Goal: Task Accomplishment & Management: Complete application form

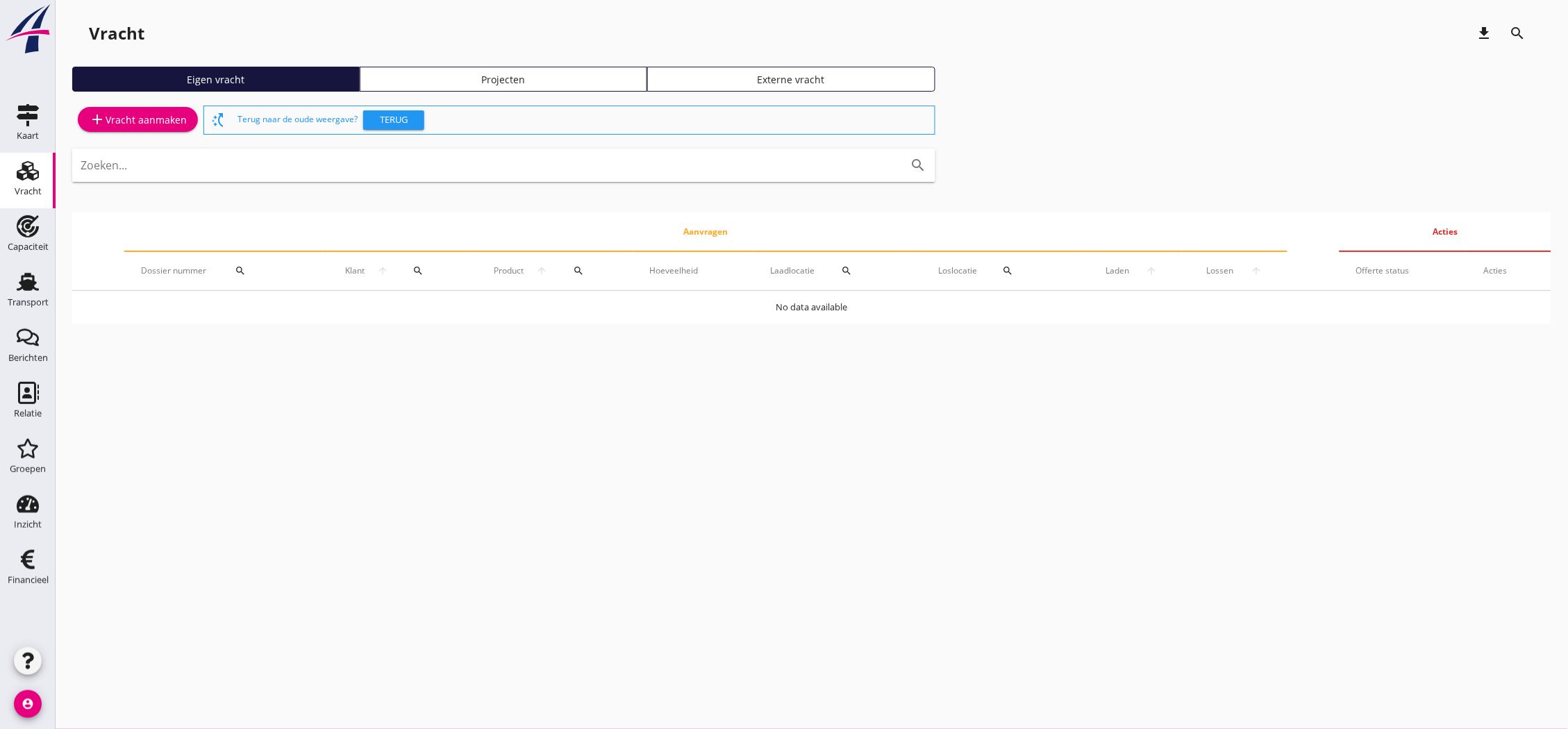
click at [127, 117] on div "add Vracht aanmaken" at bounding box center [137, 119] width 98 height 16
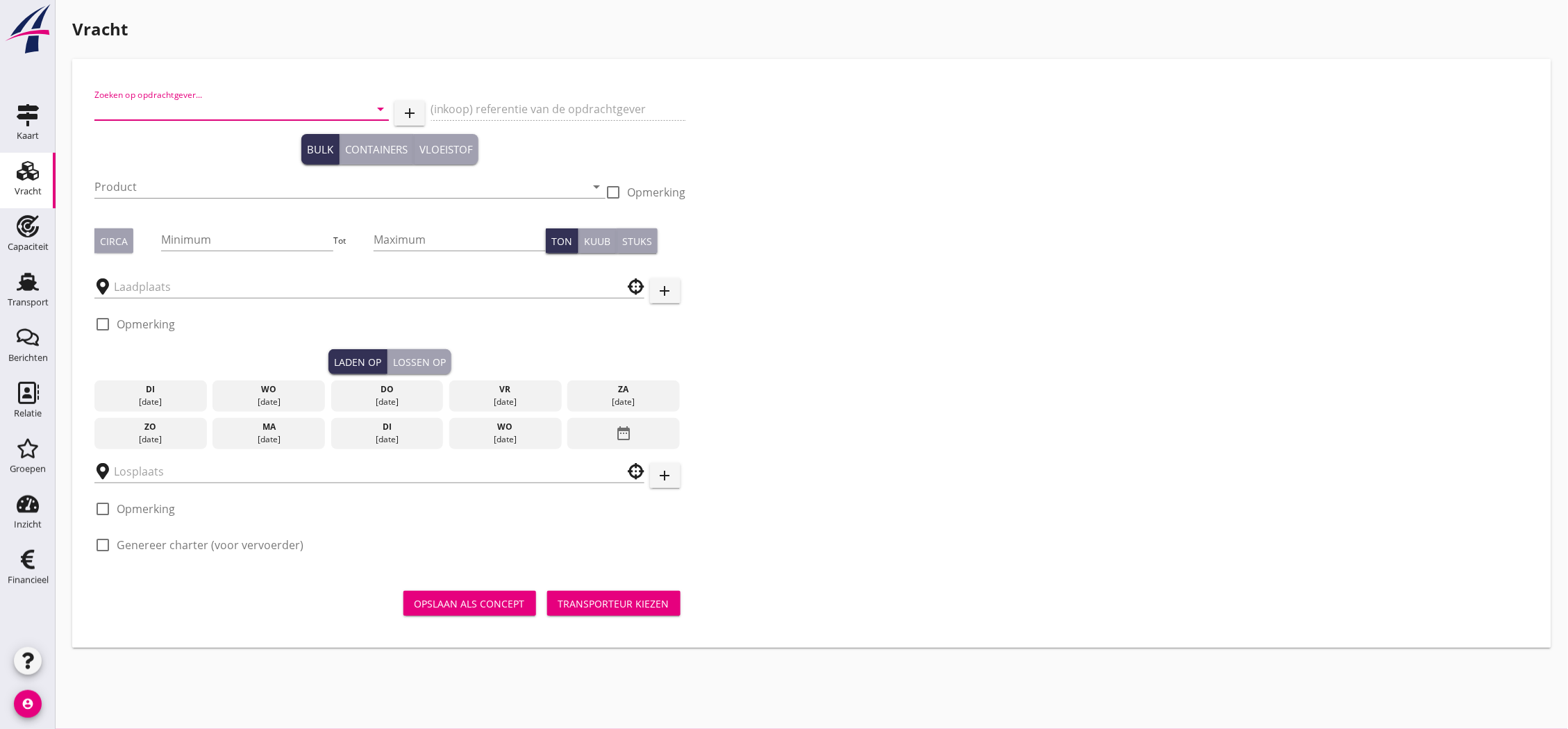
click at [235, 112] on input "Zoeken op opdrachtgever..." at bounding box center [222, 109] width 256 height 22
click at [217, 133] on div "BonVent Europe B.V." at bounding box center [242, 143] width 272 height 33
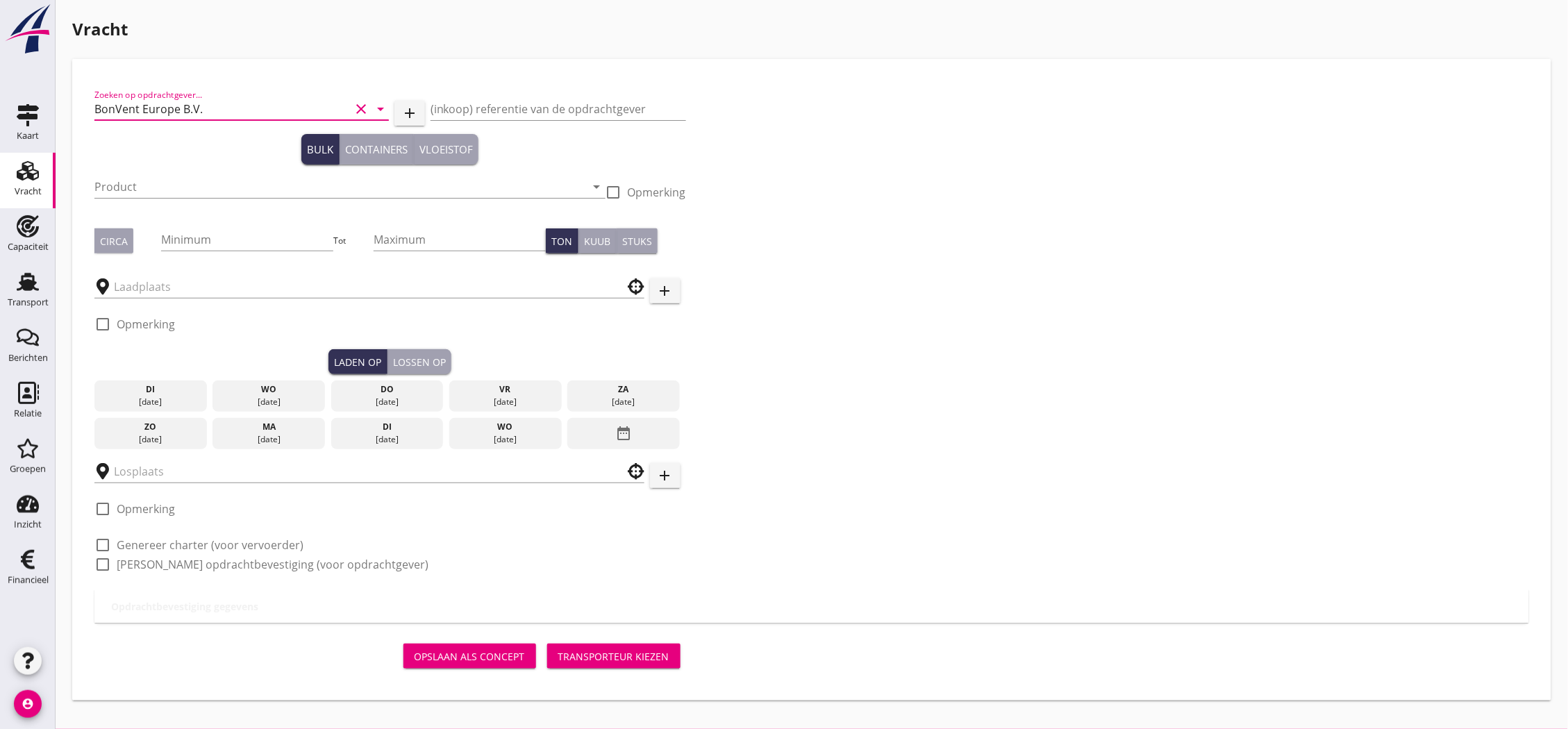
type input "BonVent Europe B.V."
drag, startPoint x: 213, startPoint y: 167, endPoint x: 212, endPoint y: 174, distance: 7.1
click at [213, 169] on div "Product arrow_drop_down" at bounding box center [350, 189] width 511 height 45
click at [213, 181] on input "Product" at bounding box center [340, 187] width 492 height 22
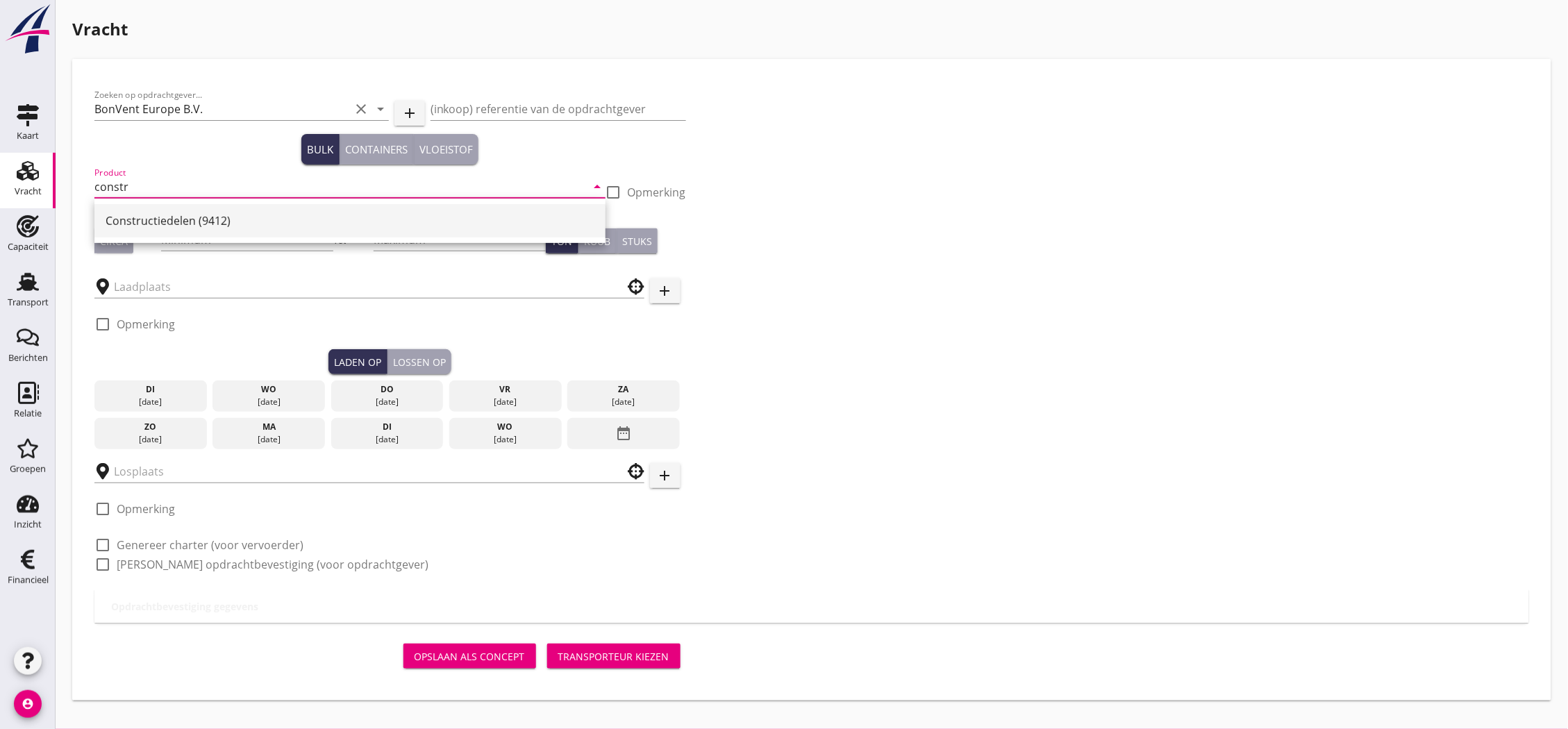
click at [286, 217] on div "Constructiedelen (9412)" at bounding box center [350, 220] width 489 height 16
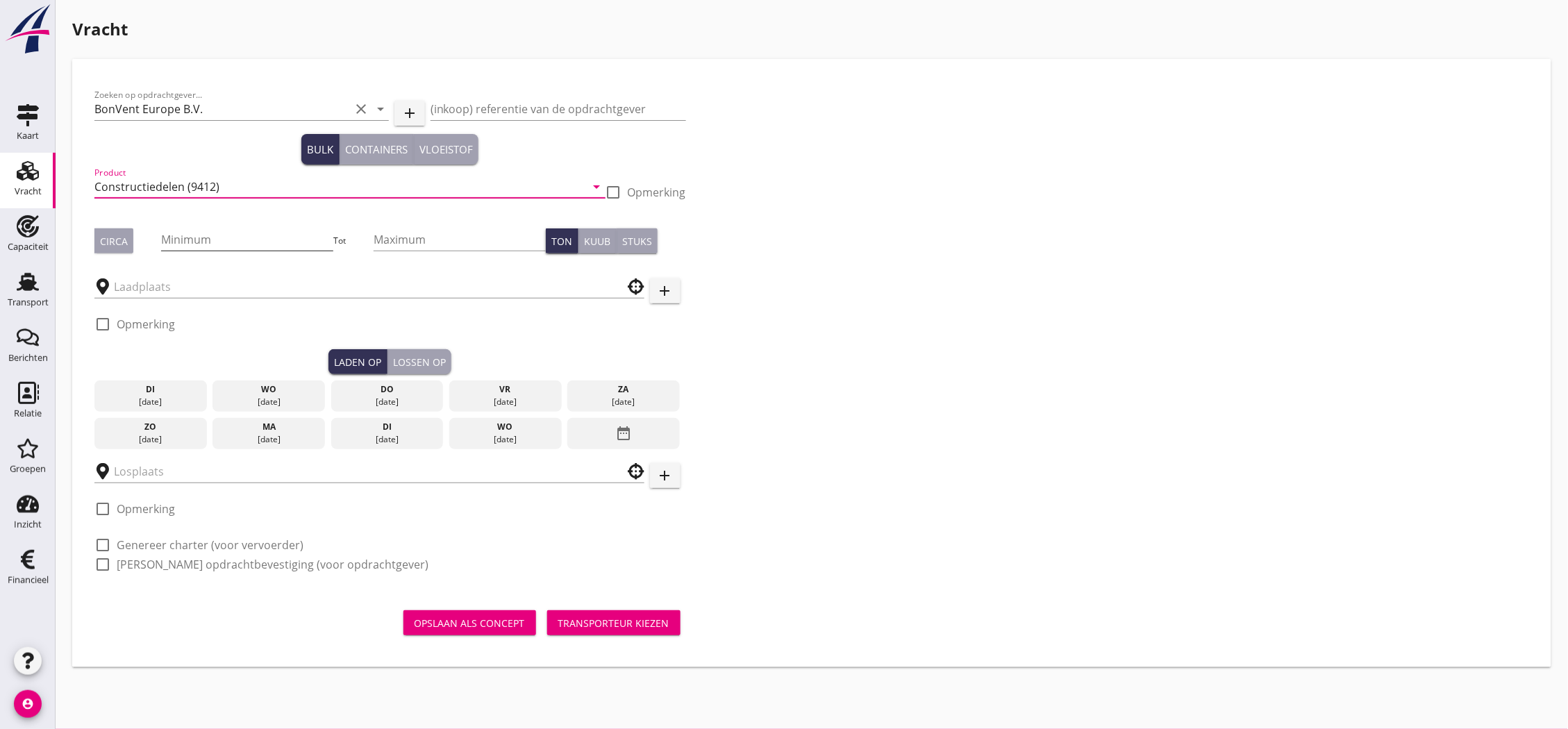
type input "Constructiedelen (9412)"
click at [257, 245] on input "Minimum" at bounding box center [247, 239] width 173 height 22
type input "45"
click at [229, 290] on input "text" at bounding box center [359, 287] width 492 height 22
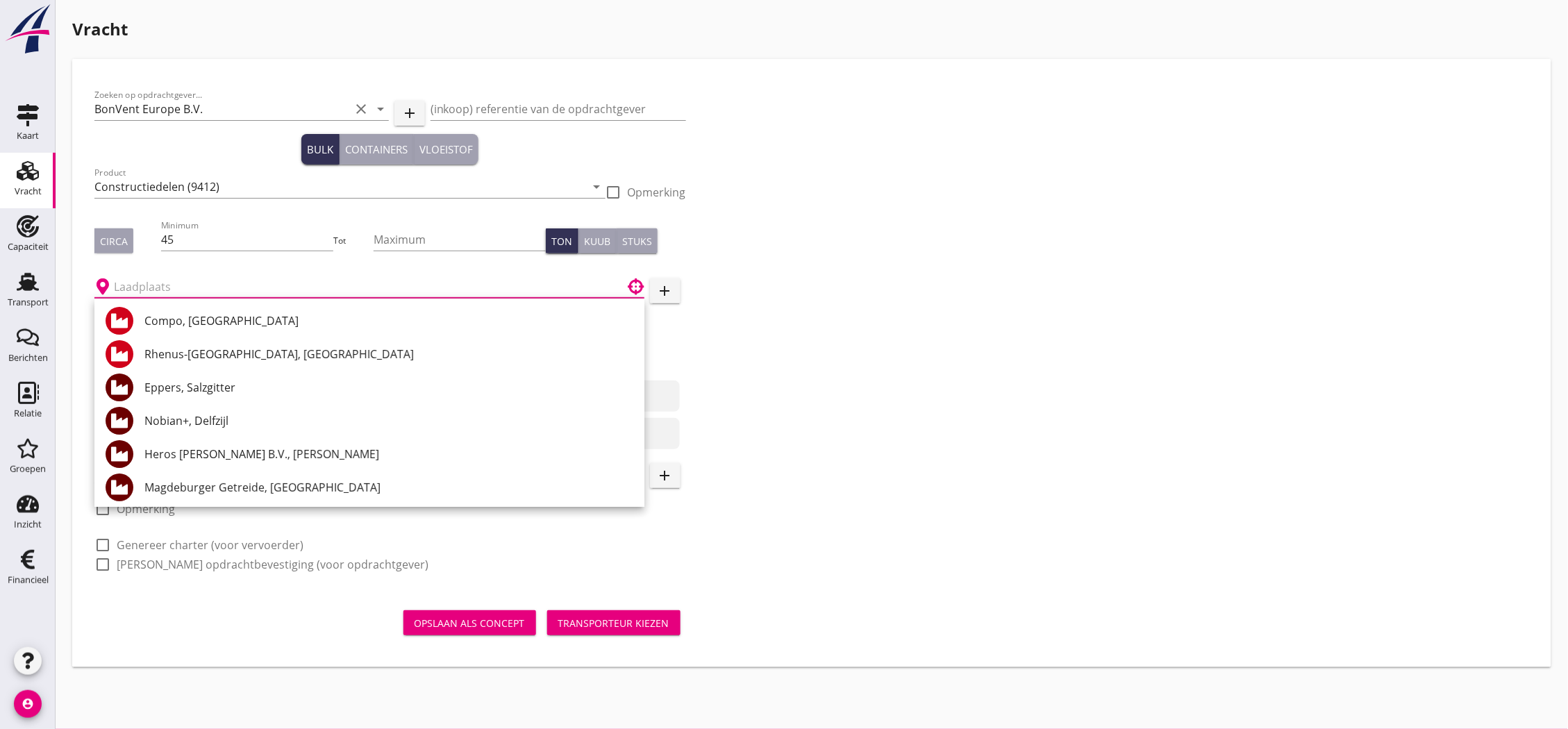
paste input "ja Sedulo lädt beides bei Z&B in [GEOGRAPHIC_DATA]"
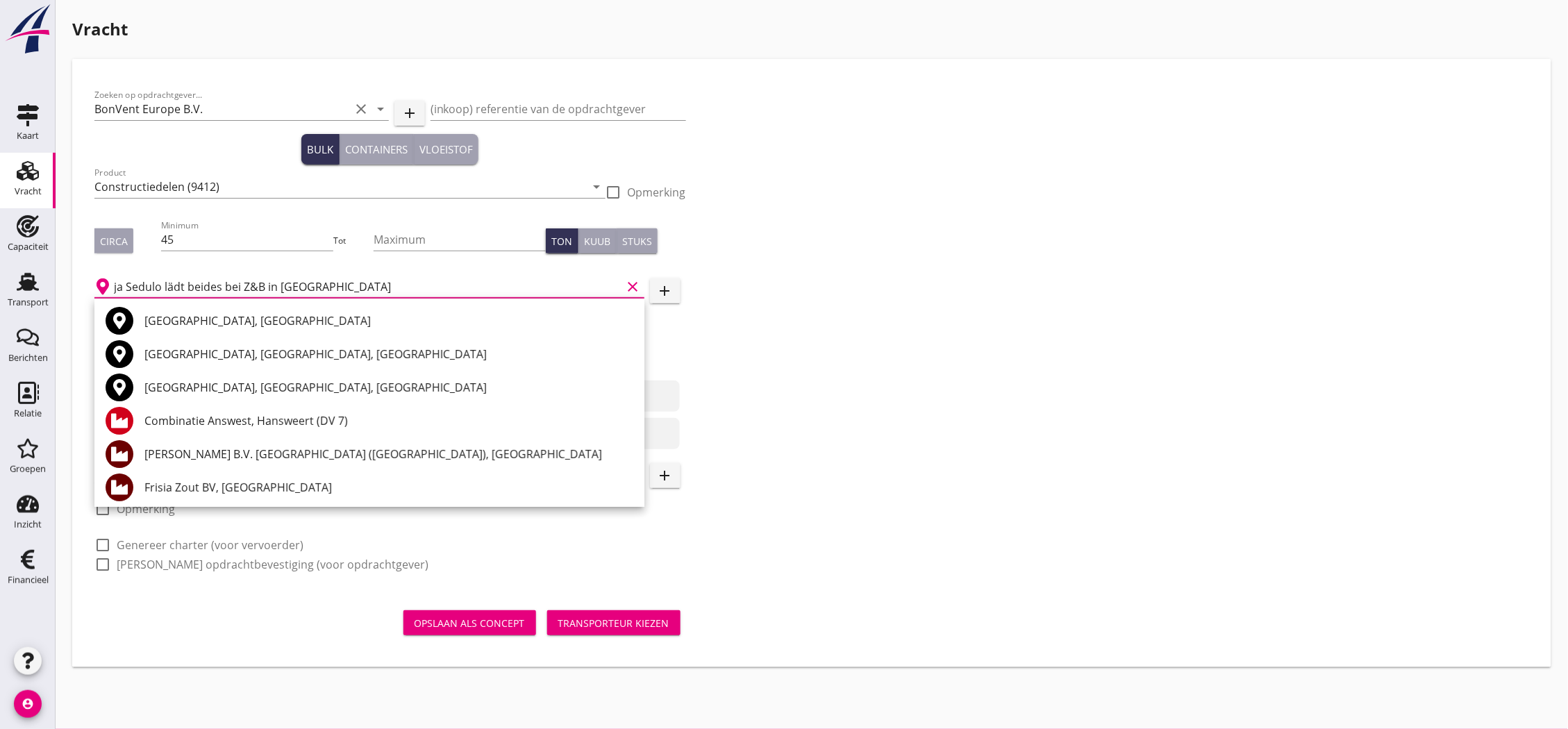
drag, startPoint x: 344, startPoint y: 285, endPoint x: 90, endPoint y: 299, distance: 254.4
click at [92, 299] on div "Zoeken op opdrachtgever... BonVent Europe B.V. clear arrow_drop_down add (inkoo…" at bounding box center [390, 335] width 603 height 508
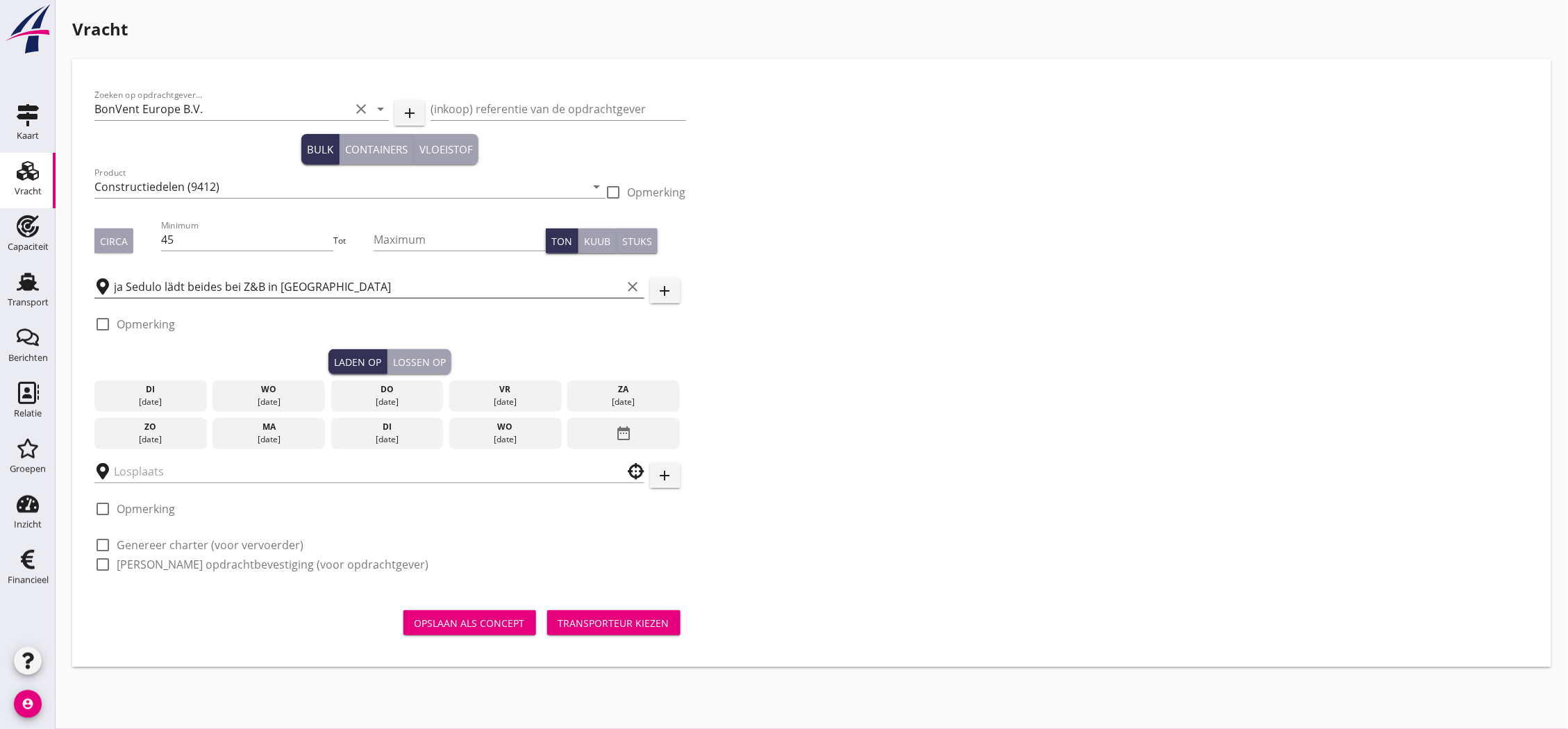
click at [337, 282] on input "ja Sedulo lädt beides bei Z&B in [GEOGRAPHIC_DATA]" at bounding box center [368, 287] width 508 height 22
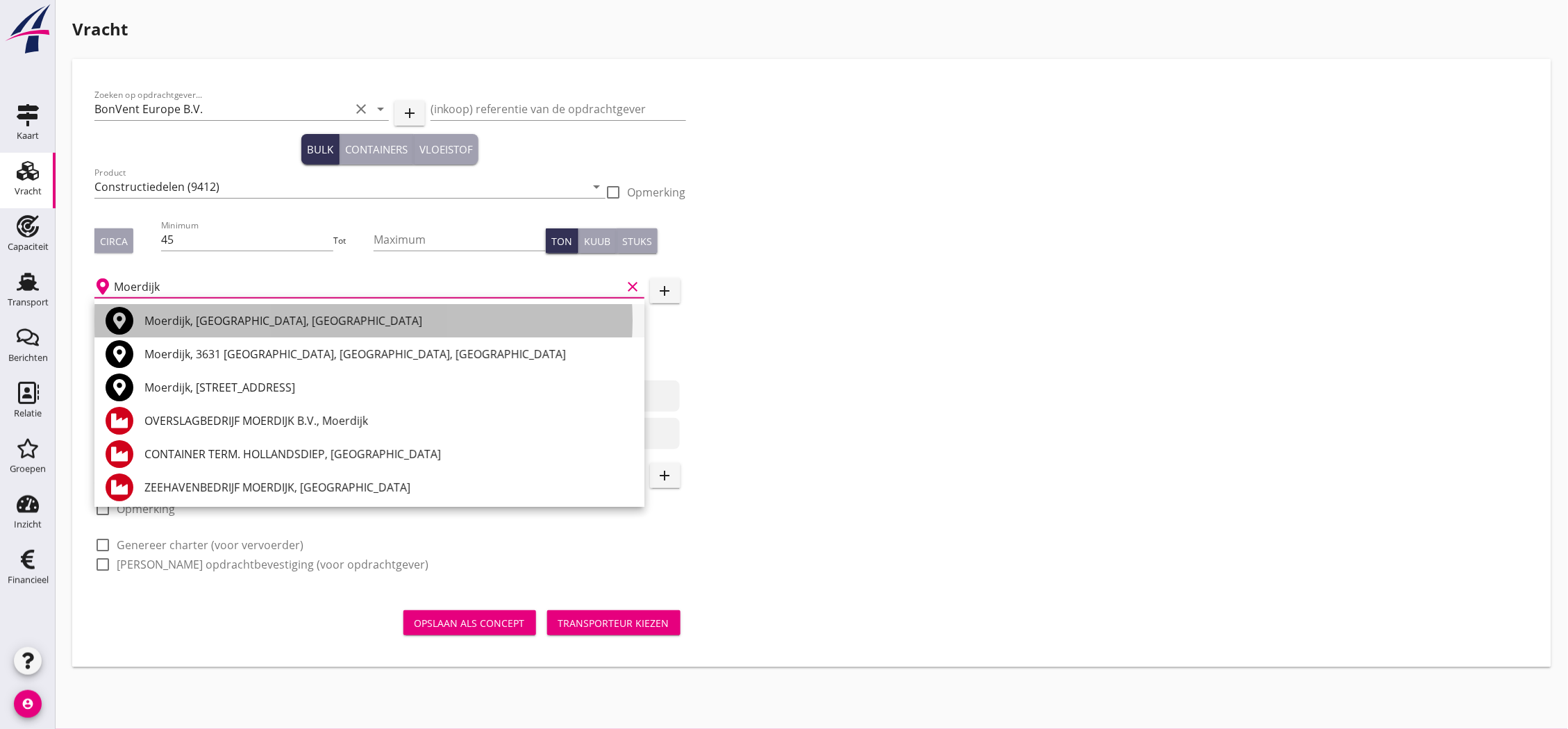
click at [297, 321] on div "Moerdijk, [GEOGRAPHIC_DATA], [GEOGRAPHIC_DATA]" at bounding box center [388, 320] width 489 height 16
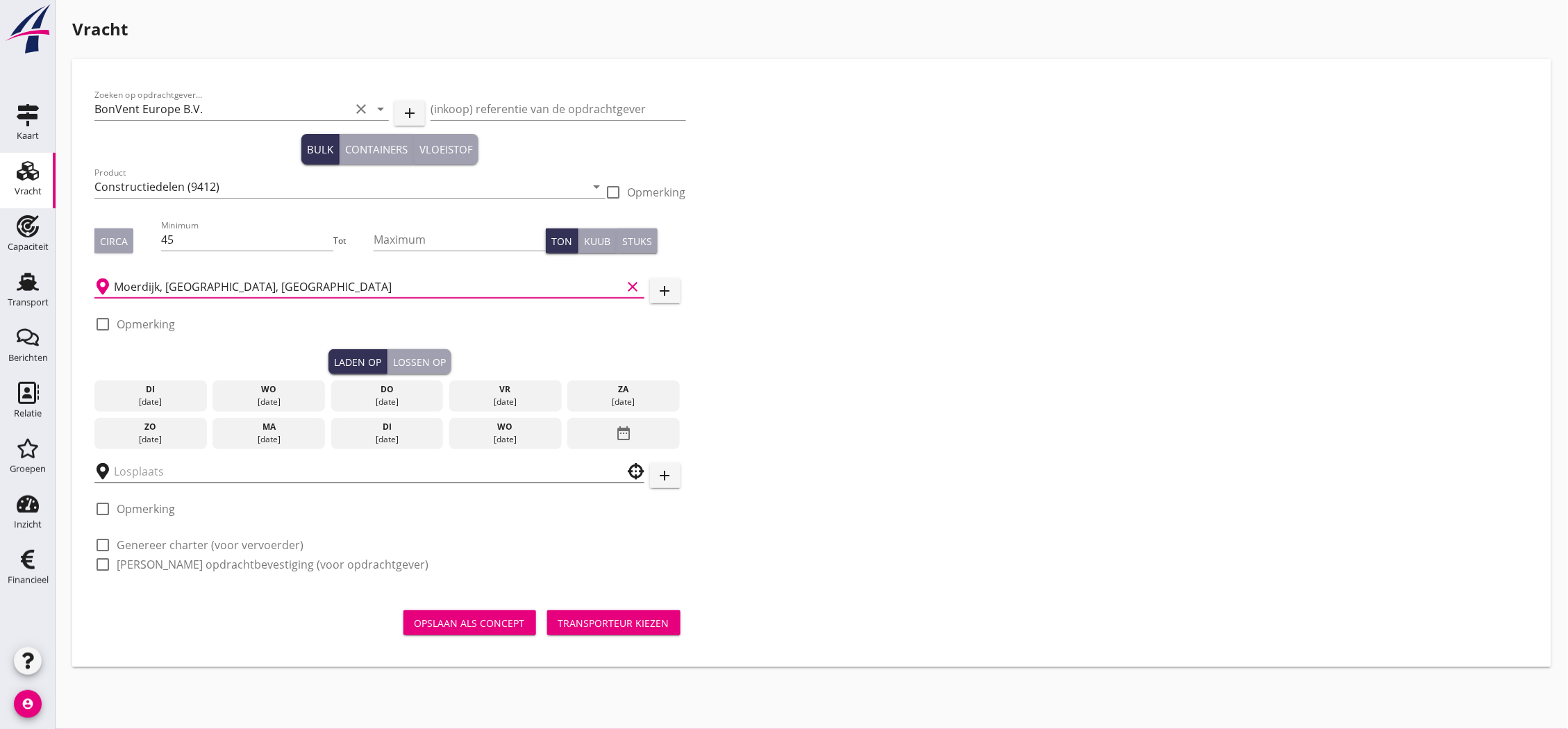
type input "Moerdijk, [GEOGRAPHIC_DATA], [GEOGRAPHIC_DATA]"
click at [239, 475] on input "text" at bounding box center [359, 471] width 492 height 22
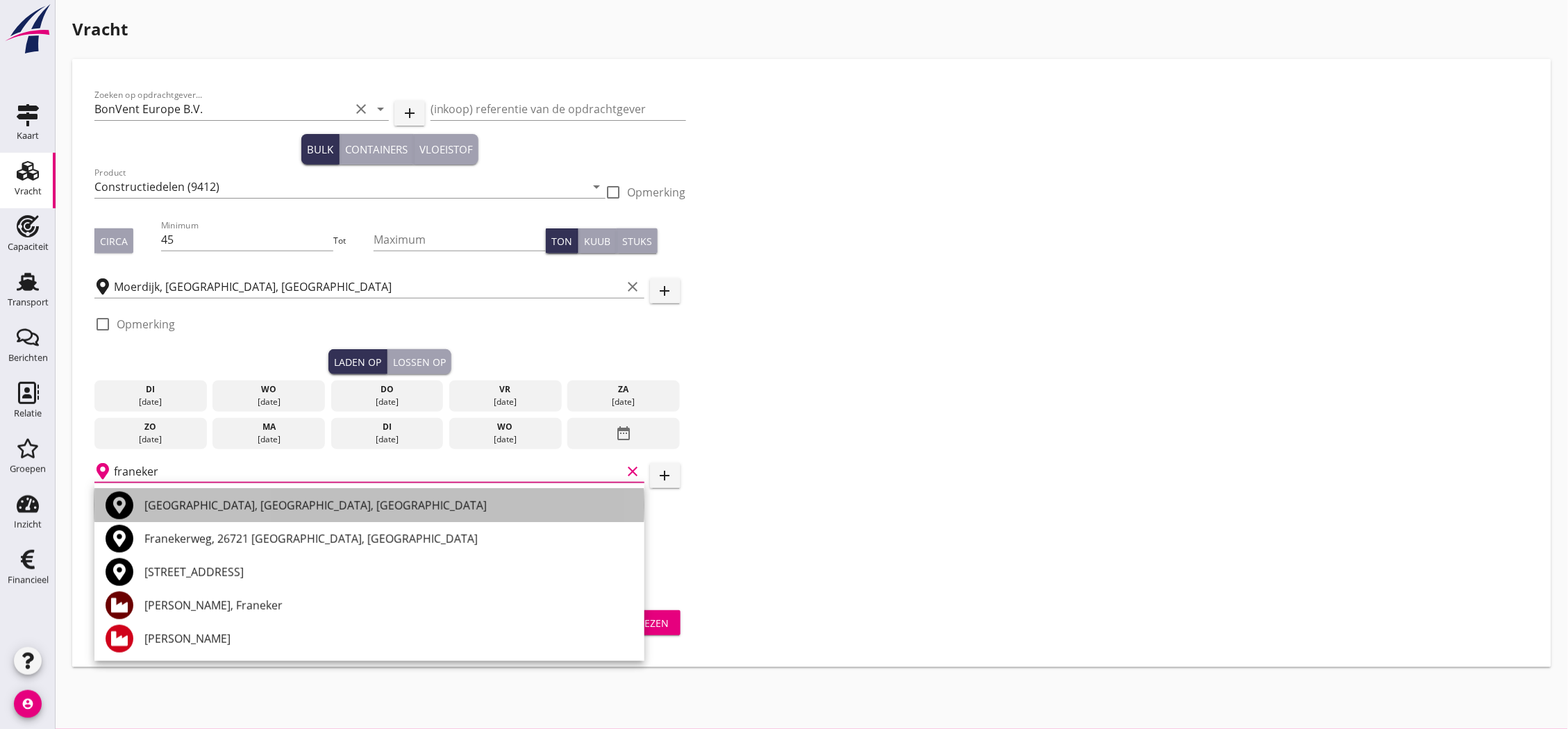
click at [242, 515] on div "[GEOGRAPHIC_DATA], [GEOGRAPHIC_DATA], [GEOGRAPHIC_DATA]" at bounding box center [388, 505] width 489 height 33
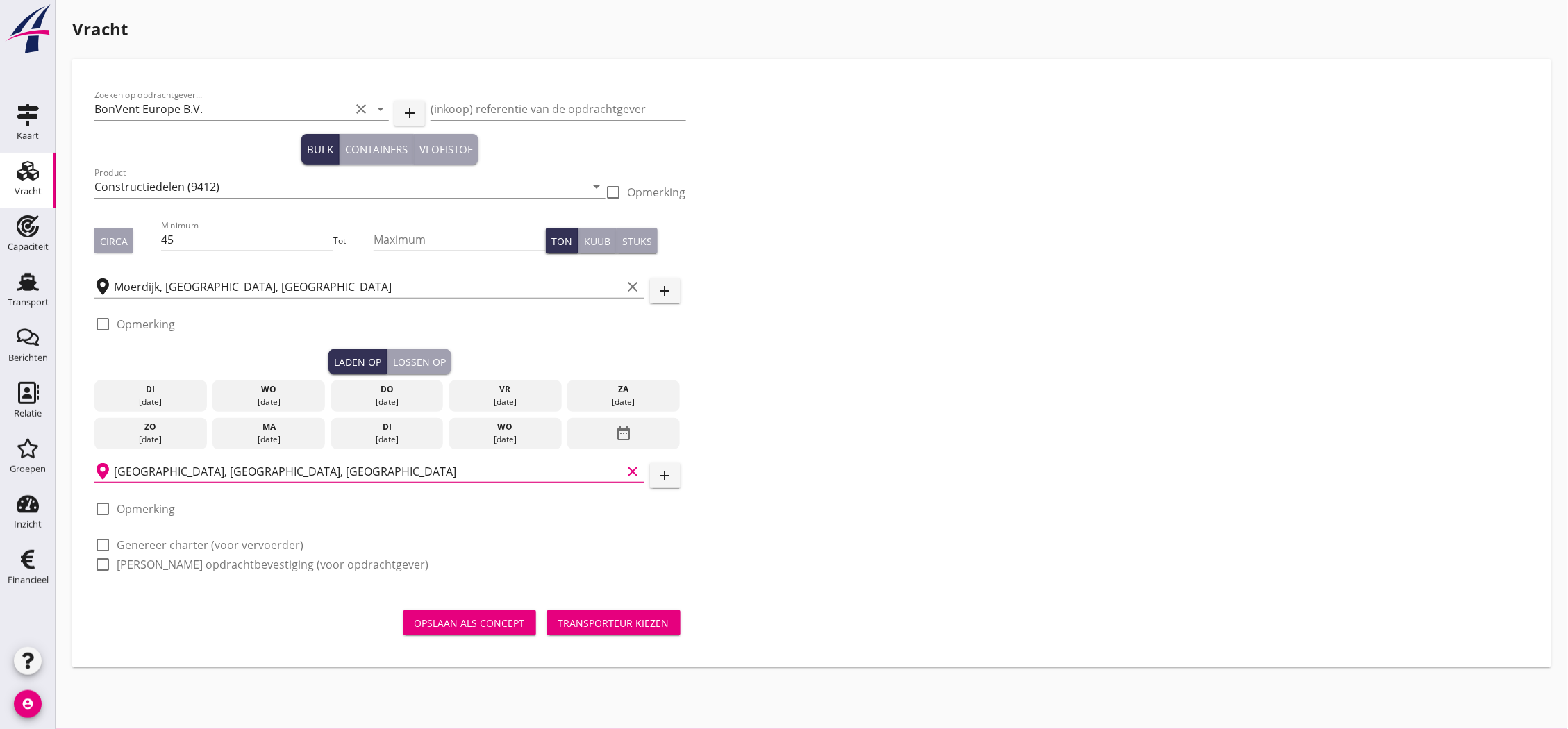
type input "[GEOGRAPHIC_DATA], [GEOGRAPHIC_DATA], [GEOGRAPHIC_DATA]"
click at [253, 545] on label "Genereer charter (voor vervoerder)" at bounding box center [210, 545] width 187 height 14
checkbox input "true"
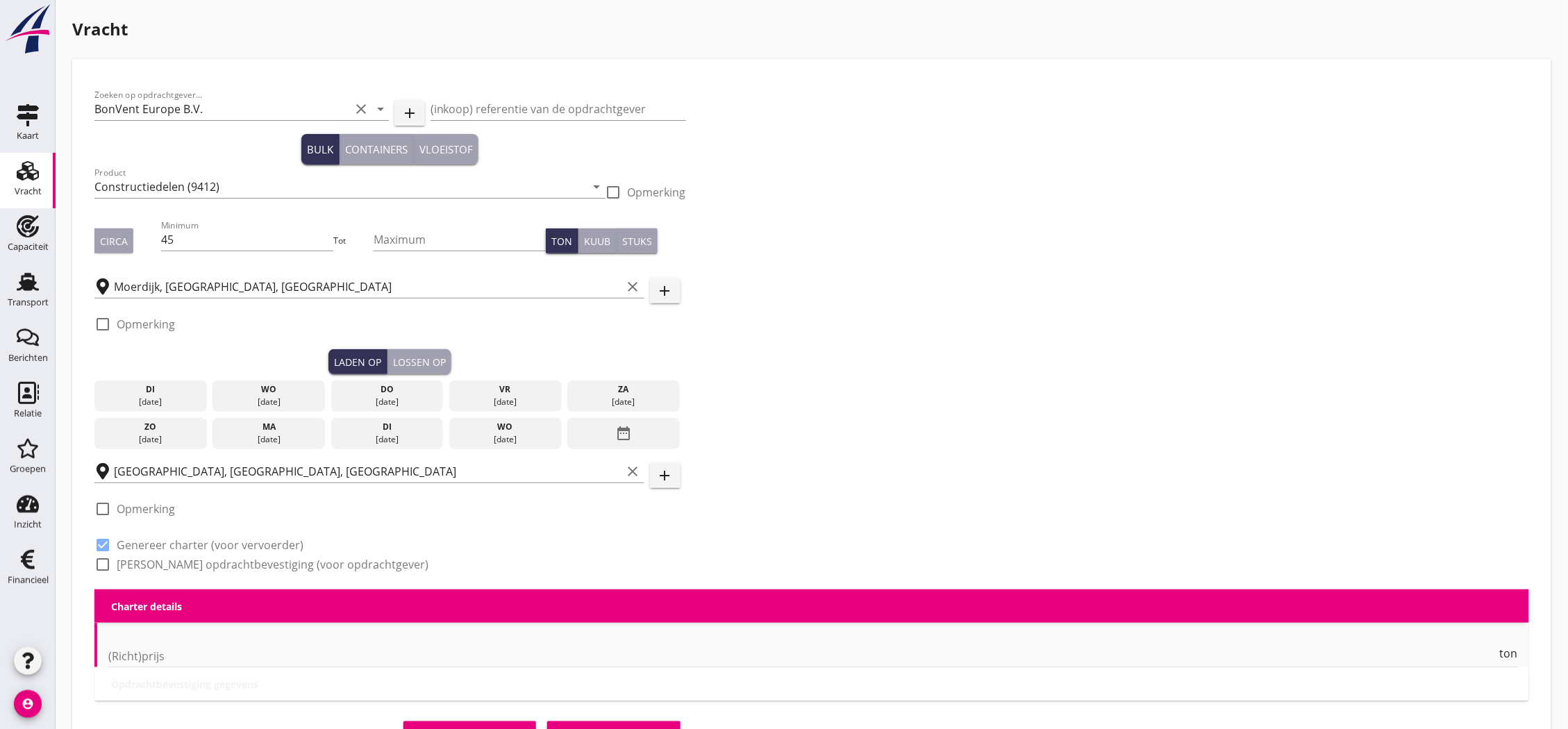
click at [254, 569] on label "[PERSON_NAME] opdrachtbevestiging (voor opdrachtgever)" at bounding box center [273, 564] width 312 height 14
checkbox input "true"
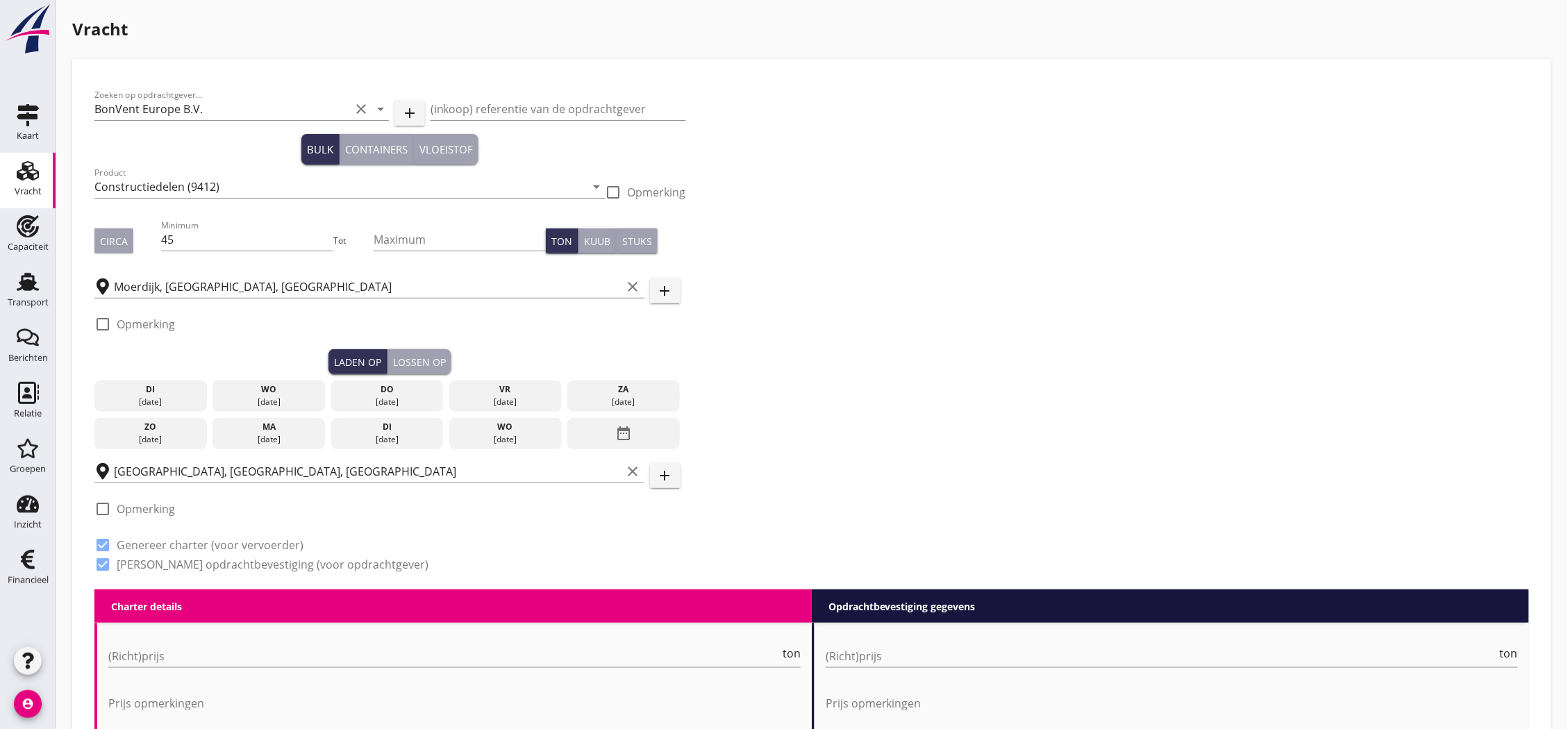
scroll to position [308, 0]
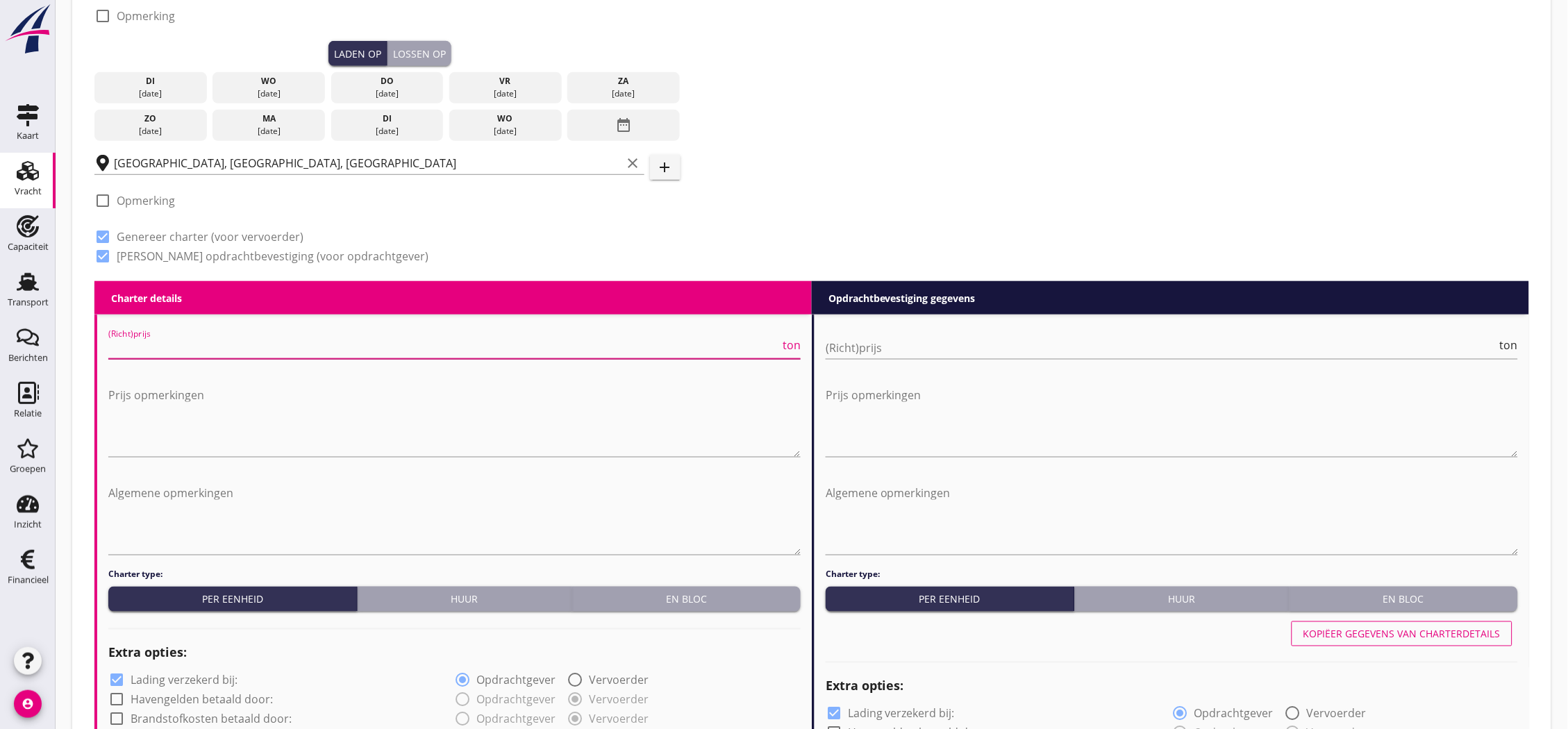
click at [349, 348] on input "(Richt)prijs" at bounding box center [444, 347] width 671 height 22
click at [348, 356] on input "(Richt)prijs" at bounding box center [444, 347] width 671 height 22
click at [346, 355] on input "(Richt)prijs" at bounding box center [444, 347] width 671 height 22
click at [343, 350] on input "(Richt)prijs" at bounding box center [444, 347] width 671 height 22
click at [304, 337] on input "(Richt)prijs" at bounding box center [444, 347] width 671 height 22
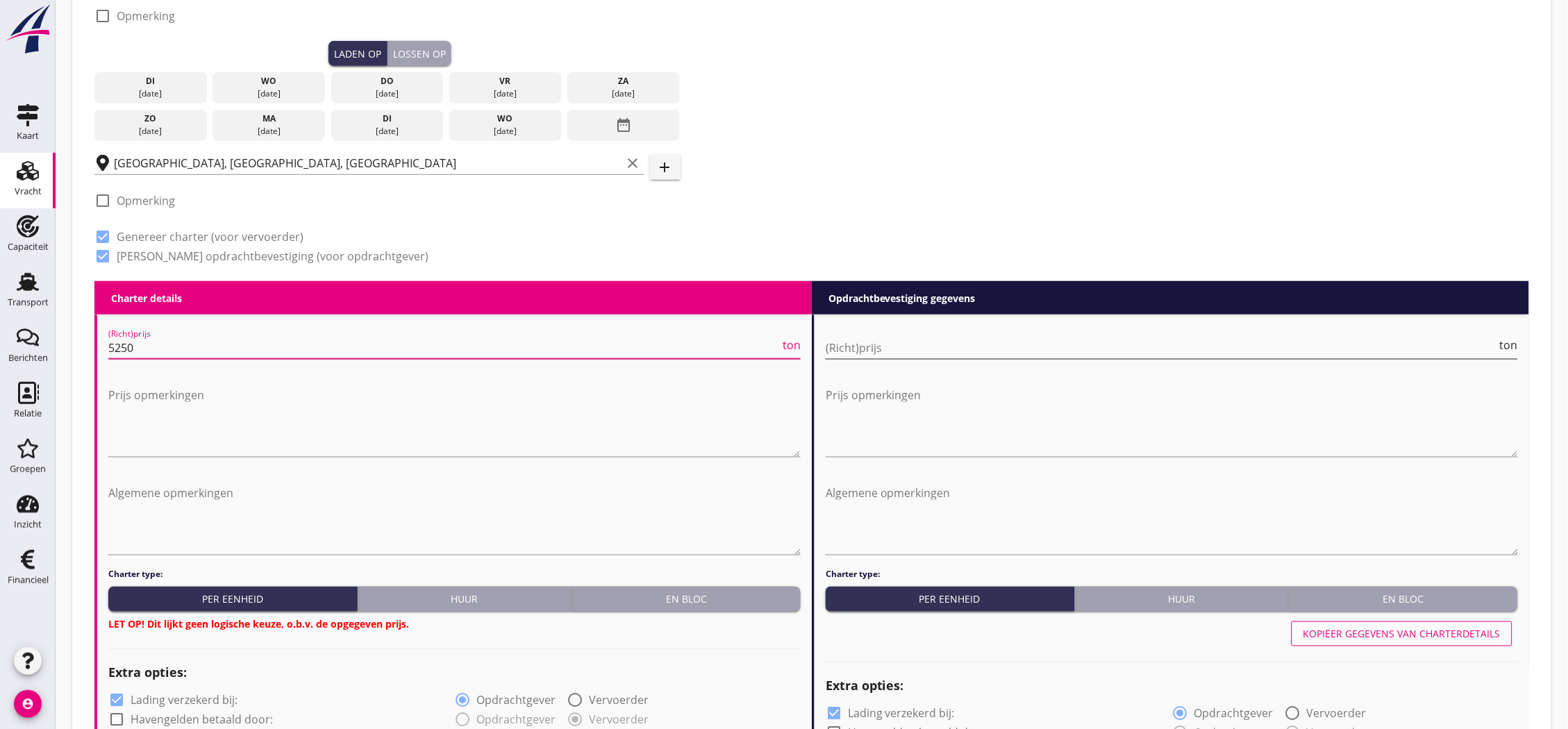
type input "5250"
click at [858, 346] on input "(Richt)prijs" at bounding box center [1162, 347] width 671 height 22
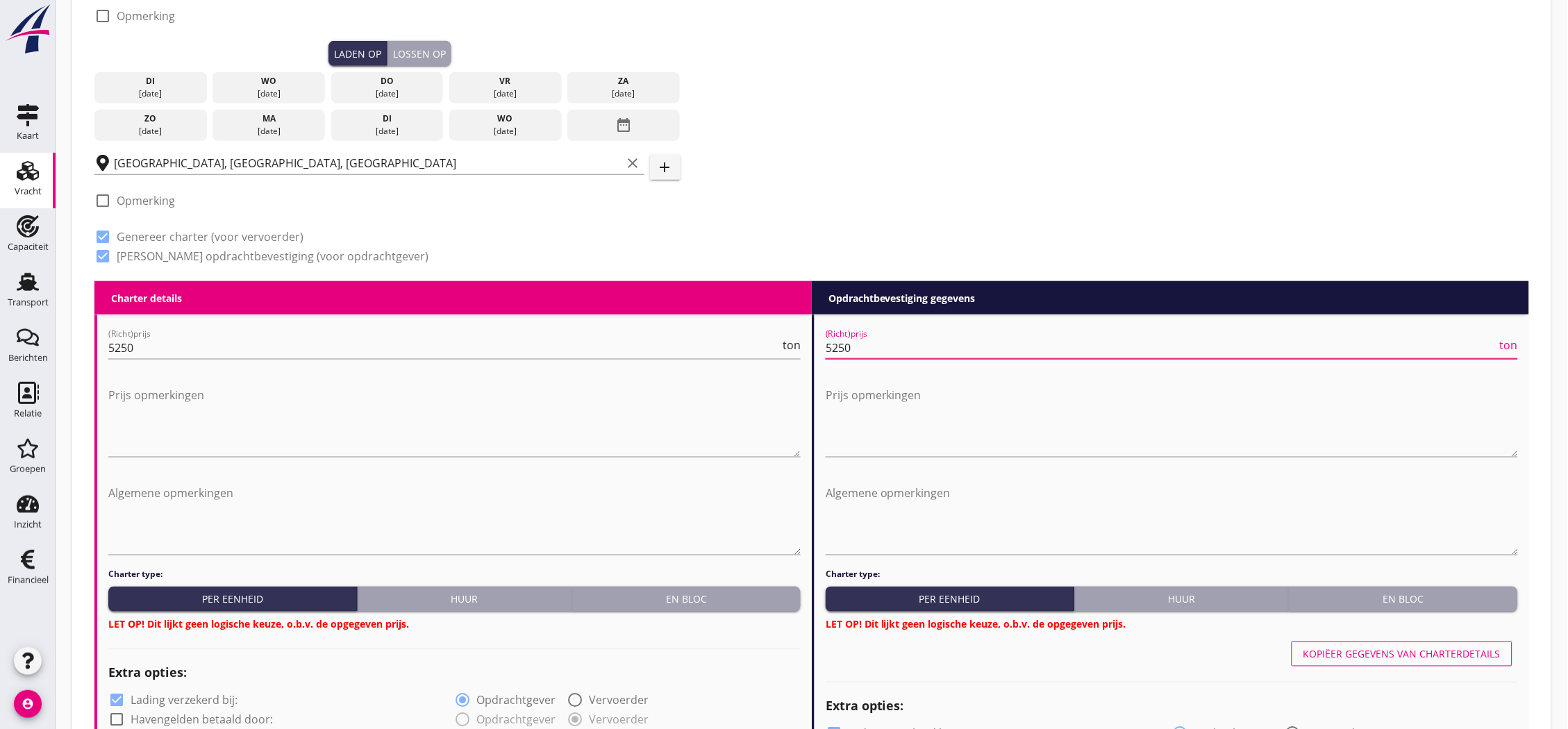
type input "5250"
click at [672, 586] on button "En bloc" at bounding box center [686, 599] width 228 height 25
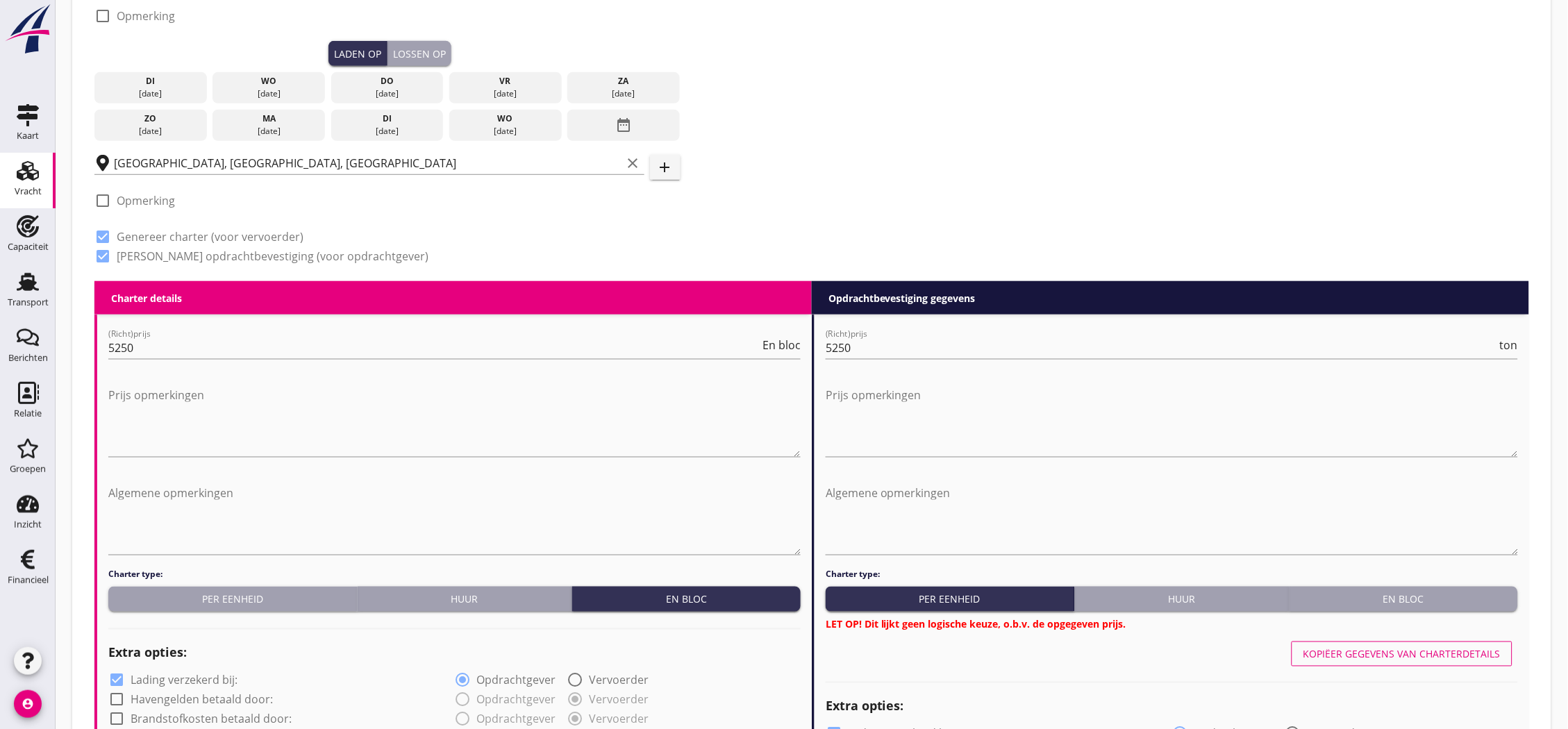
click at [1488, 588] on button "En bloc" at bounding box center [1403, 599] width 228 height 25
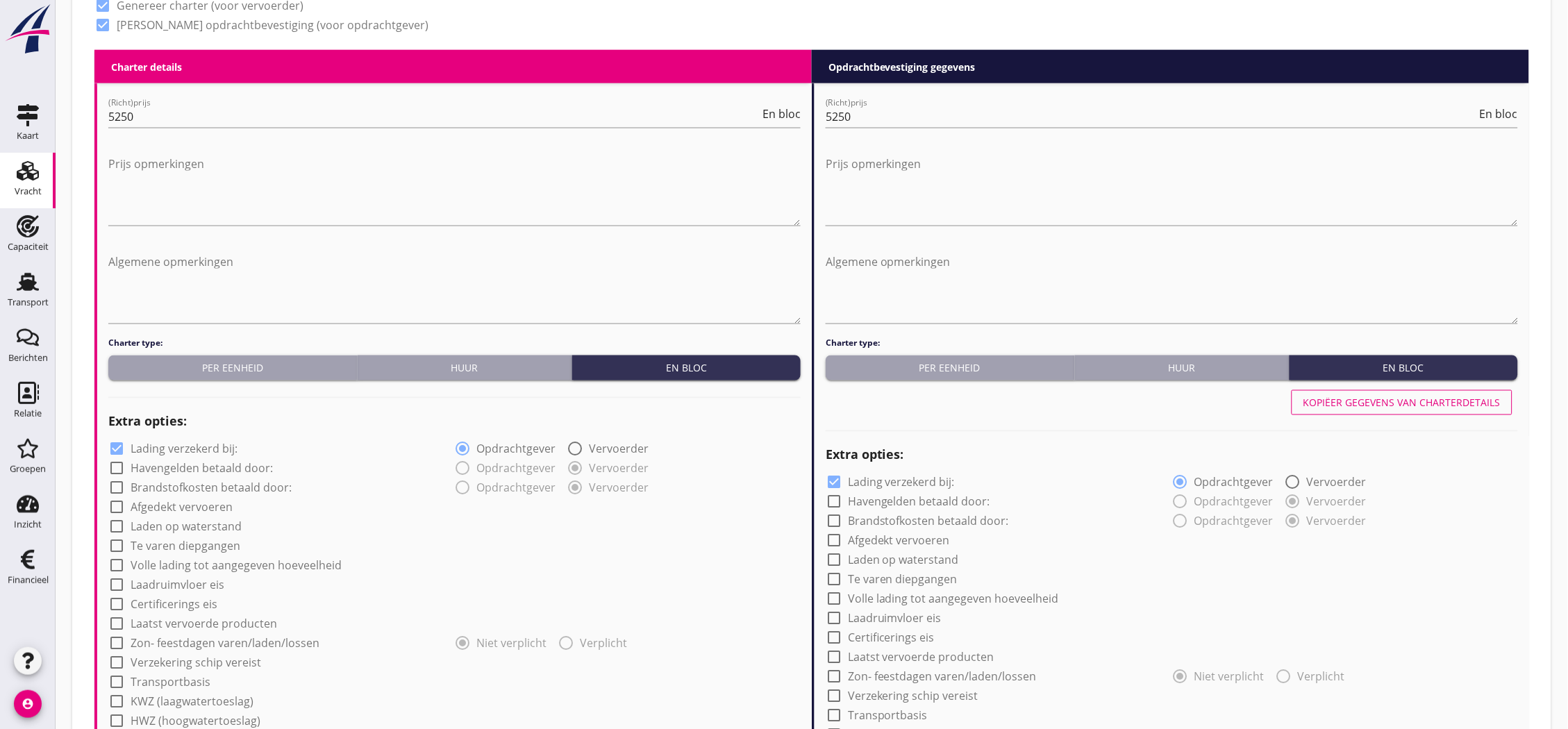
scroll to position [771, 0]
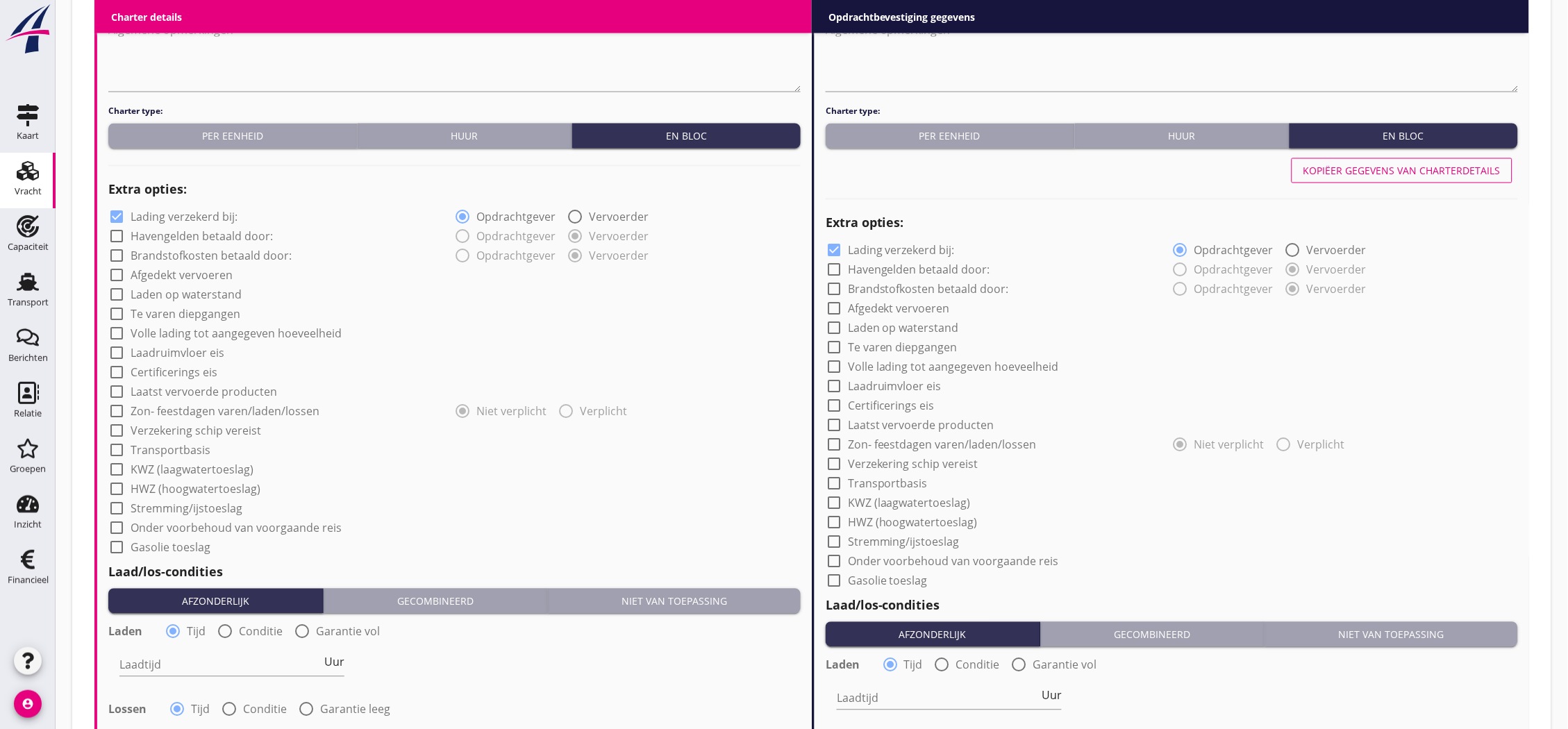
click at [178, 447] on label "Transportbasis" at bounding box center [170, 451] width 80 height 14
checkbox input "true"
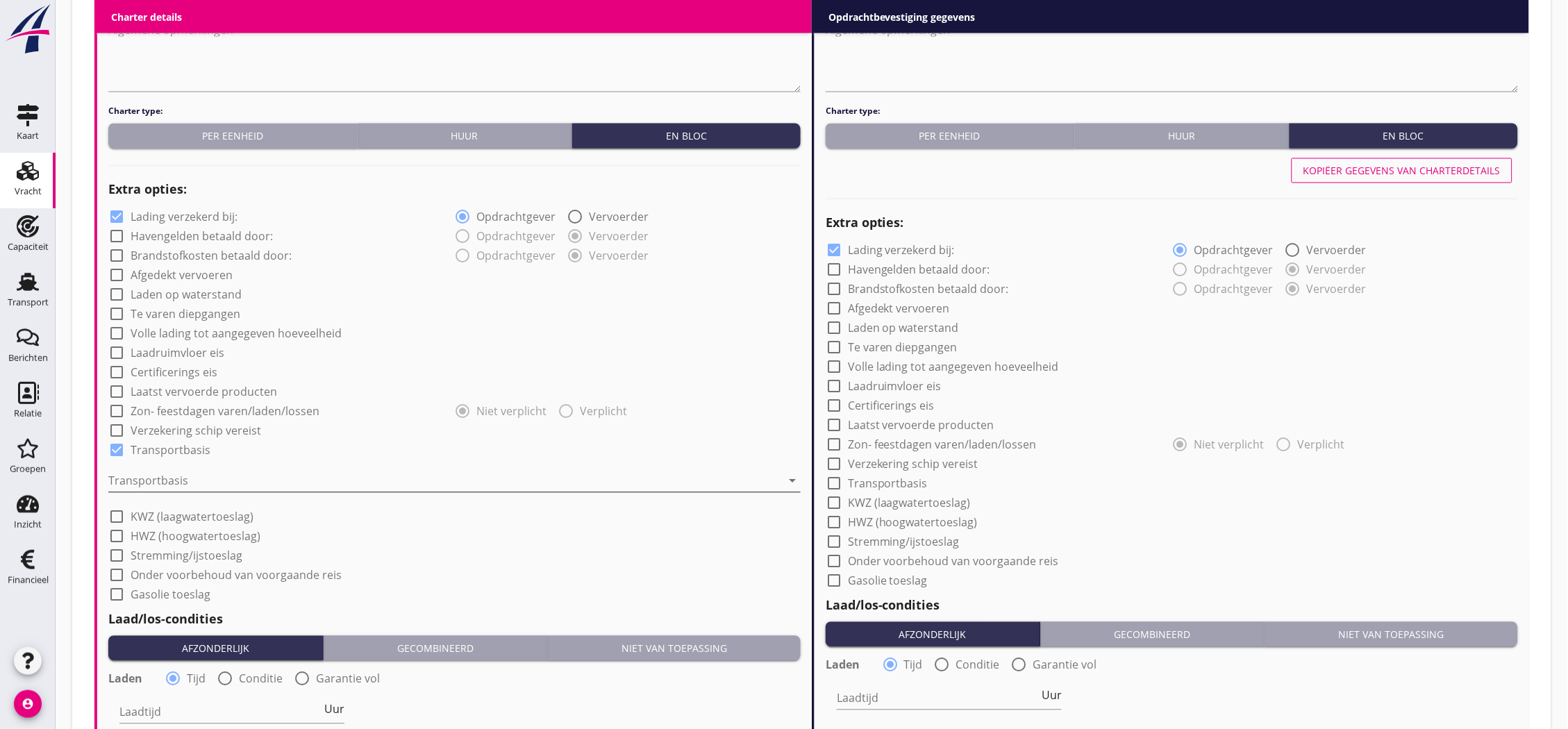
click at [191, 480] on div at bounding box center [445, 481] width 673 height 22
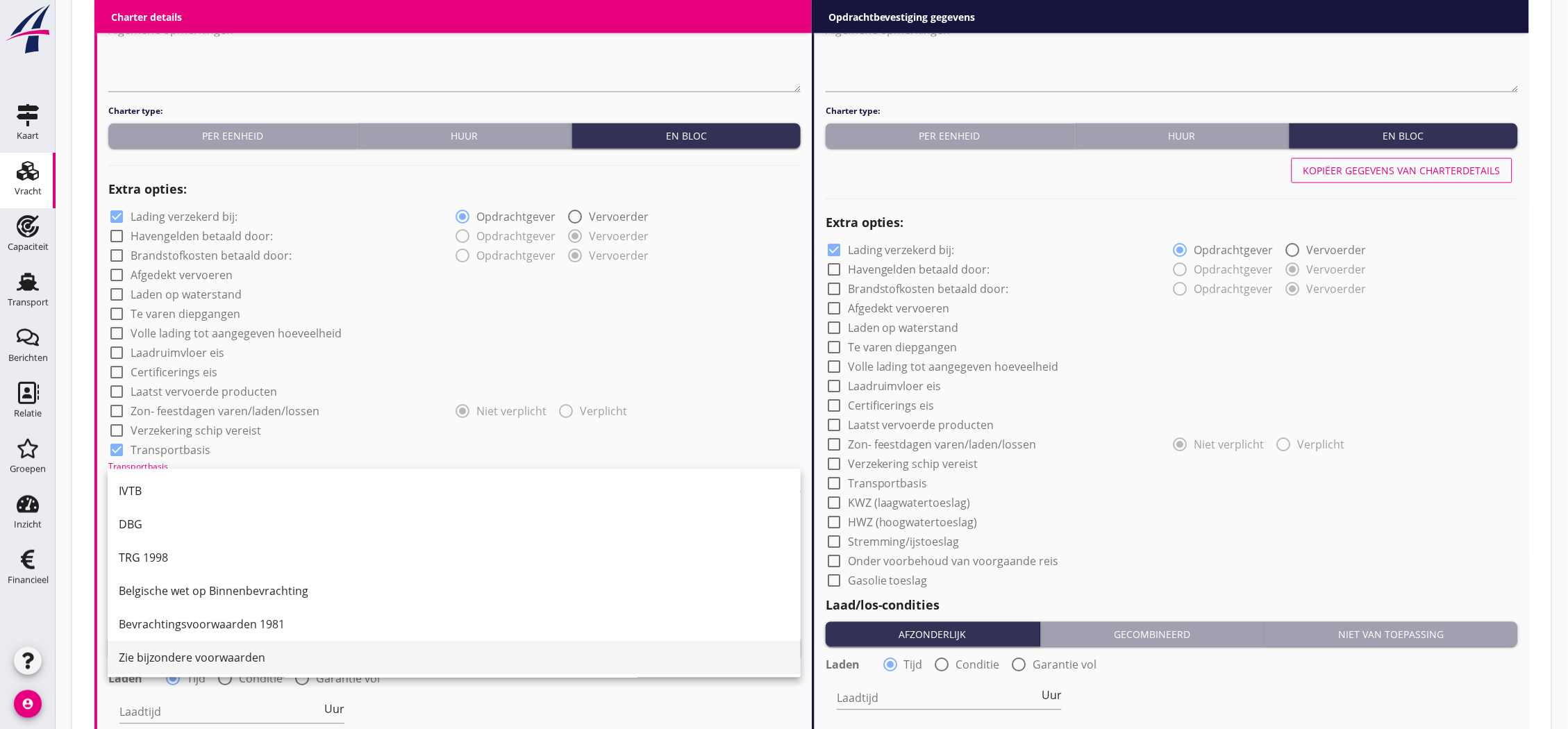
click at [209, 657] on div "Zie bijzondere voorwaarden" at bounding box center [453, 658] width 671 height 16
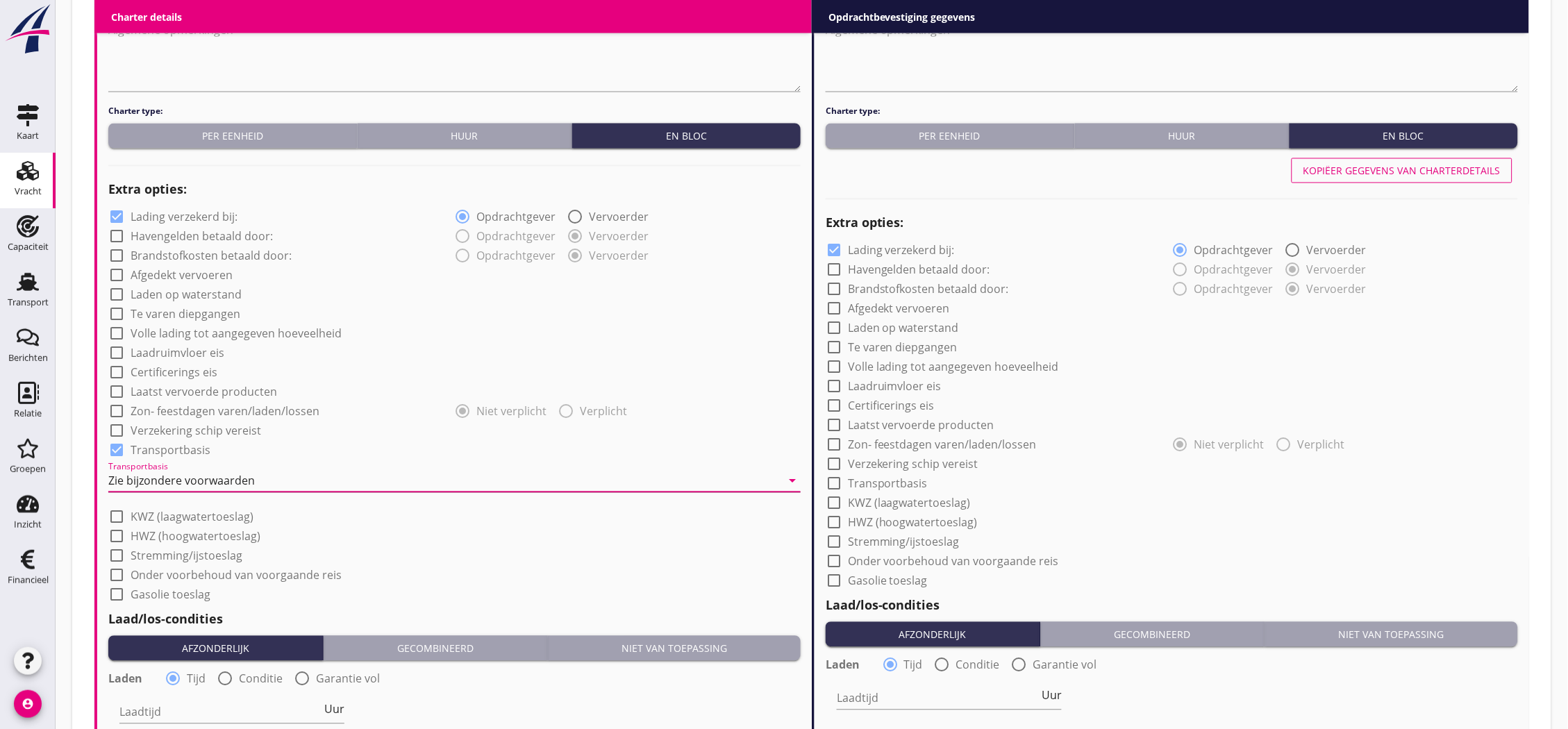
click at [233, 486] on div "Zie bijzondere voorwaarden" at bounding box center [181, 481] width 147 height 13
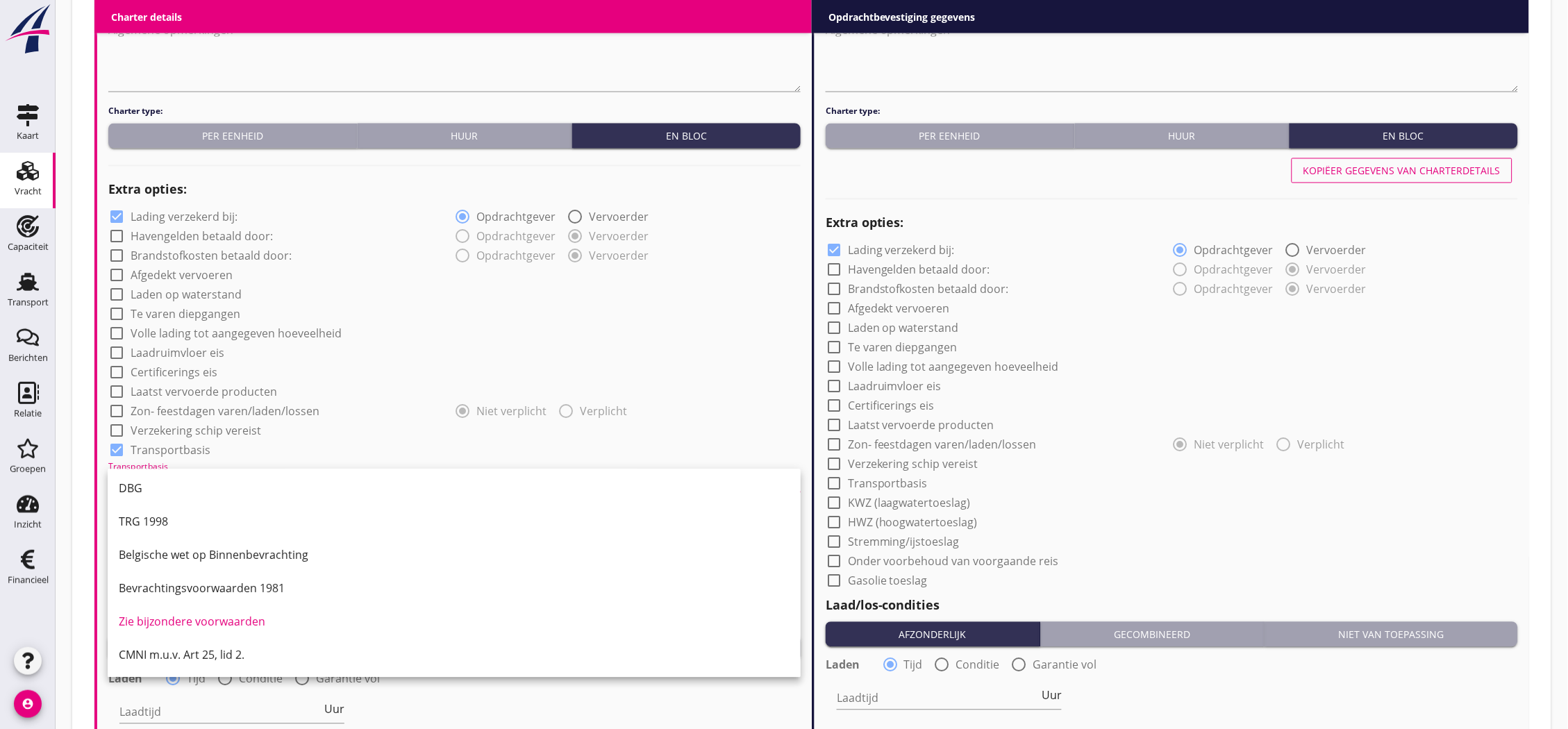
scroll to position [1003, 0]
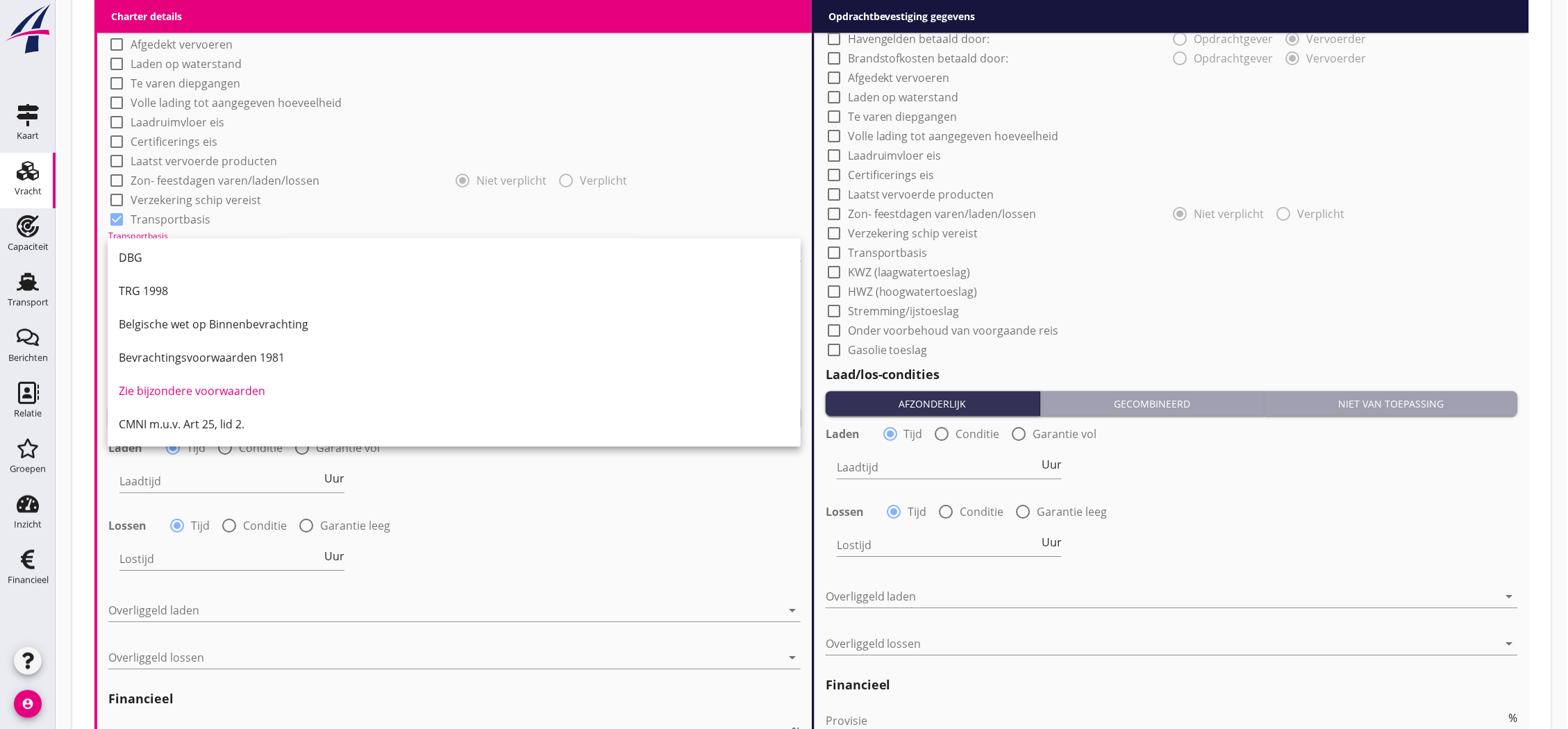
drag, startPoint x: 232, startPoint y: 426, endPoint x: 227, endPoint y: 407, distance: 19.6
click at [231, 426] on div "CMNI m.u.v. Art 25, lid 2." at bounding box center [453, 423] width 671 height 16
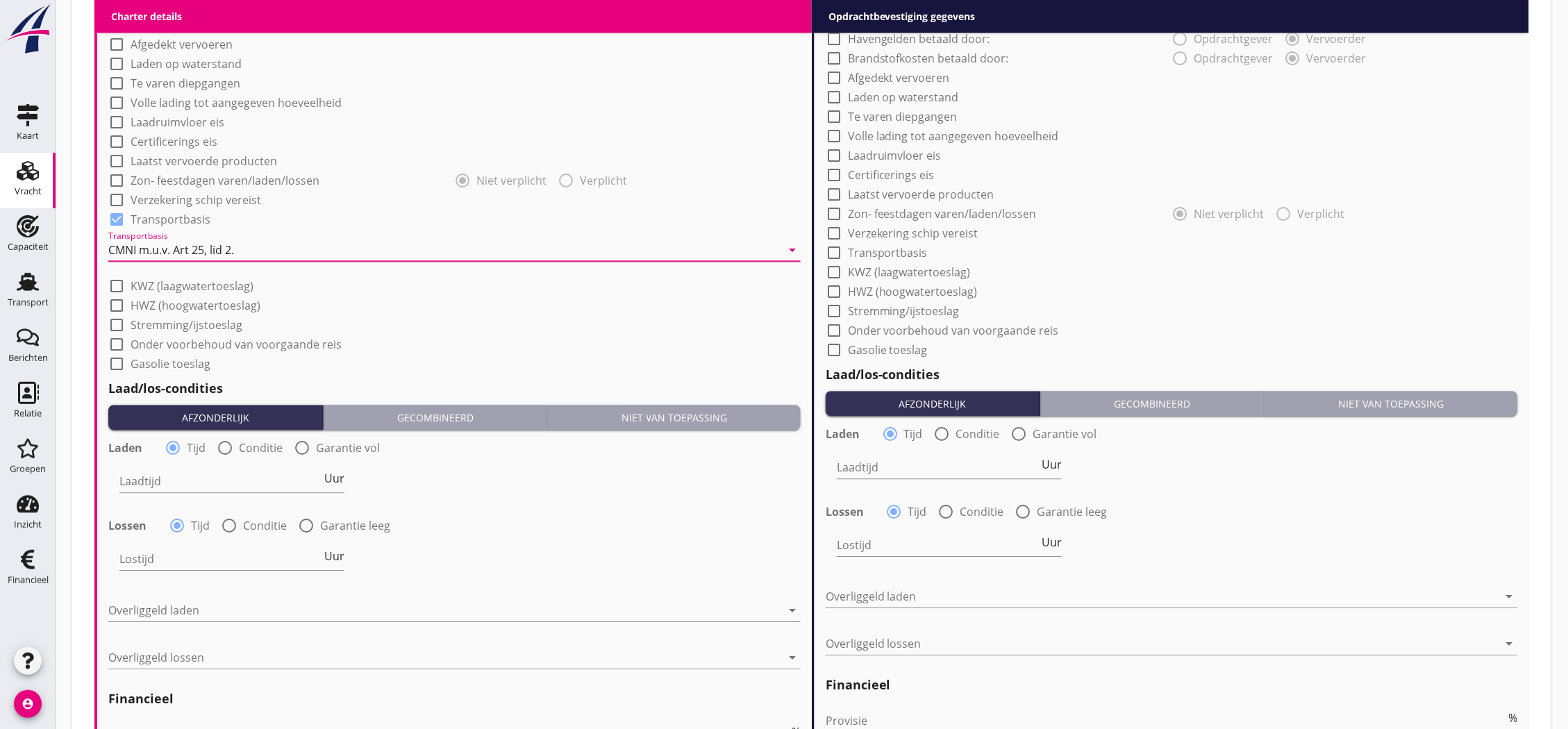
scroll to position [616, 0]
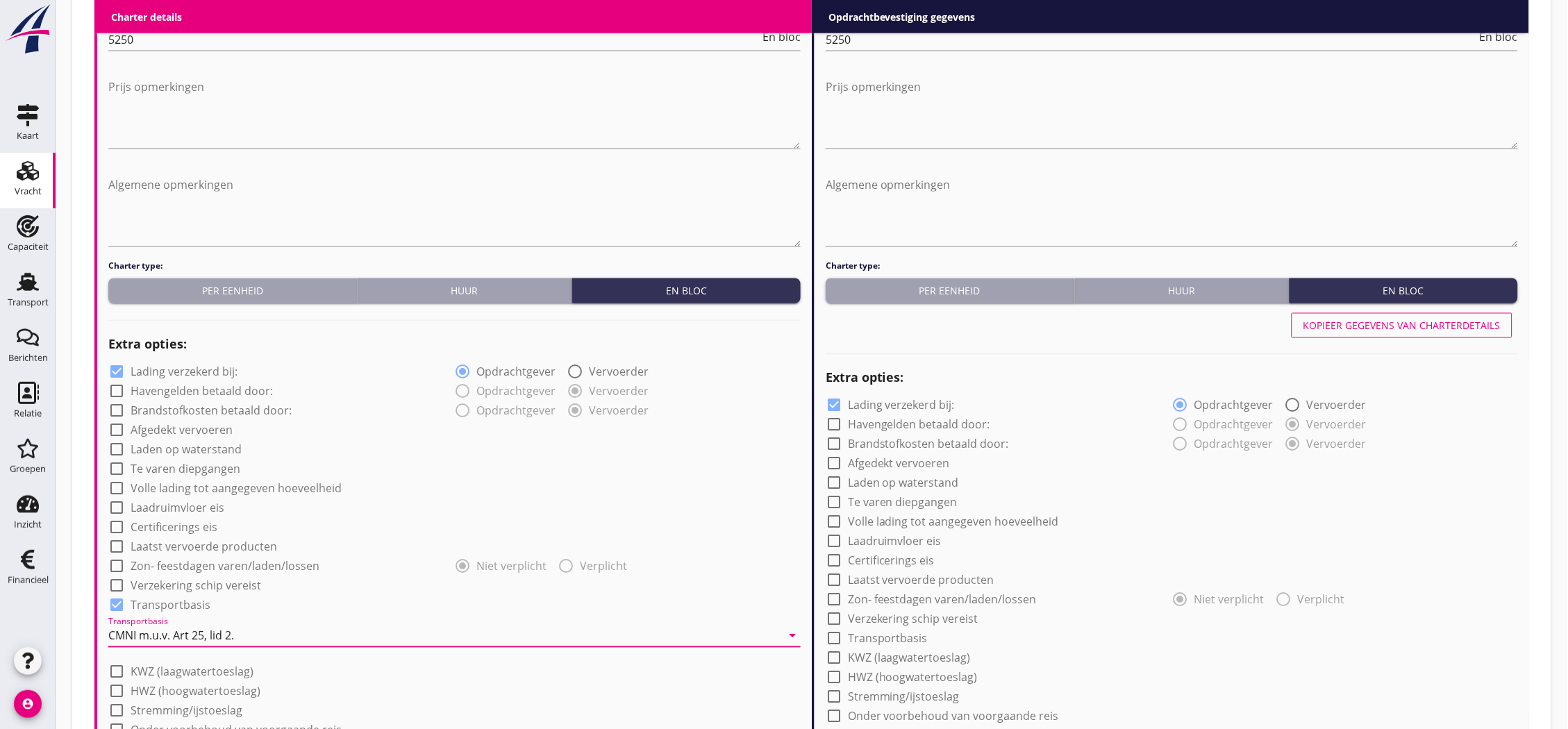
click at [220, 368] on label "Lading verzekerd bij:" at bounding box center [184, 372] width 107 height 14
checkbox input "false"
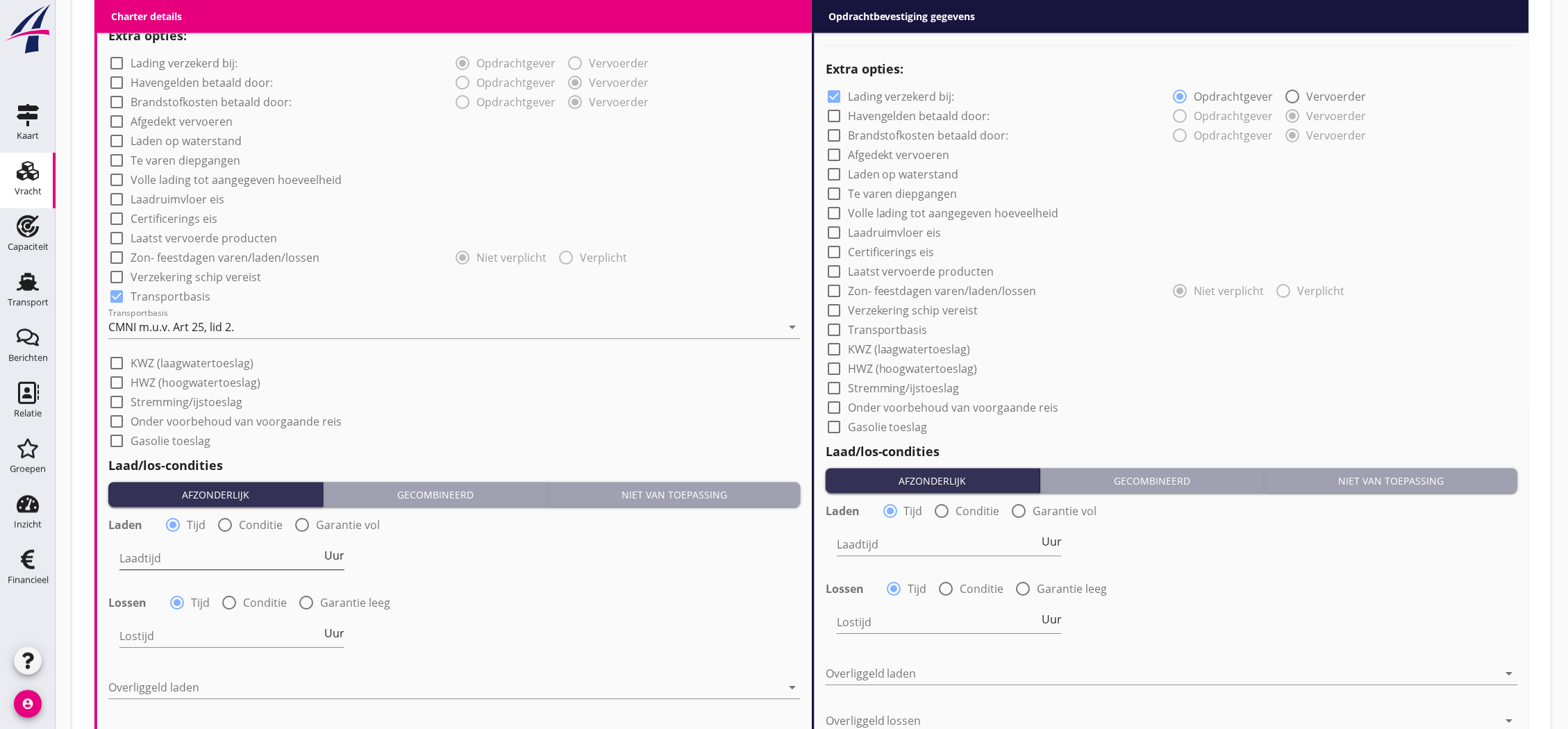
click at [217, 555] on input "Laadtijd" at bounding box center [220, 558] width 202 height 22
type input "24"
click at [196, 637] on input "Lostijd" at bounding box center [220, 636] width 202 height 22
type input "24"
click at [196, 684] on div at bounding box center [445, 687] width 673 height 22
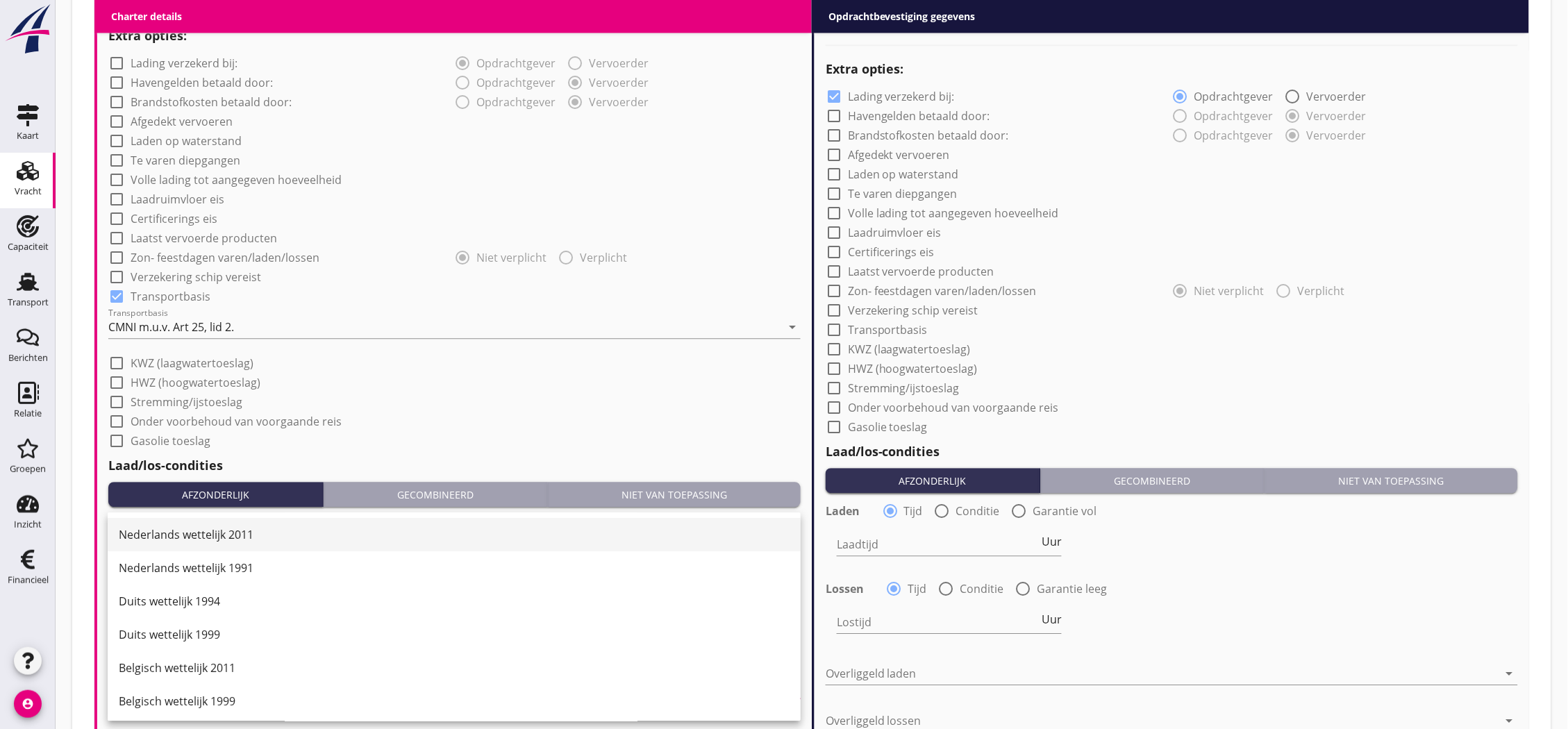
click at [220, 529] on div "Nederlands wettelijk 2011" at bounding box center [453, 534] width 671 height 16
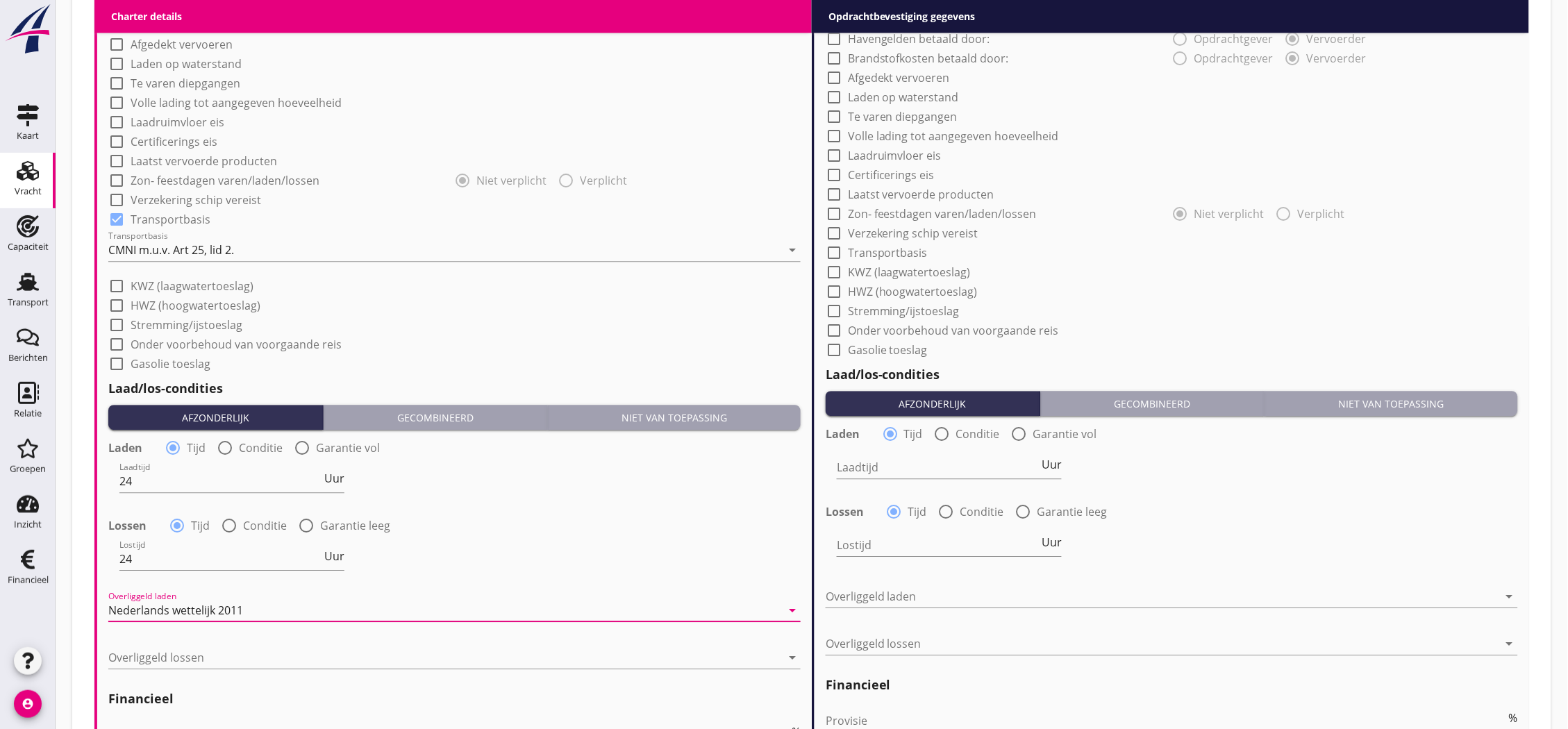
scroll to position [1233, 0]
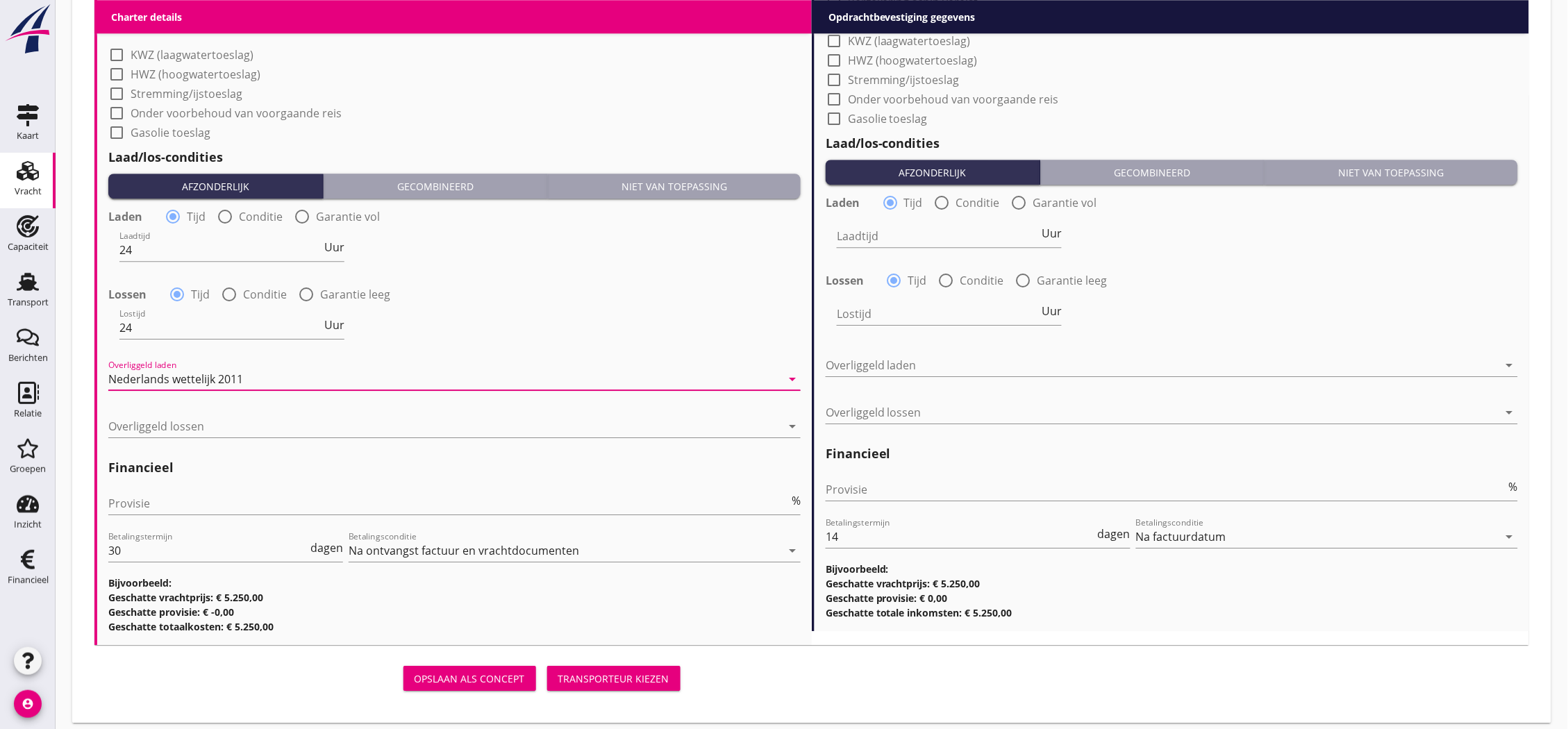
click at [222, 424] on div at bounding box center [445, 426] width 673 height 22
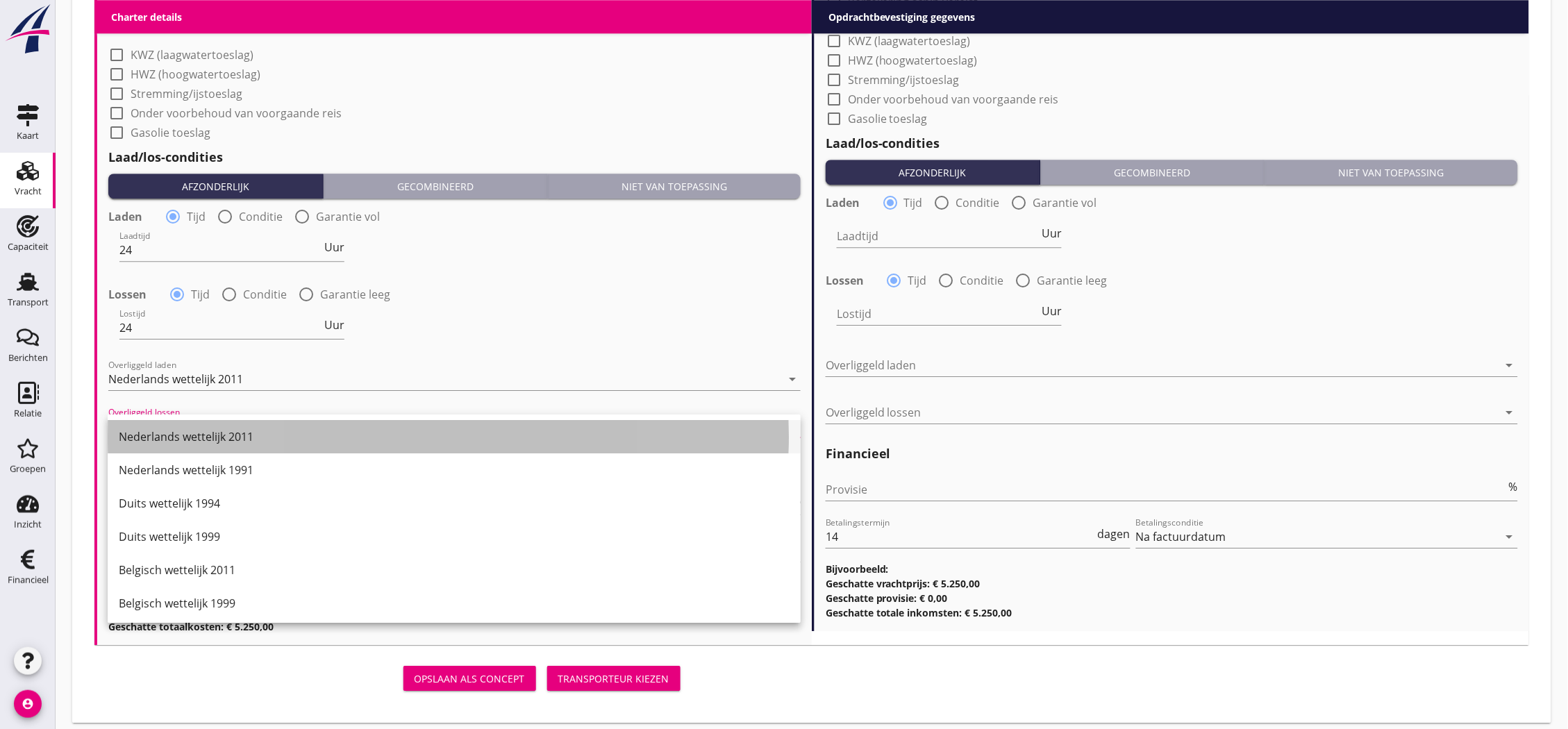
click at [223, 440] on div "Nederlands wettelijk 2011" at bounding box center [453, 436] width 671 height 16
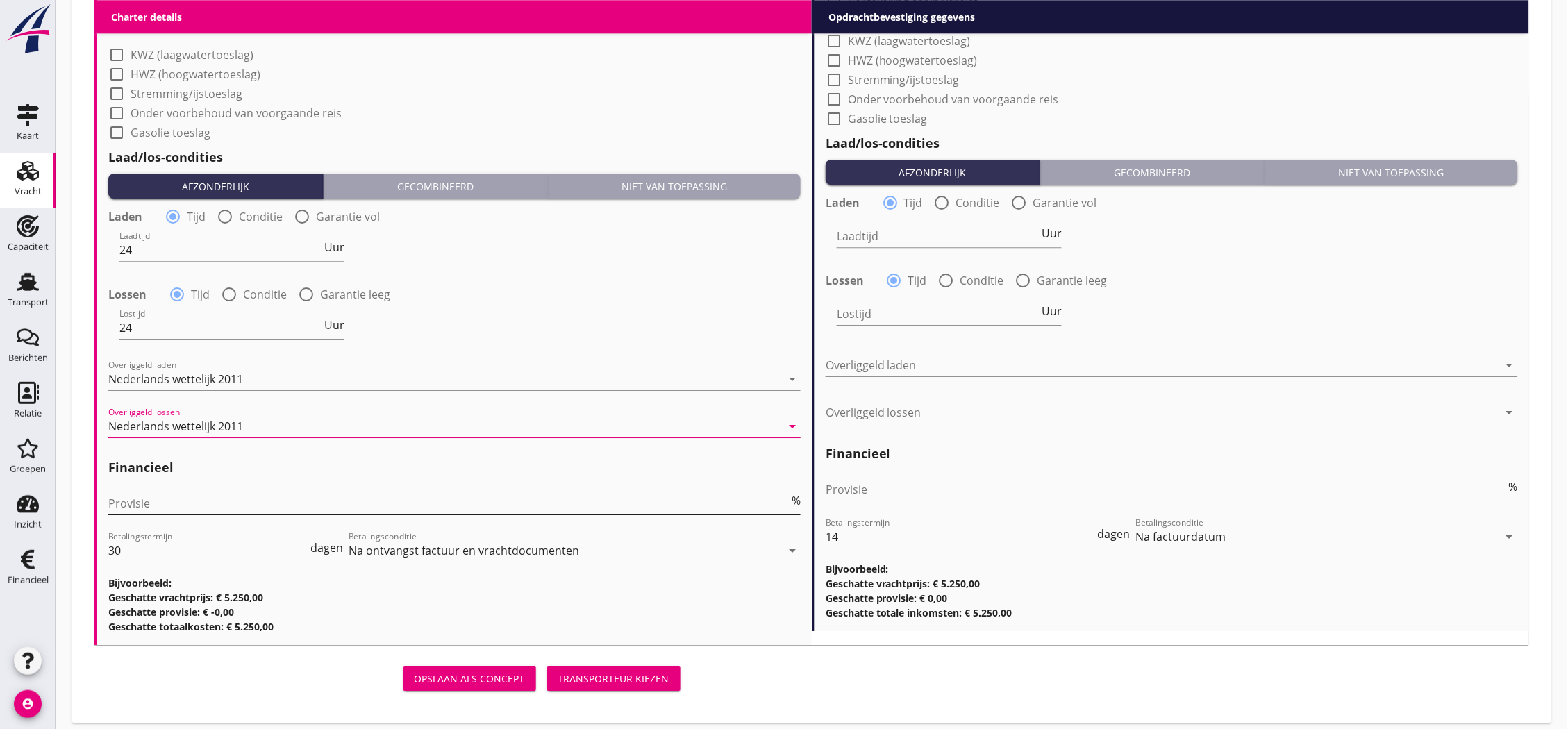
click at [219, 502] on input "Provisie" at bounding box center [449, 503] width 681 height 22
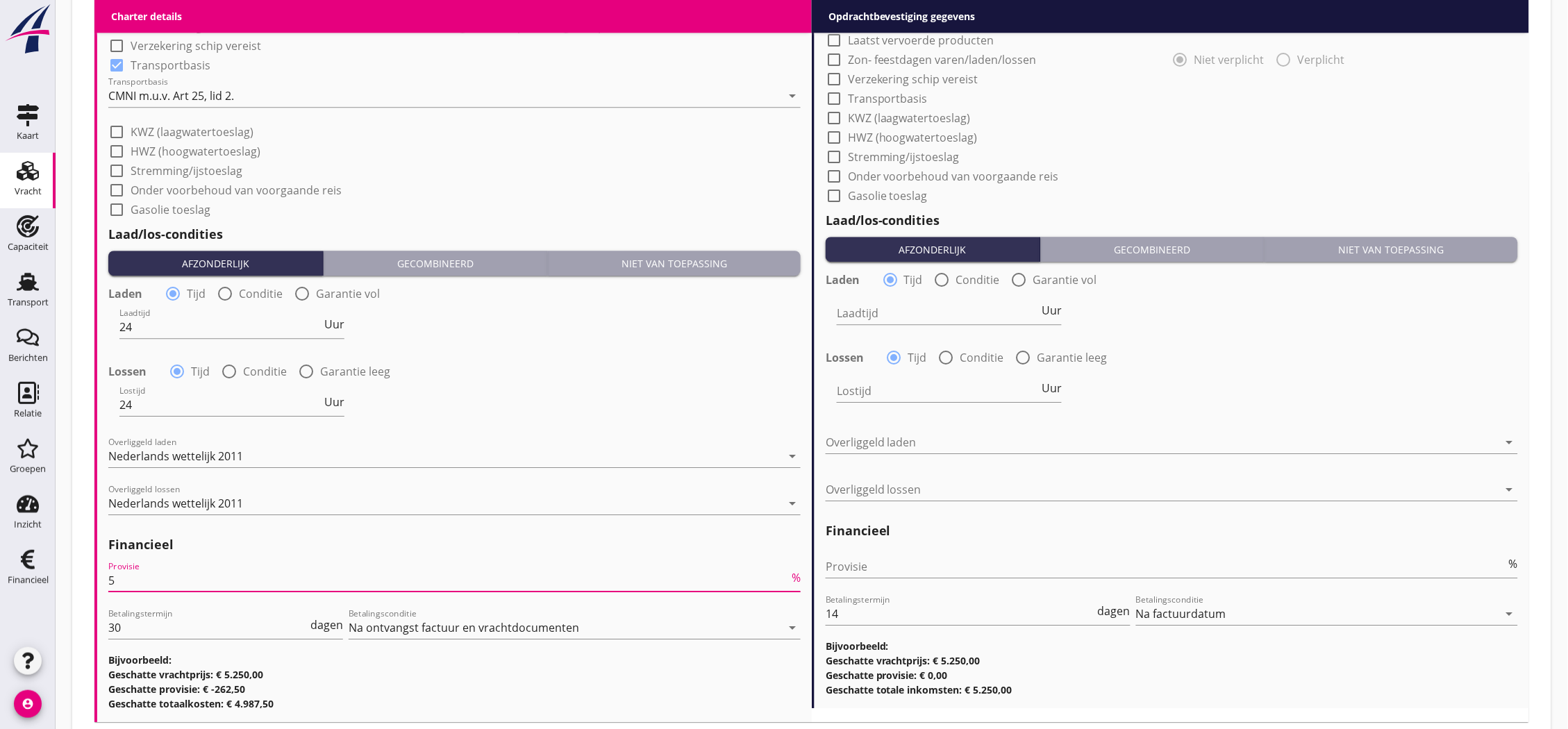
scroll to position [848, 0]
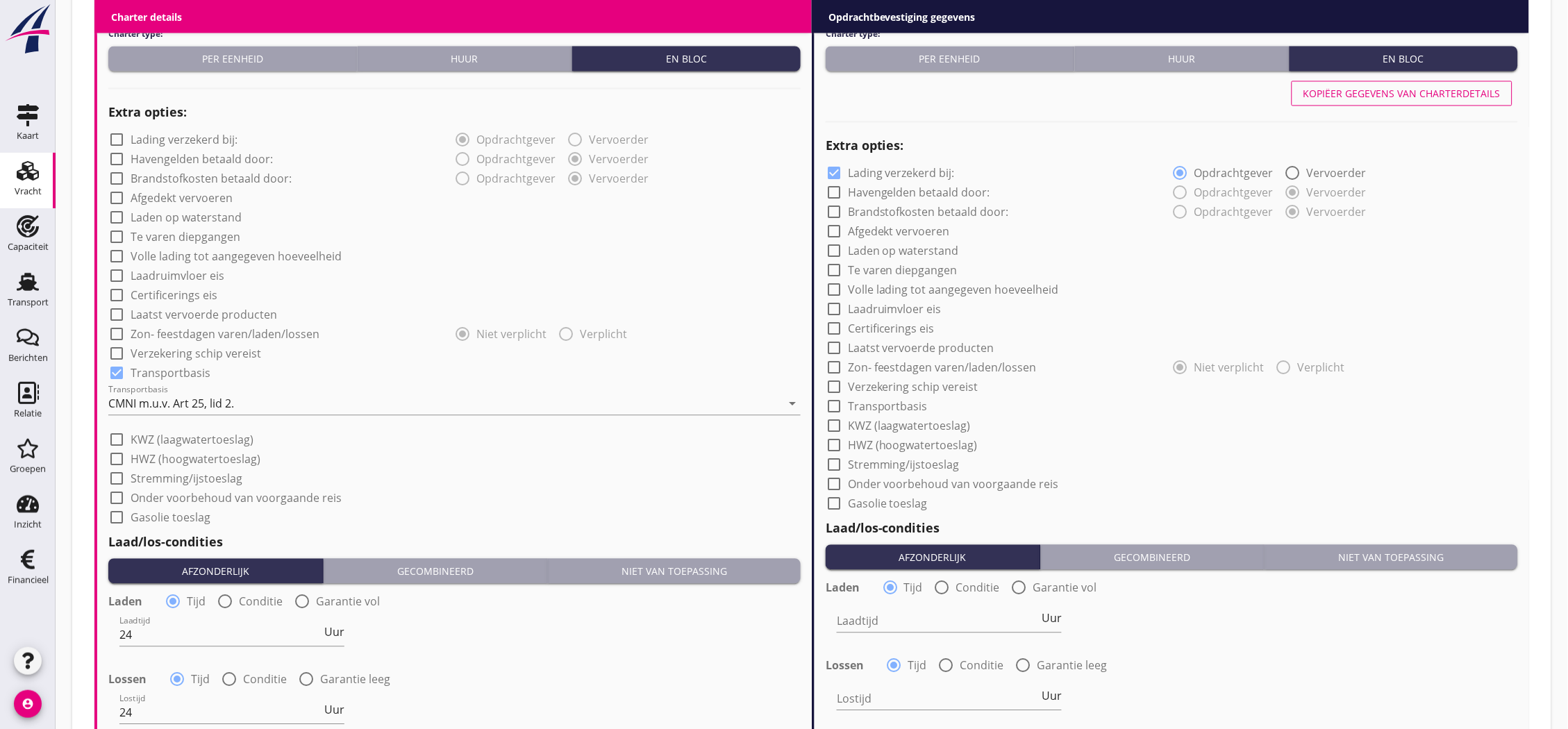
type input "5"
click at [1355, 85] on button "Kopiëer gegevens van charterdetails" at bounding box center [1402, 94] width 221 height 25
checkbox input "false"
checkbox input "true"
type input "24"
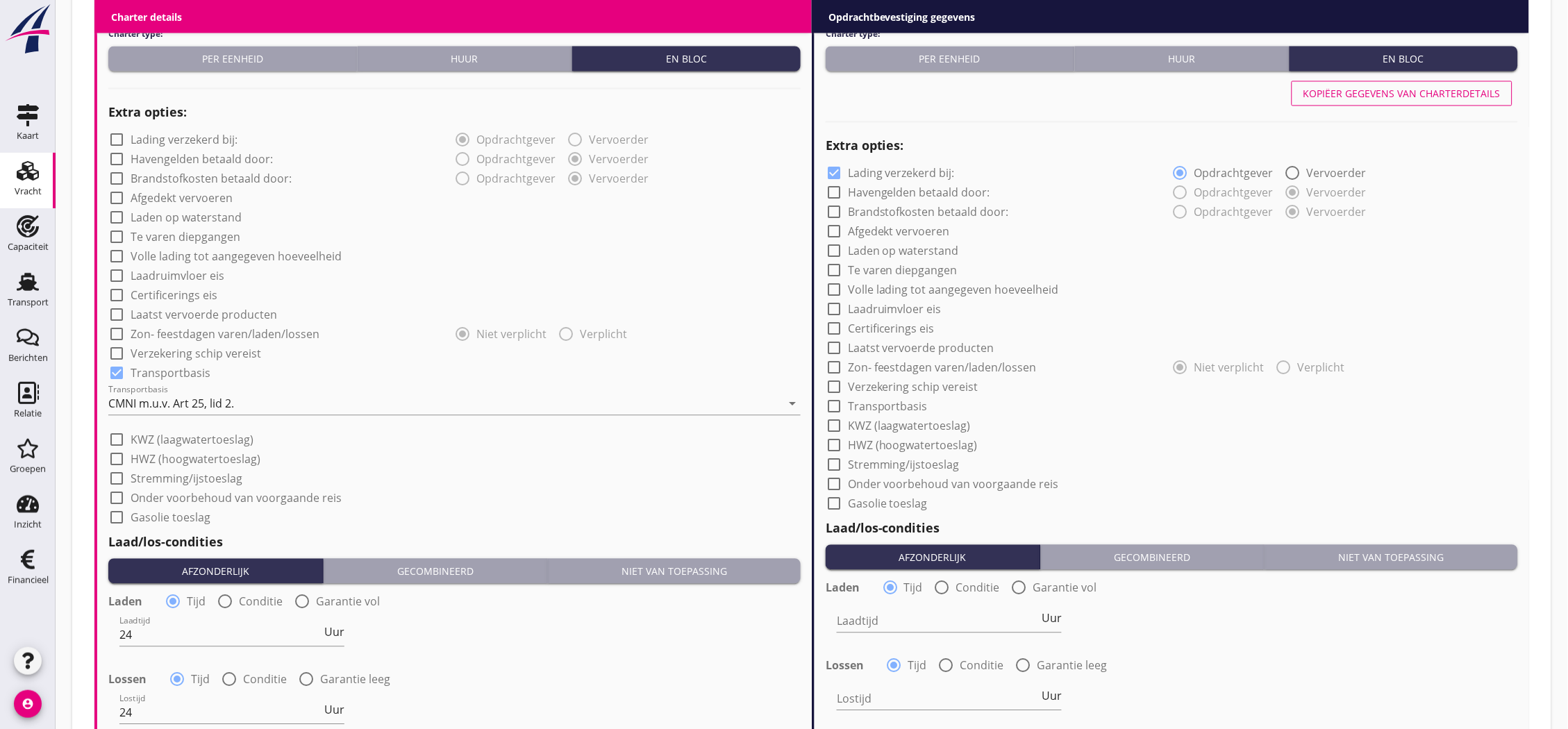
type input "24"
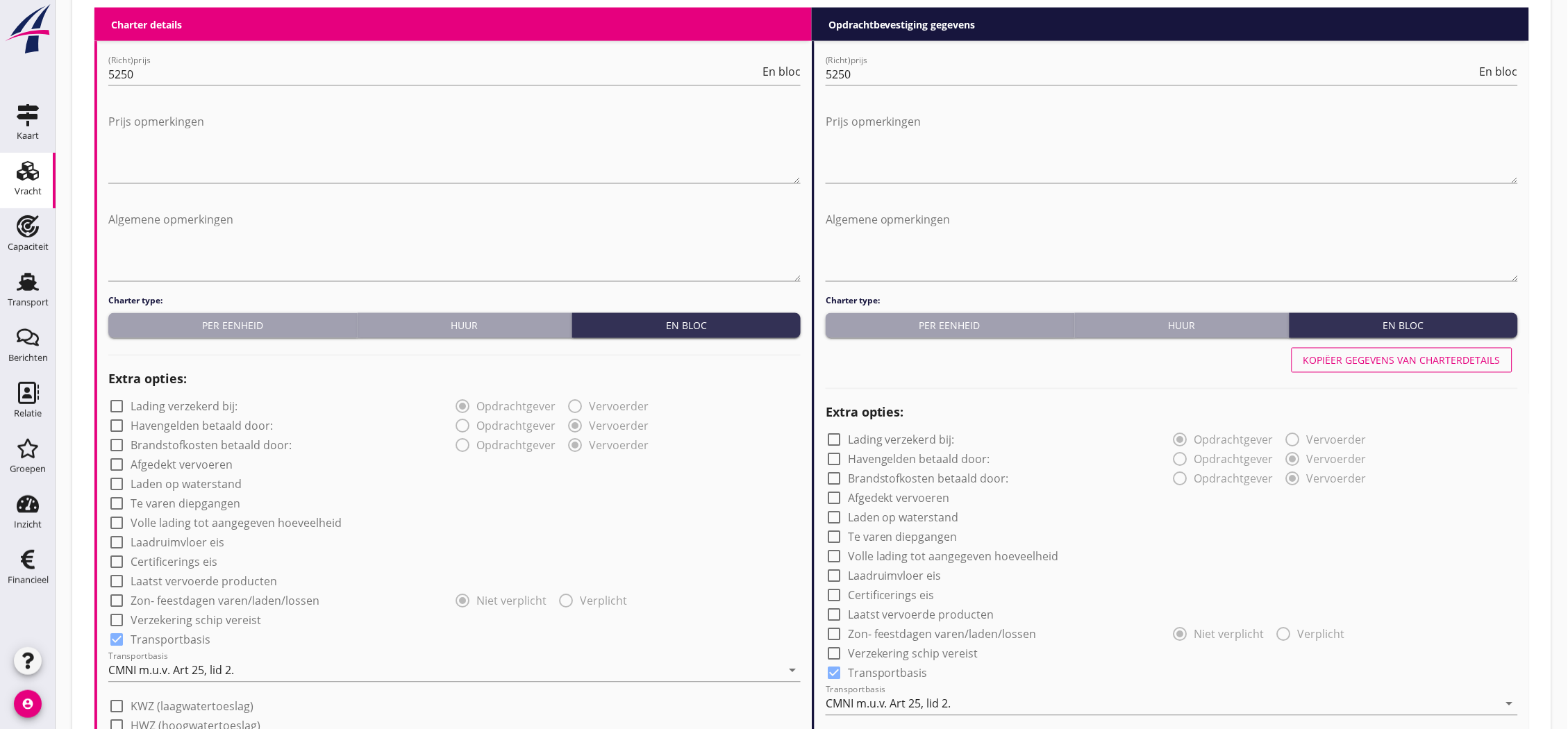
scroll to position [350, 0]
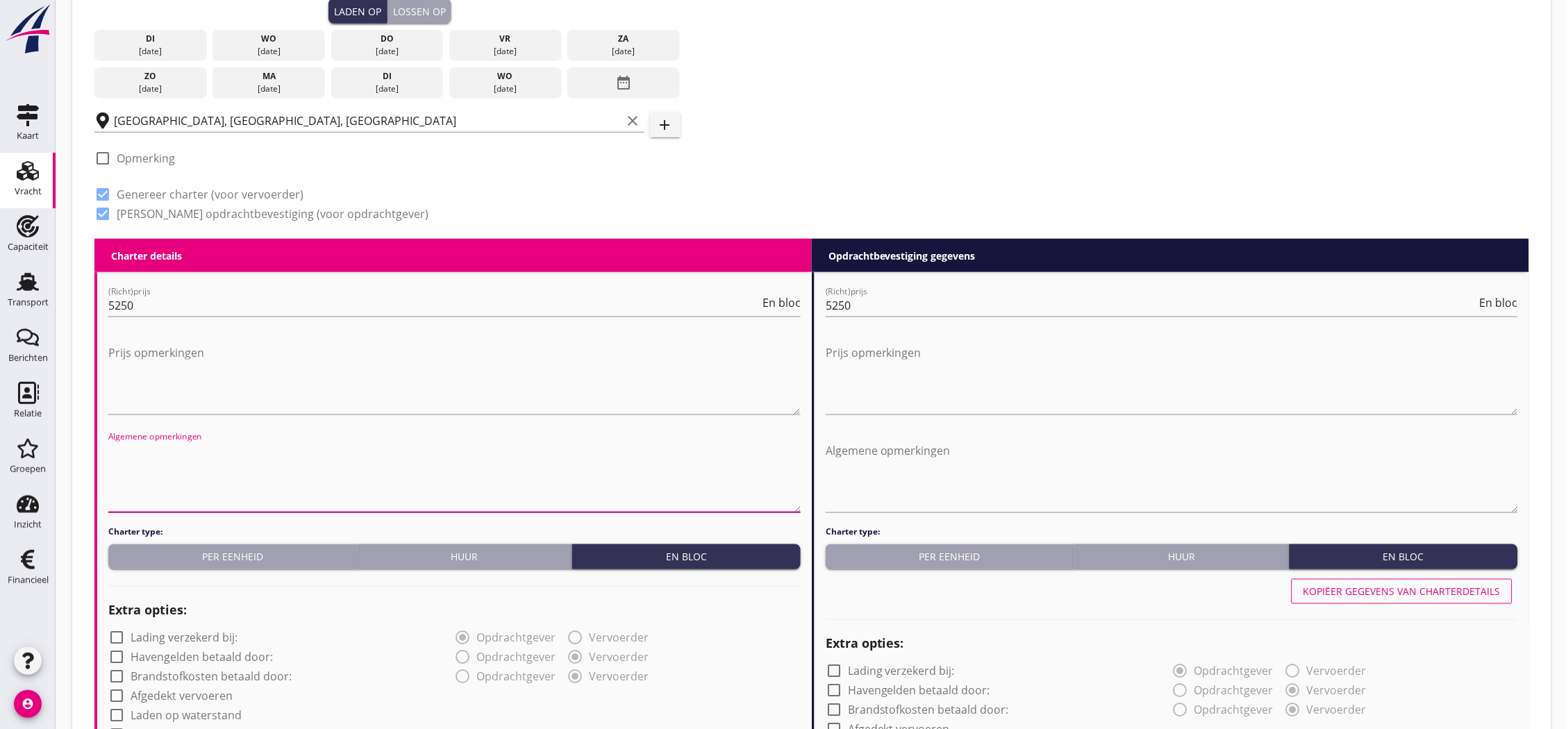
click at [543, 450] on textarea "Algemene opmerkingen" at bounding box center [454, 475] width 693 height 73
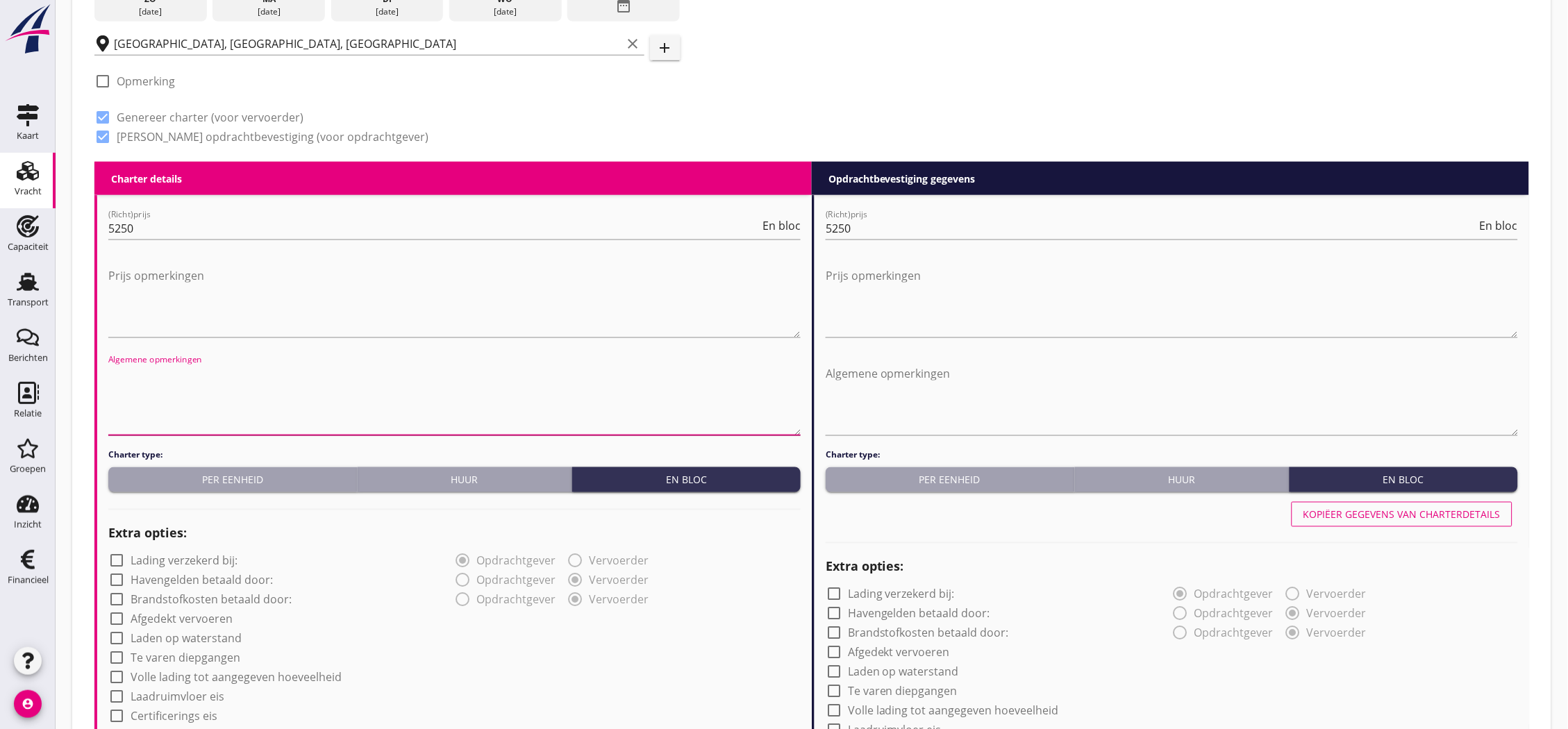
click at [428, 413] on textarea "Algemene opmerkingen" at bounding box center [454, 398] width 693 height 73
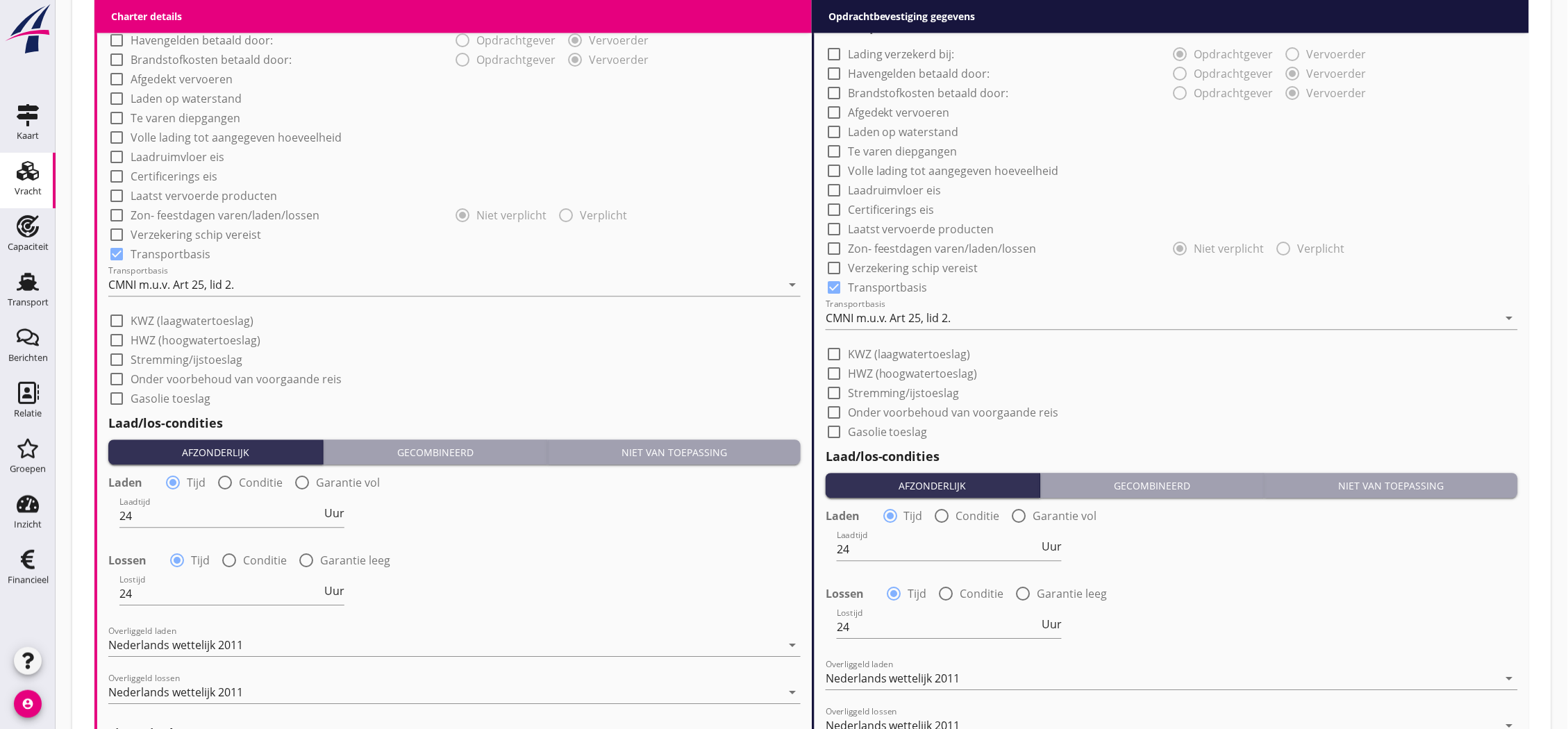
scroll to position [1275, 0]
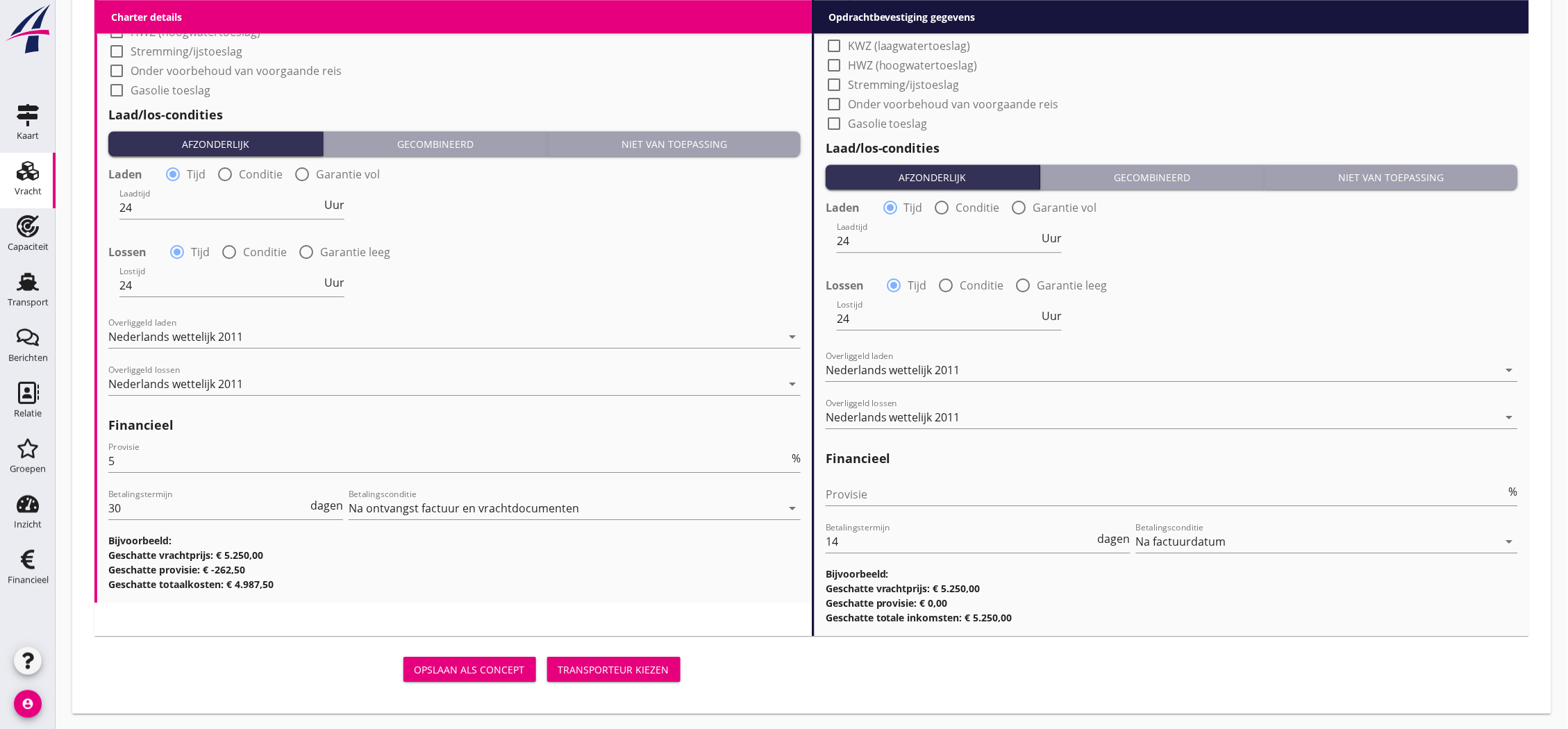
type textarea "2115x405x508cm"
drag, startPoint x: 595, startPoint y: 675, endPoint x: 647, endPoint y: 684, distance: 52.8
click at [595, 675] on div "Transporteur kiezen" at bounding box center [614, 669] width 111 height 15
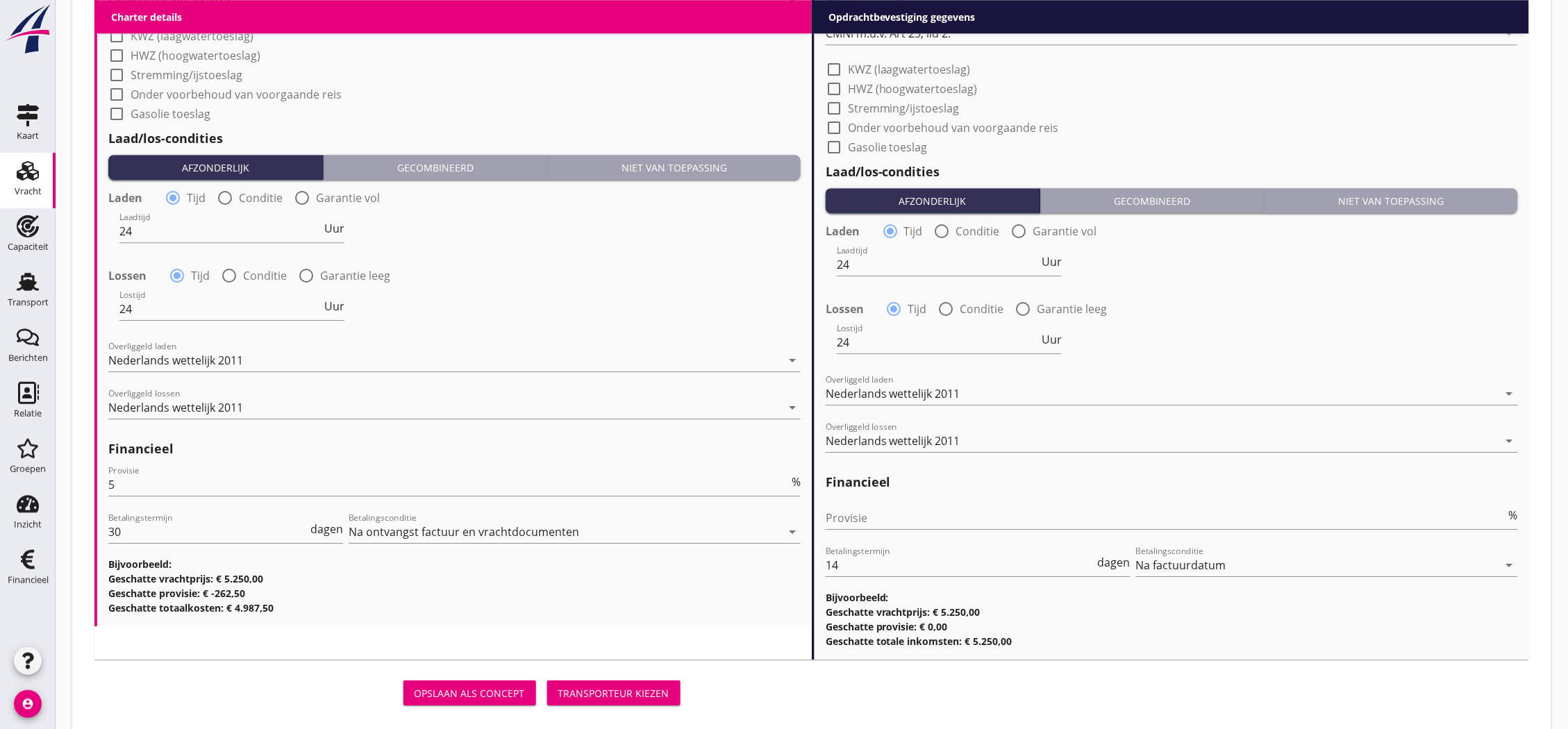
scroll to position [1299, 0]
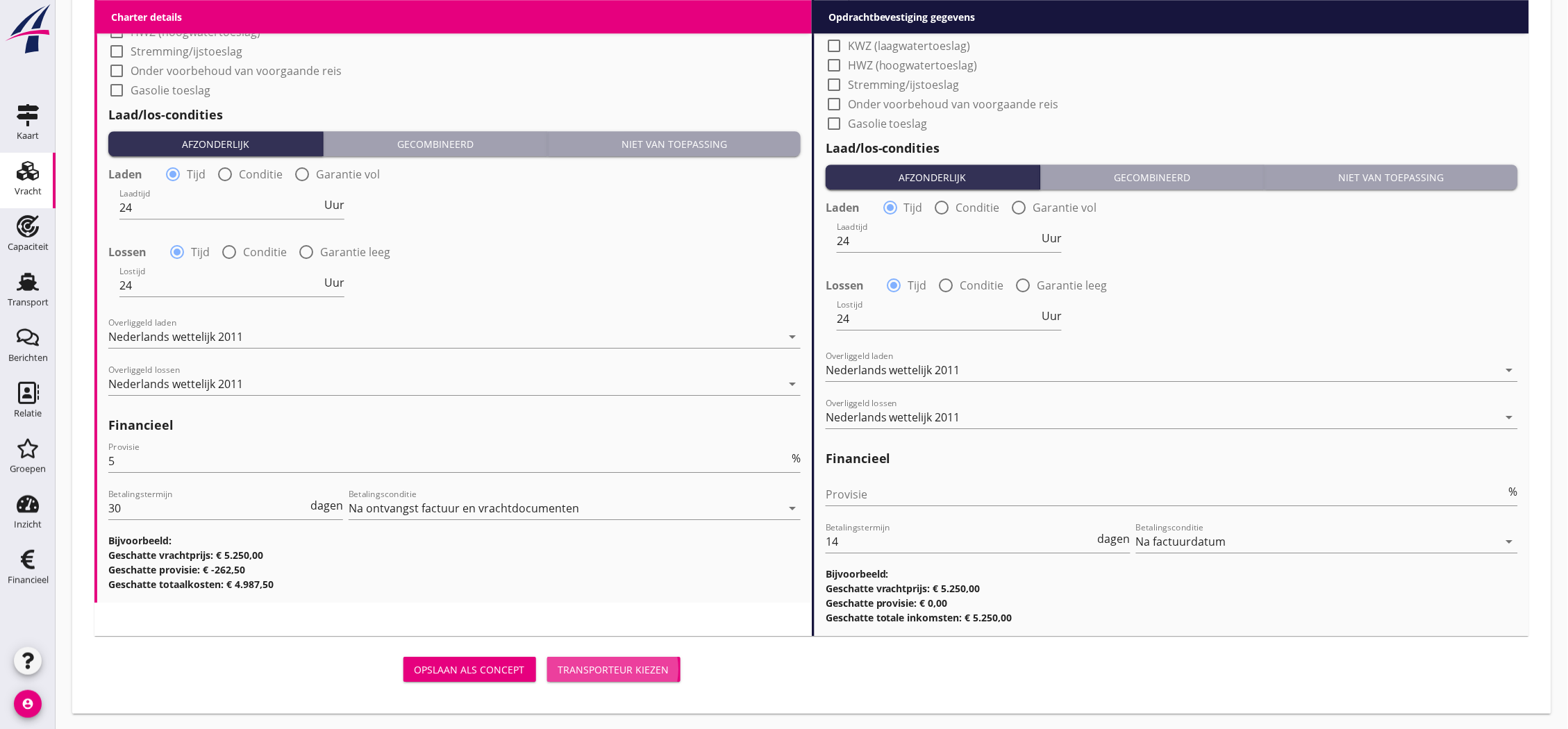
click at [621, 660] on button "Transporteur kiezen" at bounding box center [614, 669] width 133 height 25
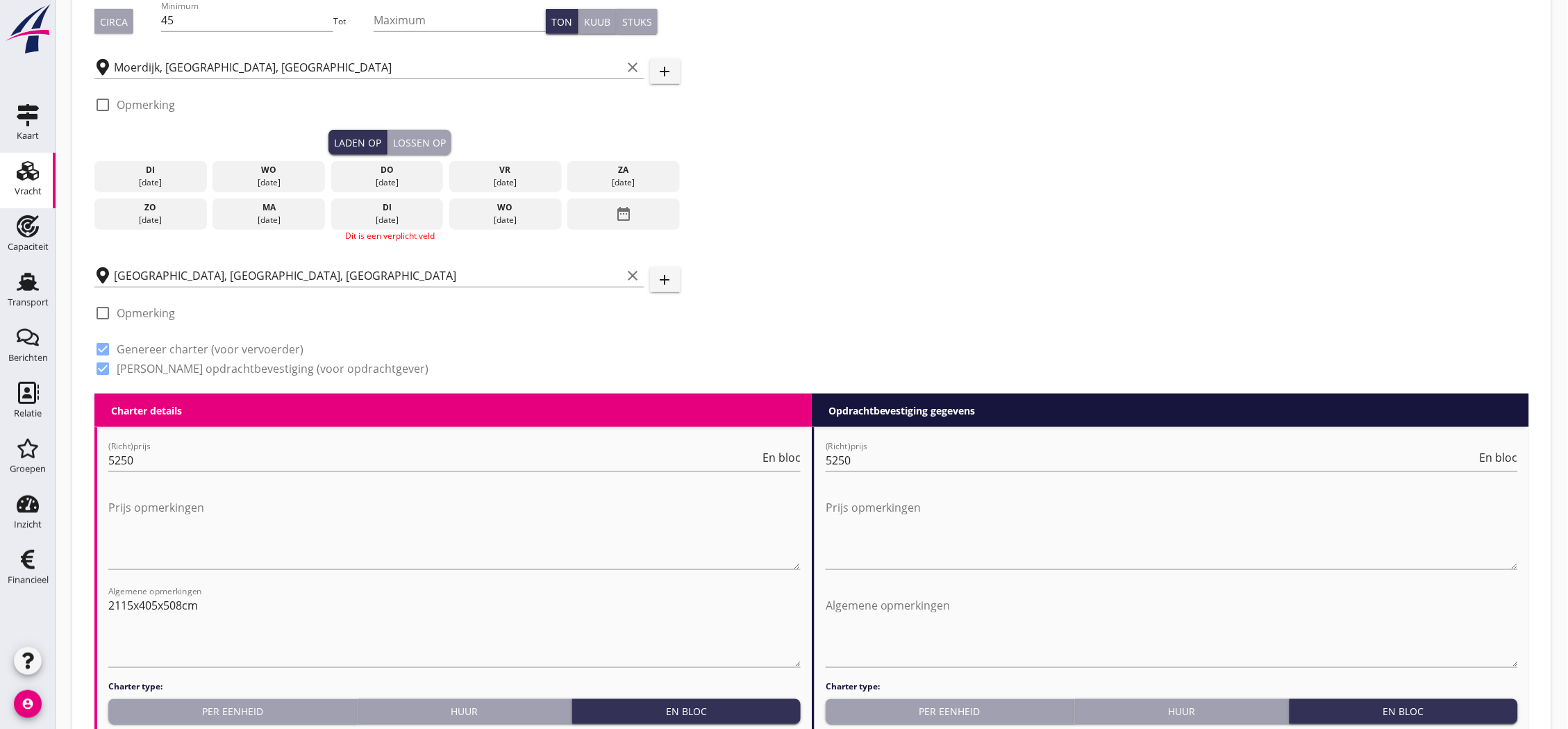
scroll to position [65, 0]
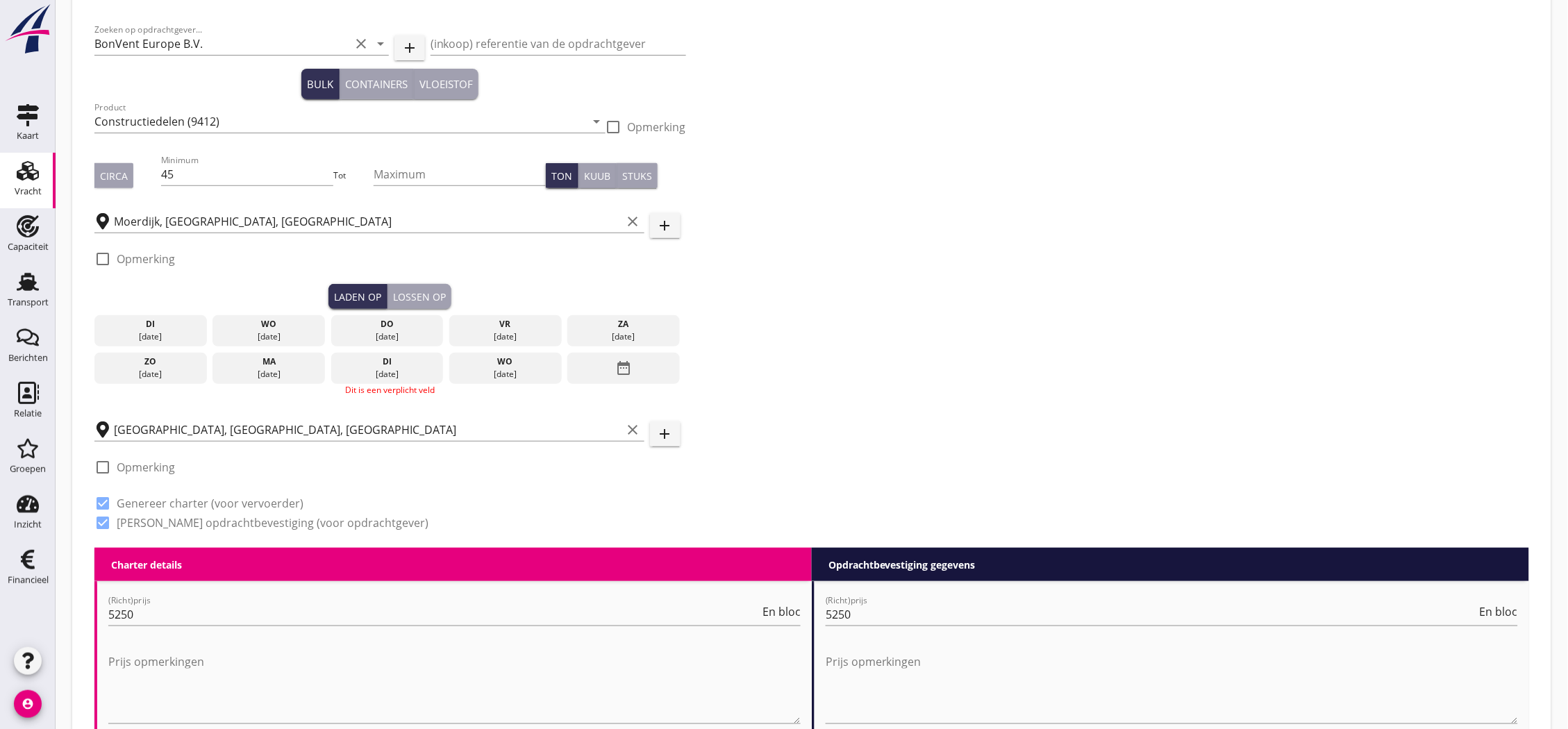
click at [506, 364] on div "wo" at bounding box center [505, 361] width 106 height 13
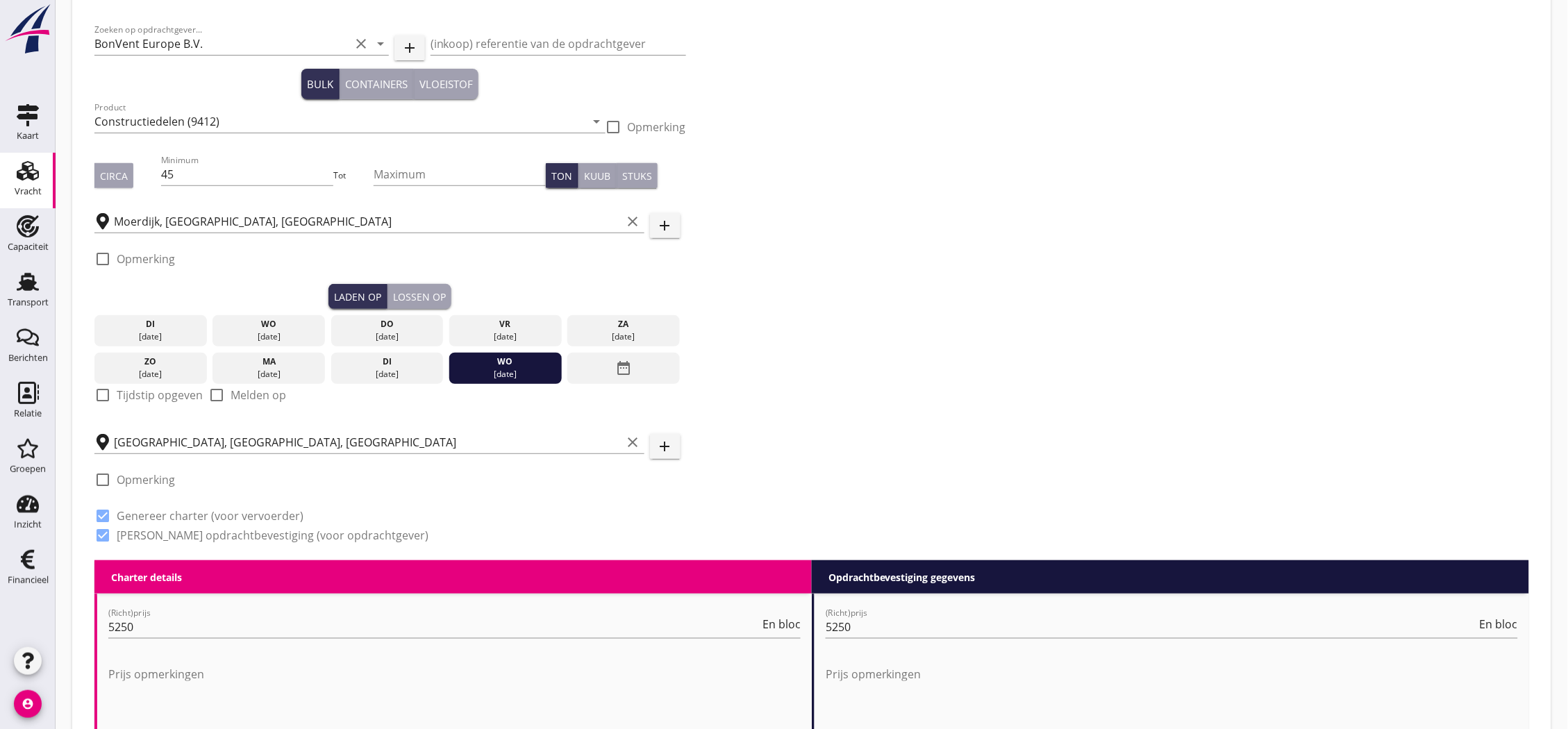
drag, startPoint x: 129, startPoint y: 397, endPoint x: 134, endPoint y: 409, distance: 13.0
click at [129, 396] on label "Tijdstip opgeven" at bounding box center [160, 395] width 86 height 14
checkbox input "true"
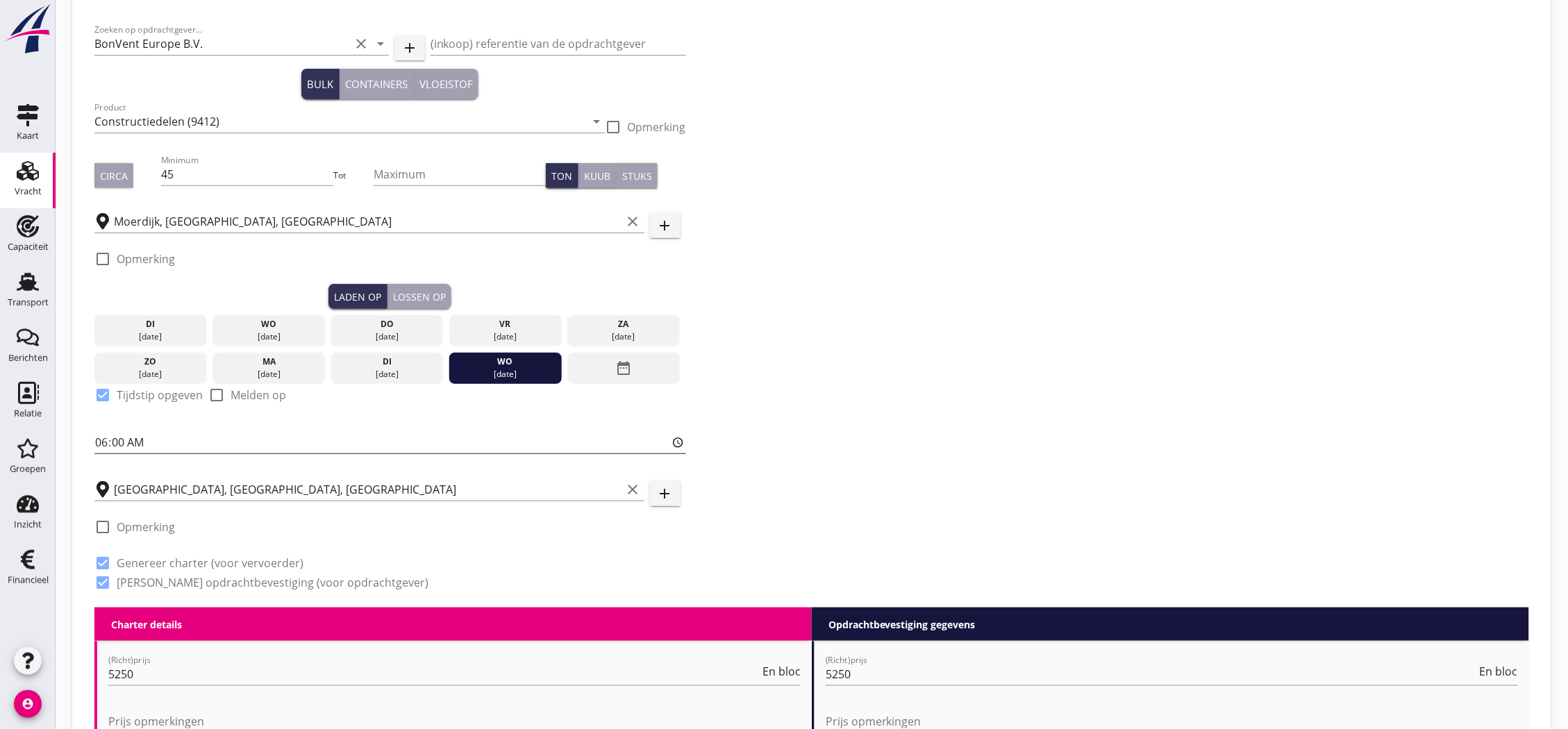
click at [123, 441] on input "06:00" at bounding box center [390, 442] width 591 height 22
type input "06:01"
click at [409, 292] on div "Lossen op" at bounding box center [419, 296] width 53 height 15
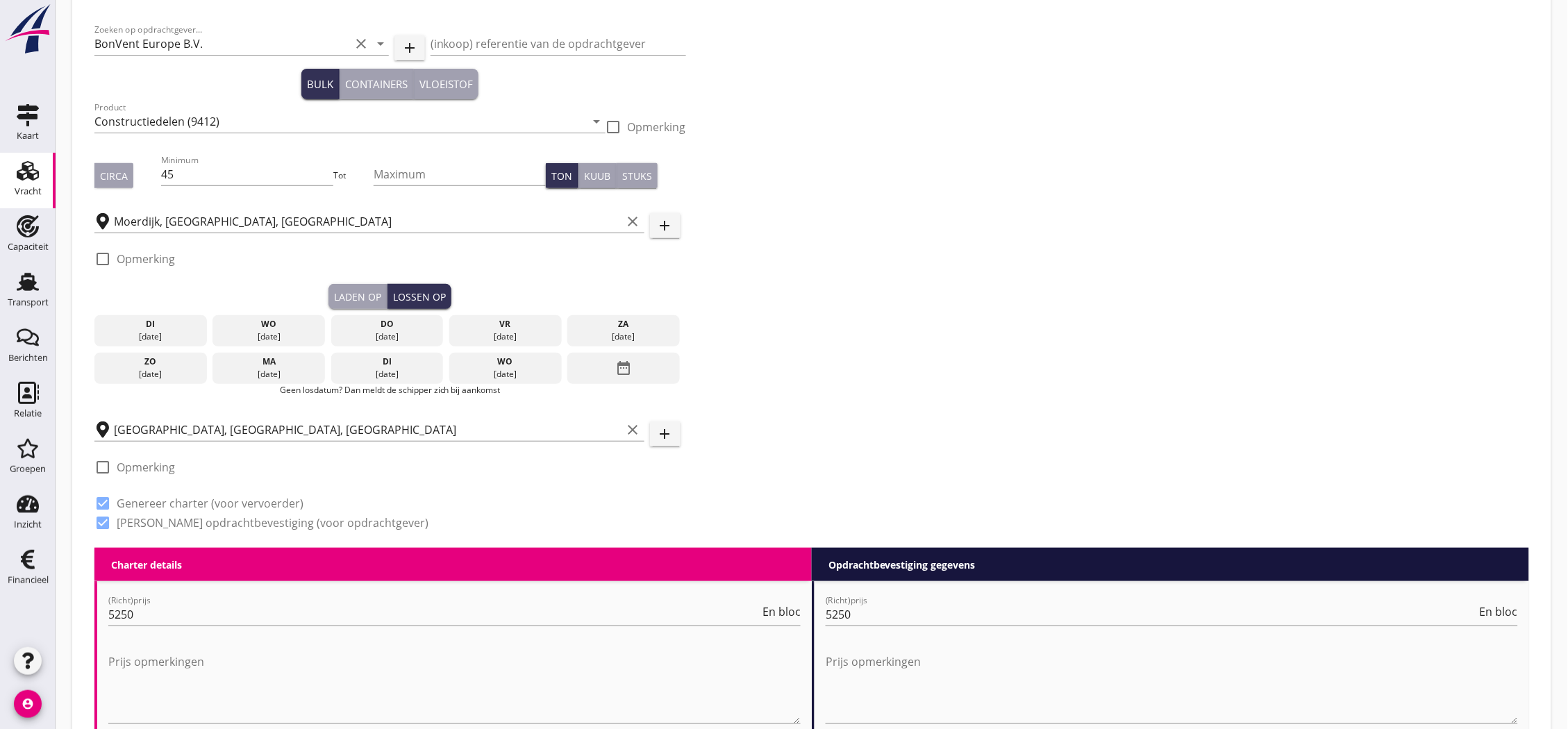
click at [635, 366] on div "date_range" at bounding box center [623, 368] width 112 height 32
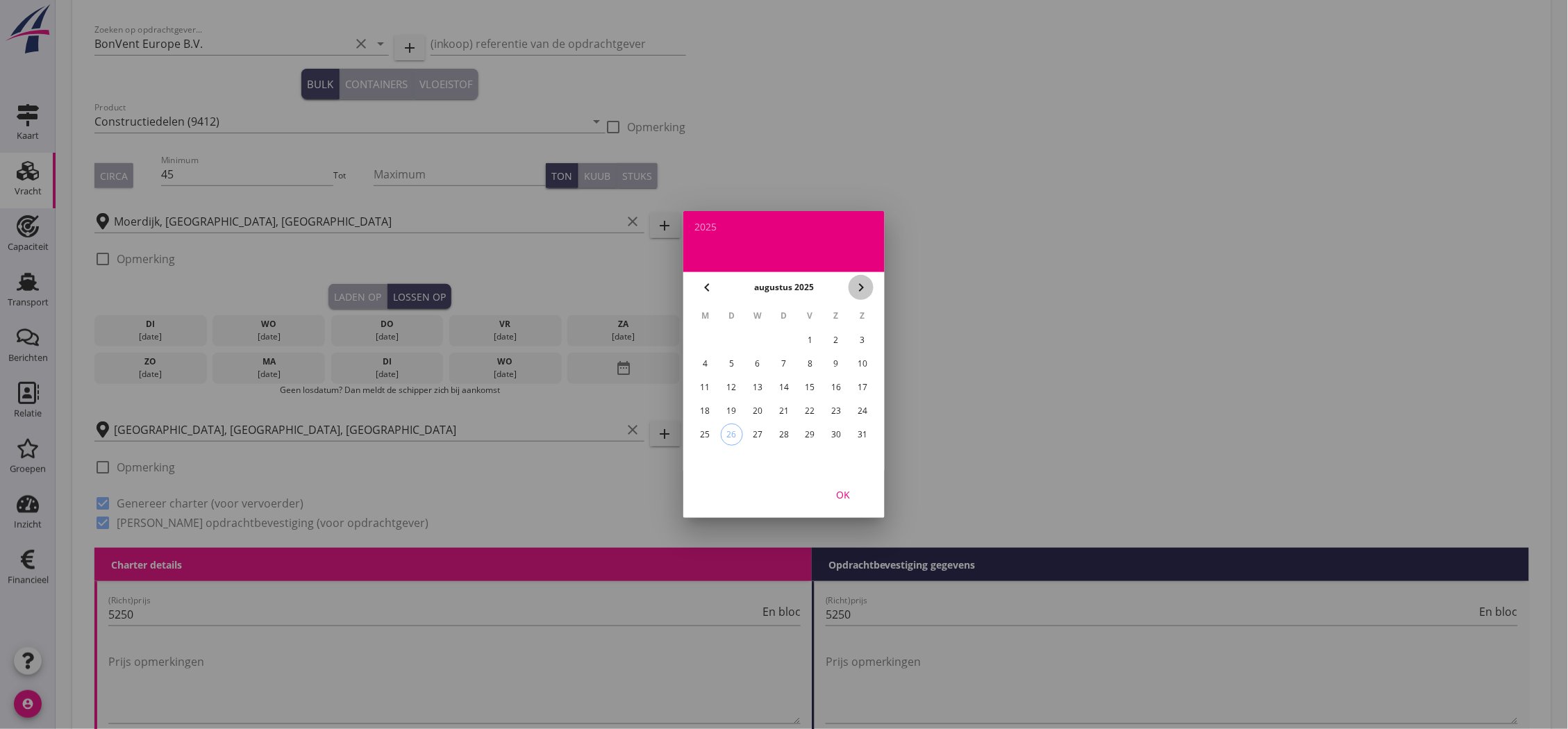
click at [851, 283] on div "chevron_right" at bounding box center [861, 287] width 25 height 16
click at [806, 336] on div "5" at bounding box center [810, 340] width 22 height 22
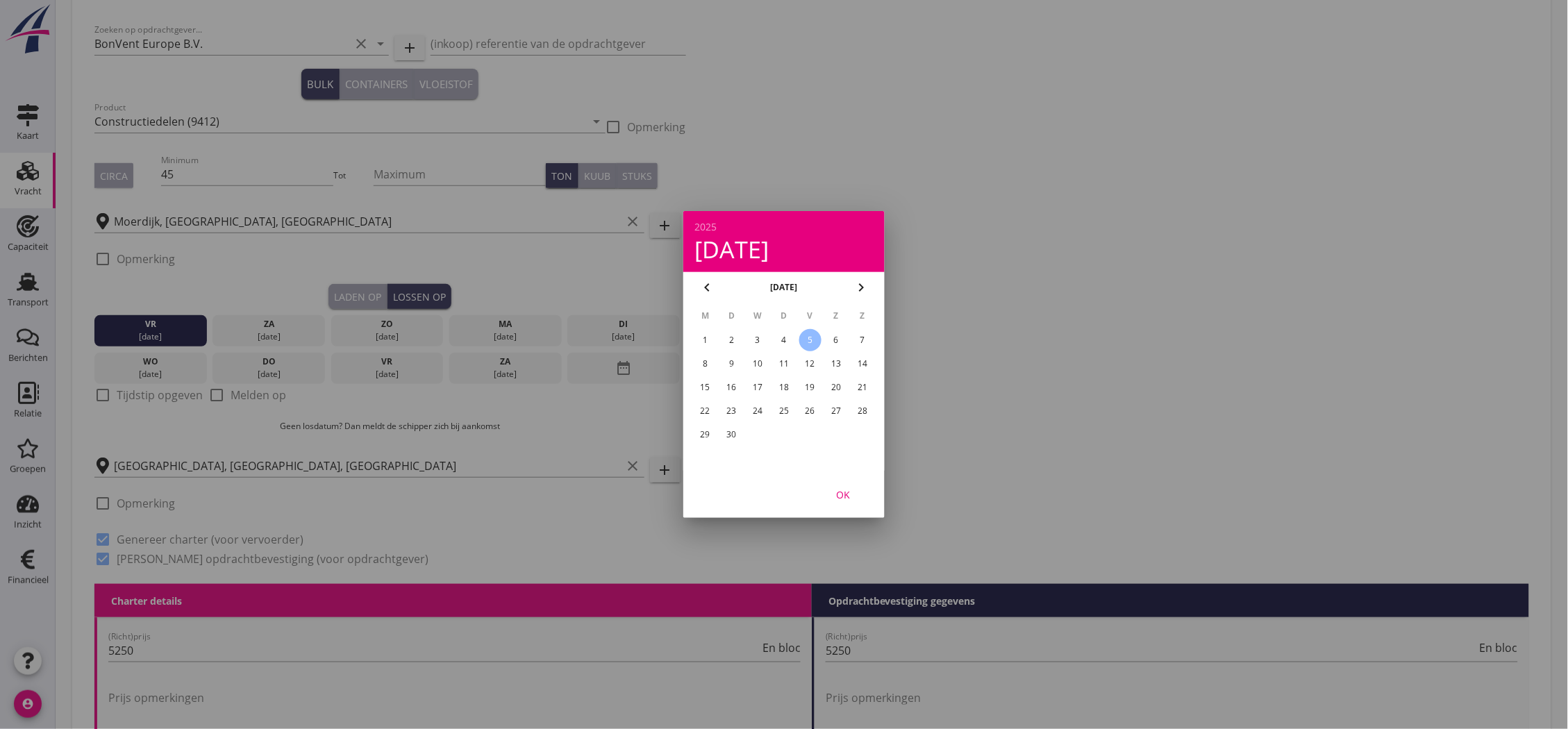
click at [833, 496] on div "OK" at bounding box center [843, 495] width 39 height 15
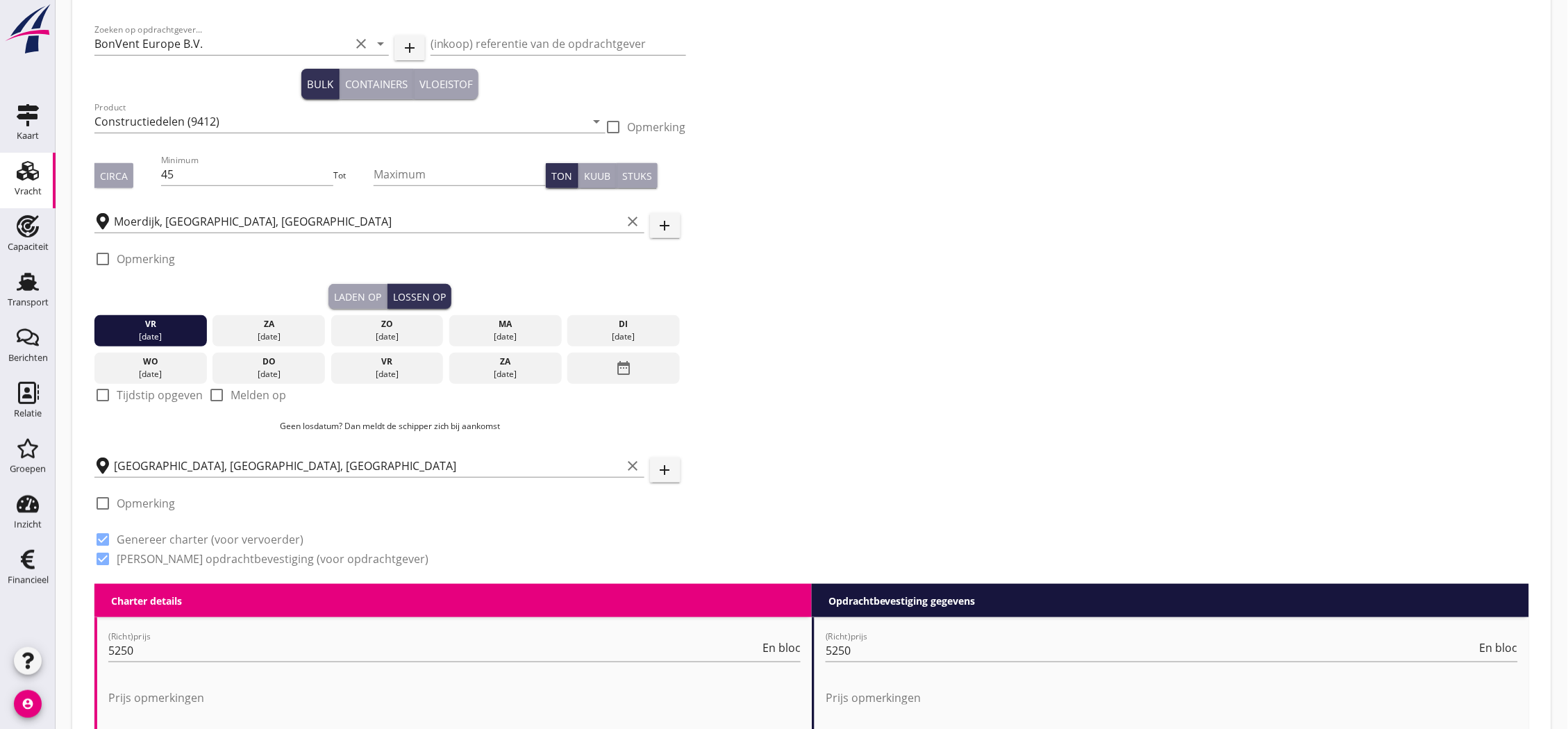
click at [151, 399] on label "Tijdstip opgeven" at bounding box center [160, 395] width 86 height 14
checkbox input "true"
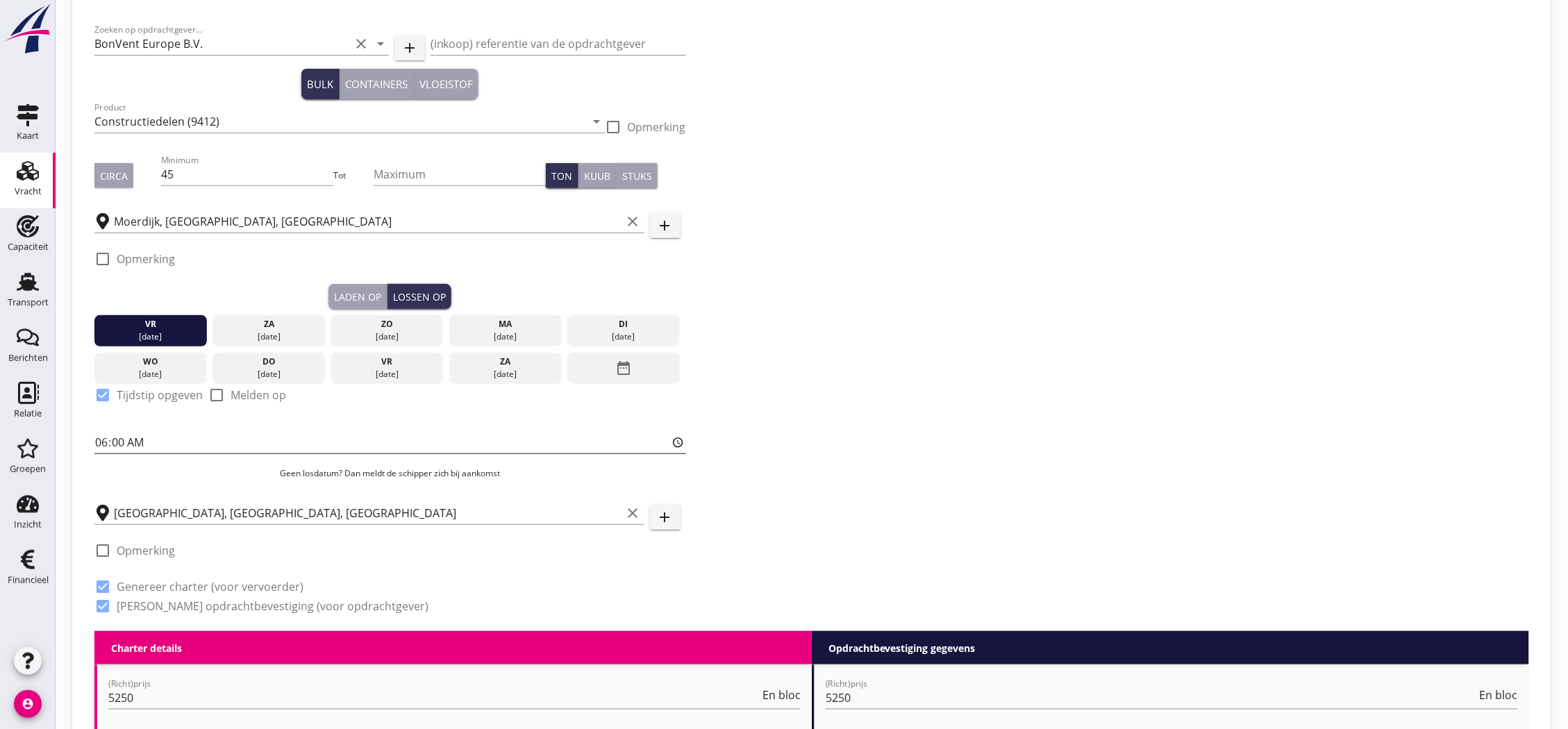
click at [140, 439] on input "06:00" at bounding box center [390, 442] width 591 height 22
click at [118, 445] on input "06:00" at bounding box center [390, 442] width 591 height 22
type input "06:01"
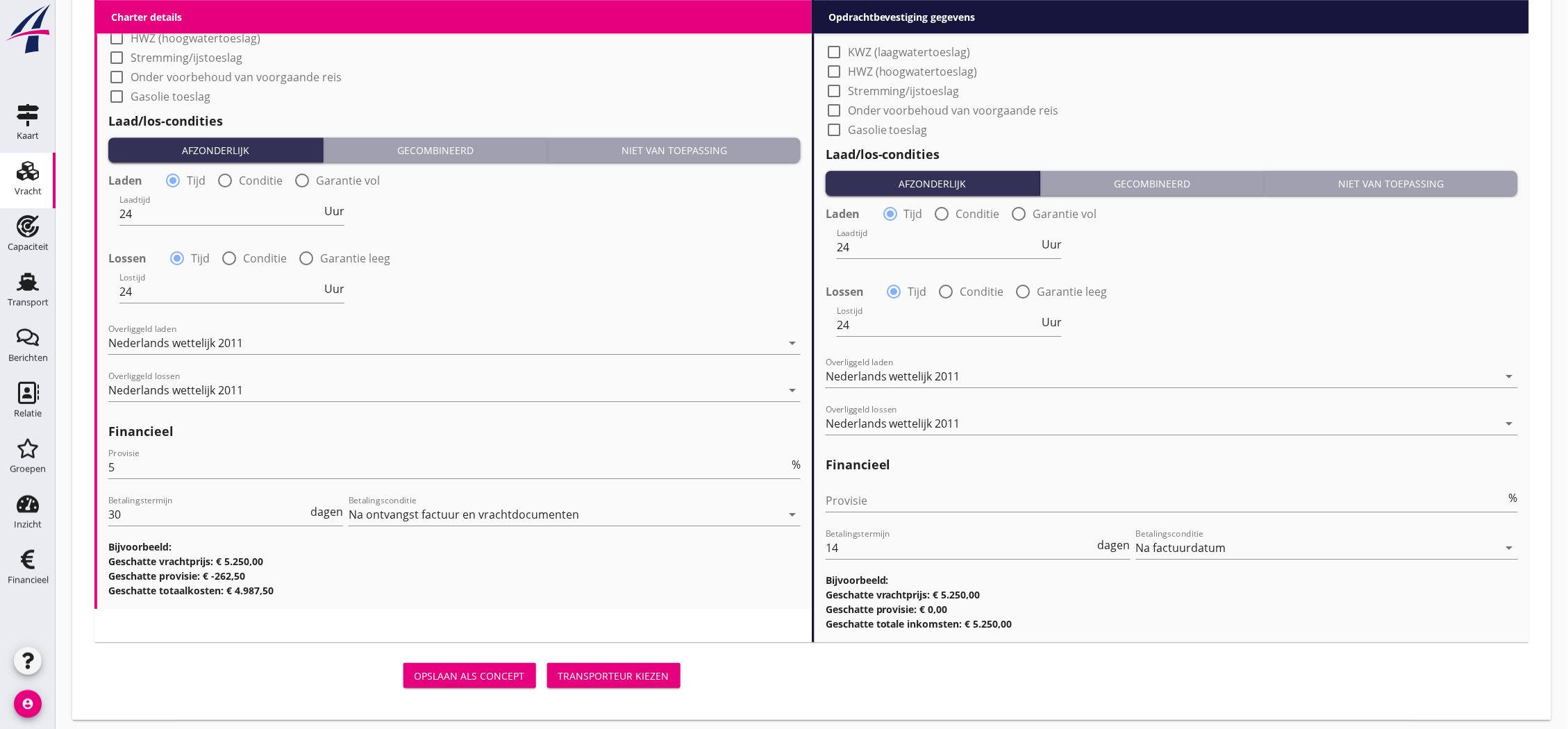
scroll to position [1384, 0]
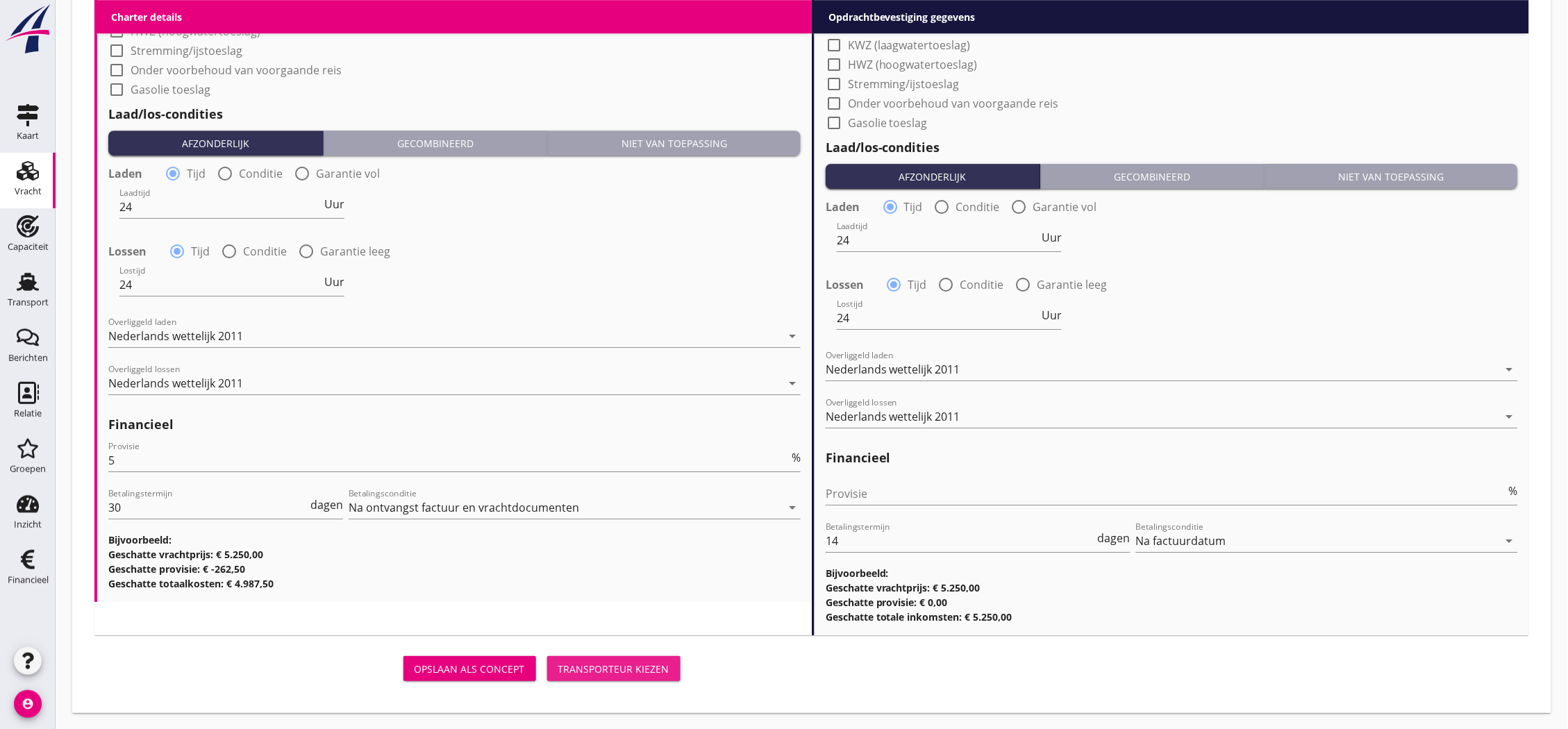
click at [594, 663] on div "Transporteur kiezen" at bounding box center [614, 669] width 111 height 15
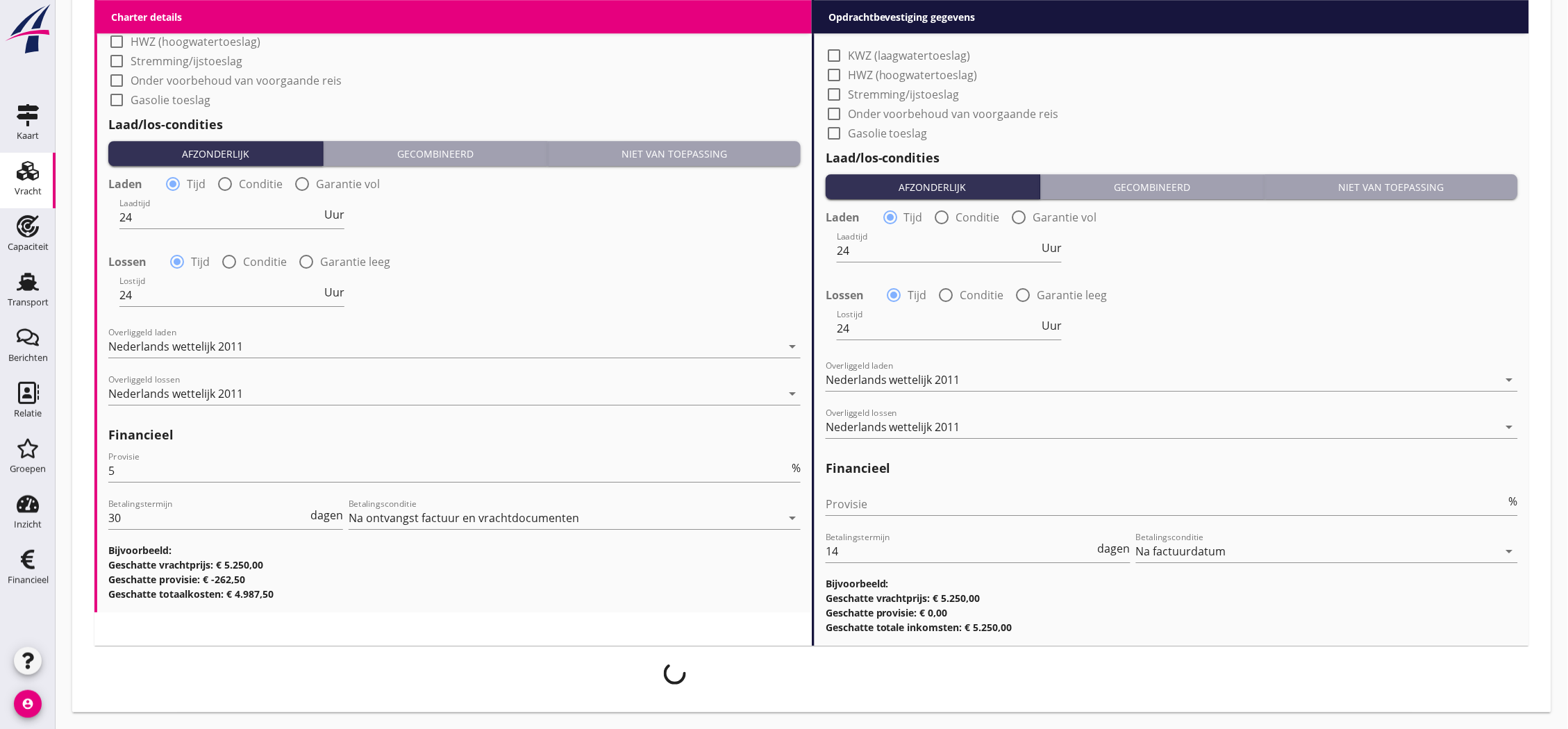
scroll to position [1372, 0]
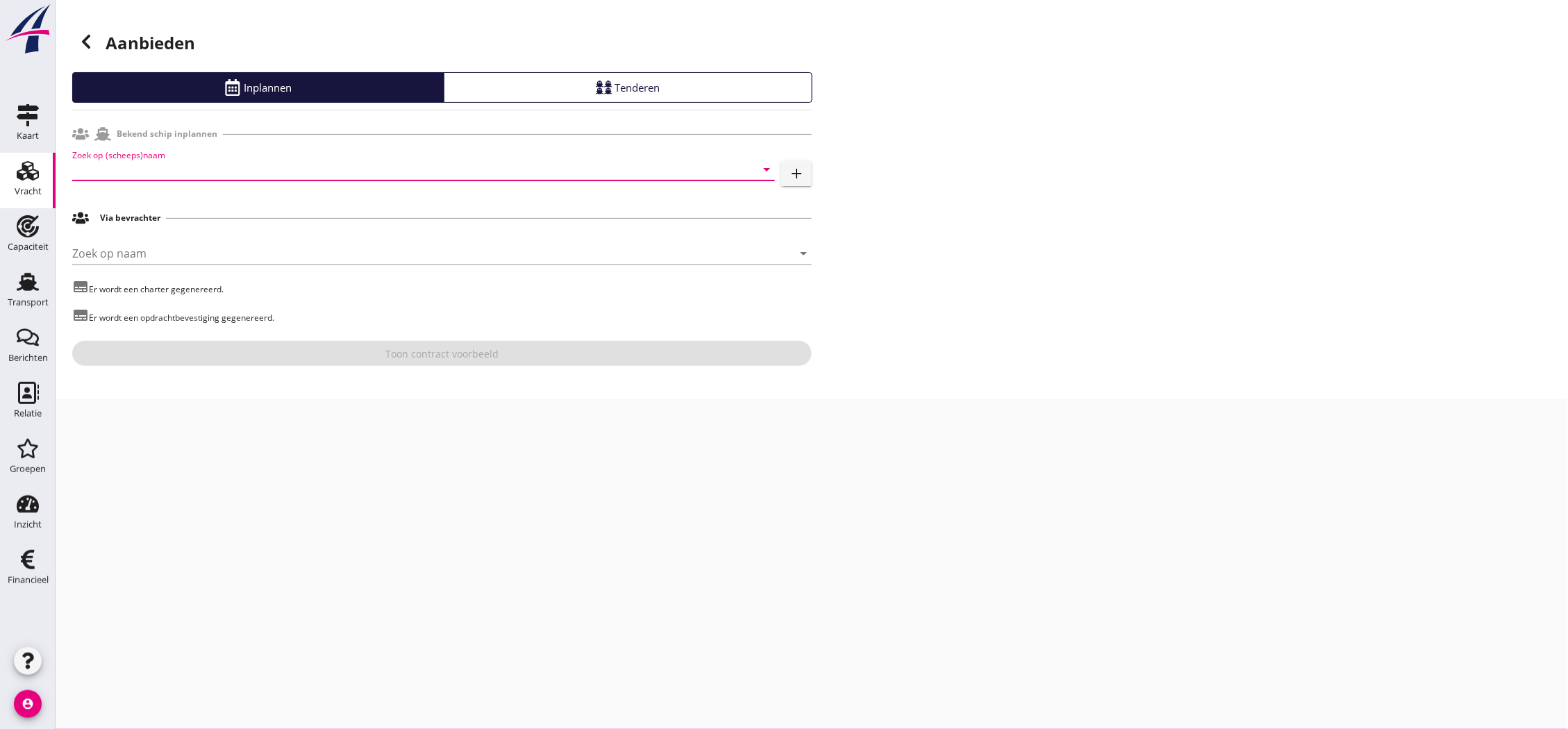
click at [260, 164] on input "Zoek op (scheeps)naam" at bounding box center [404, 169] width 664 height 22
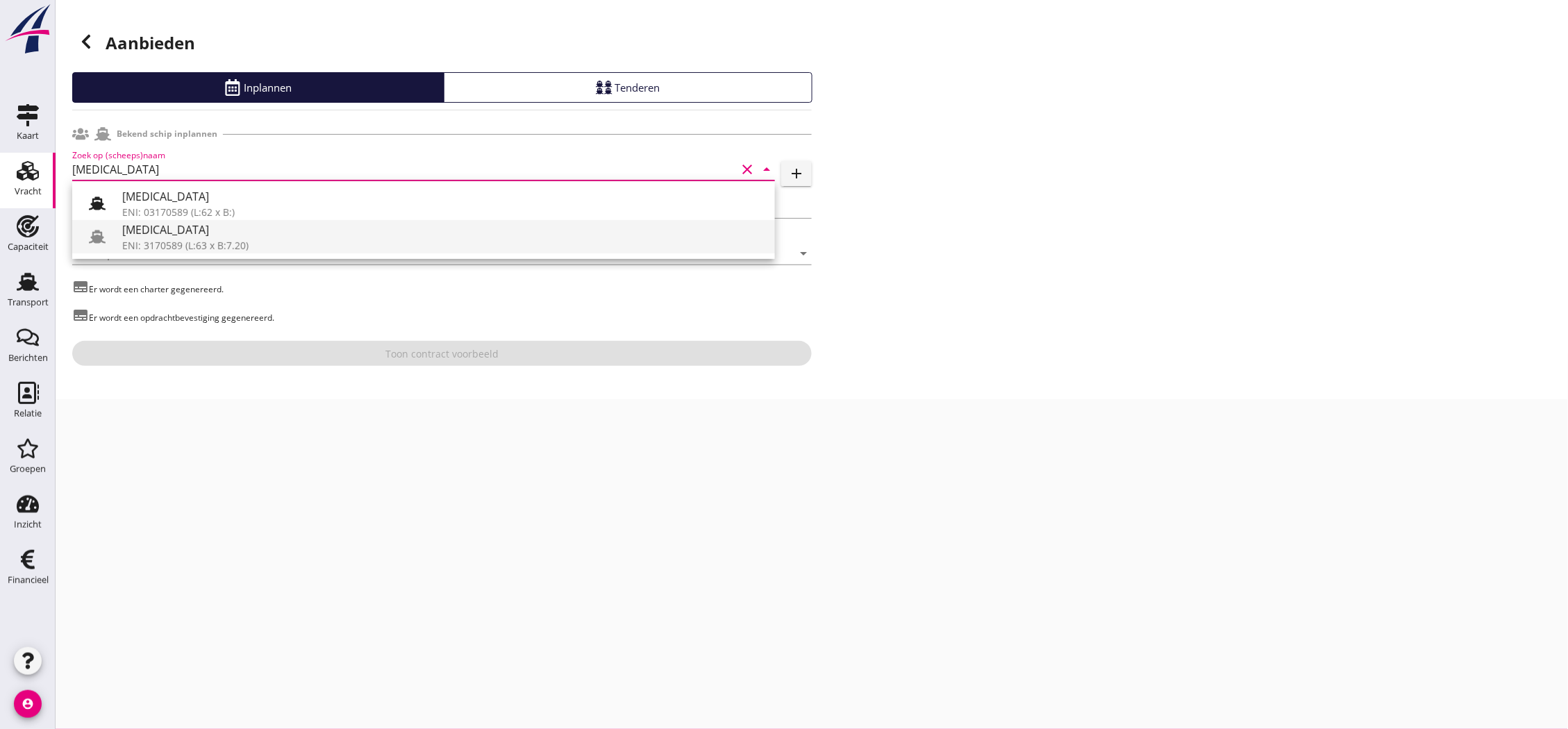
click at [245, 236] on div "[MEDICAL_DATA]" at bounding box center [443, 229] width 642 height 16
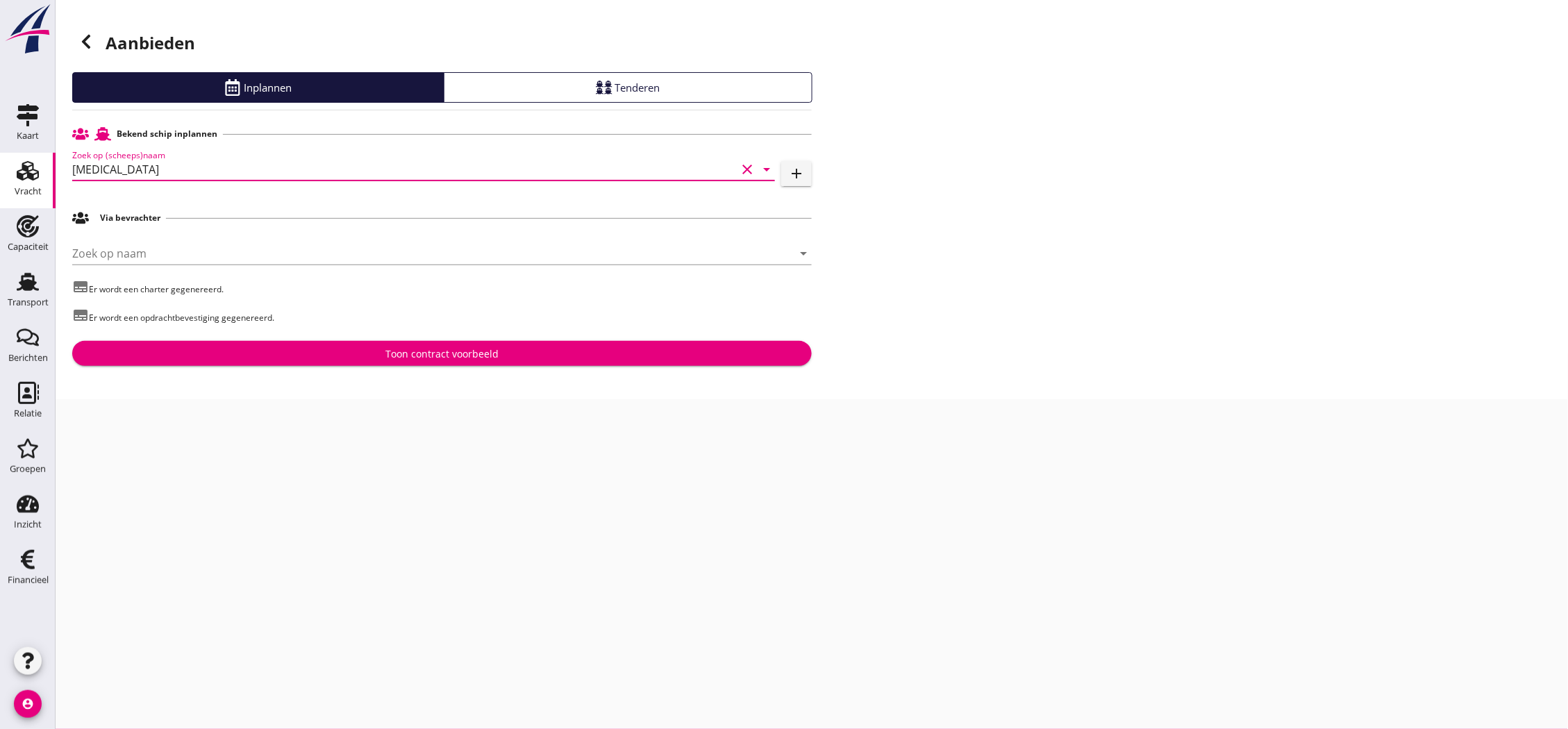
type input "[MEDICAL_DATA]"
click at [425, 343] on button "Toon contract voorbeeld" at bounding box center [442, 354] width 740 height 25
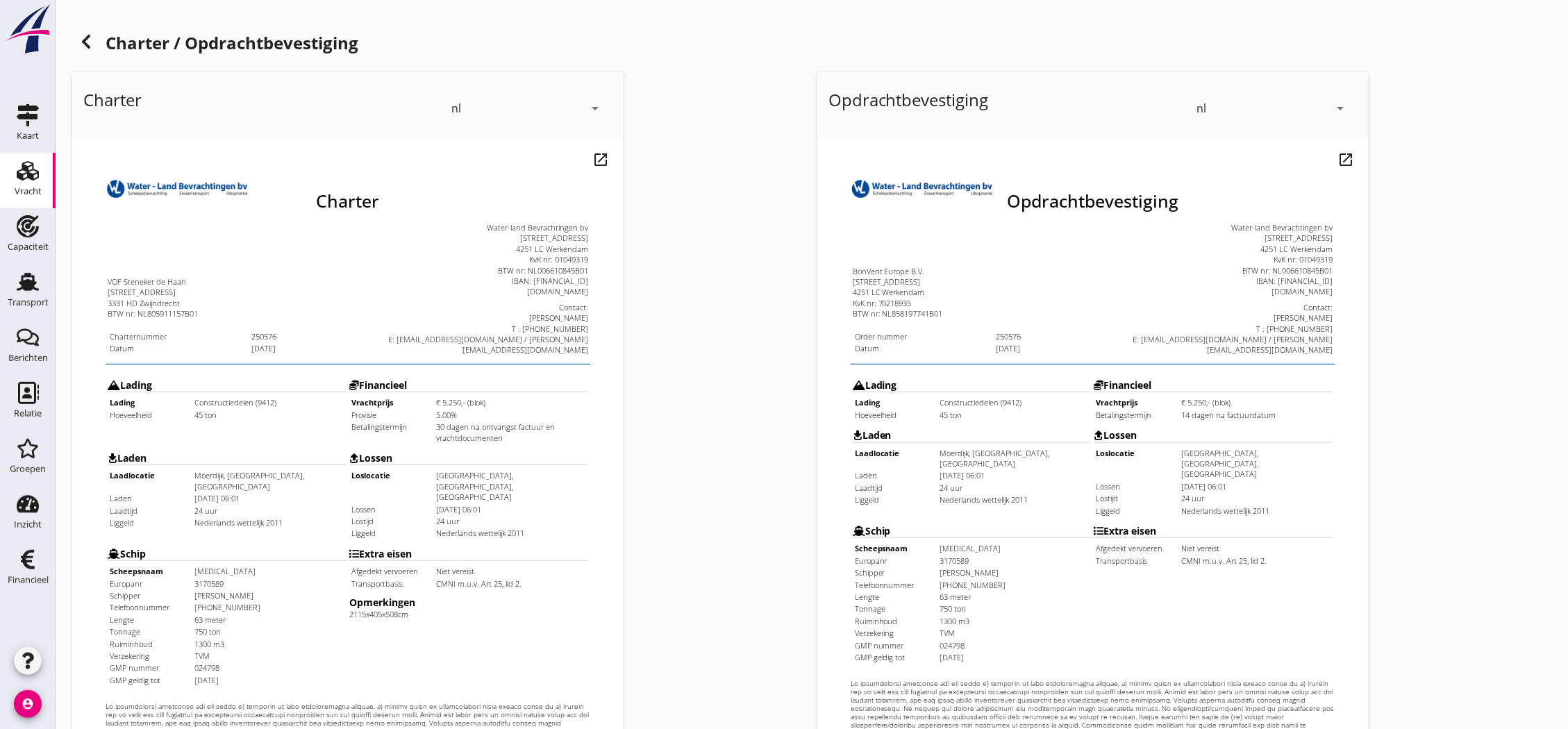
scroll to position [299, 0]
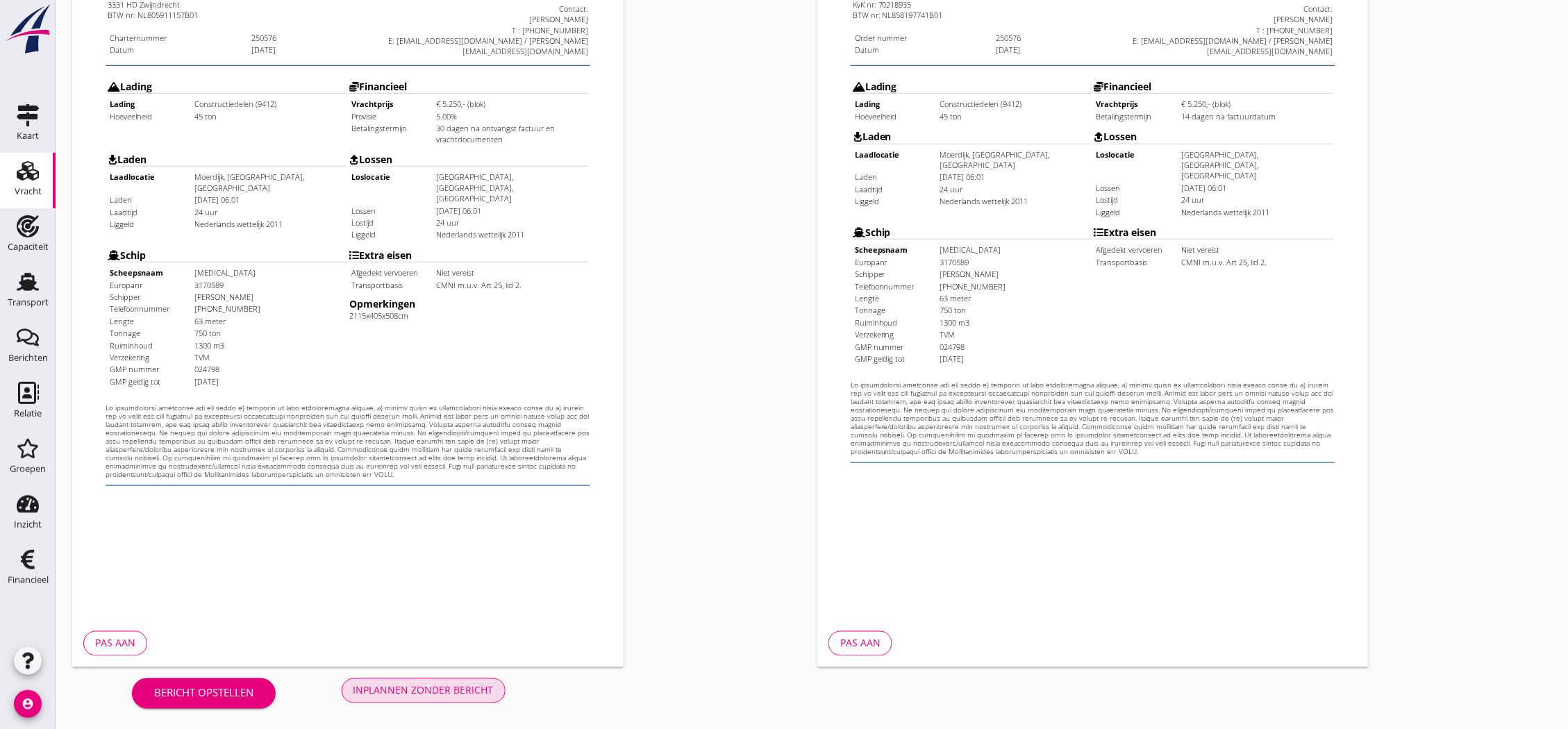
click at [475, 695] on div "Inplannen zonder bericht" at bounding box center [424, 690] width 140 height 15
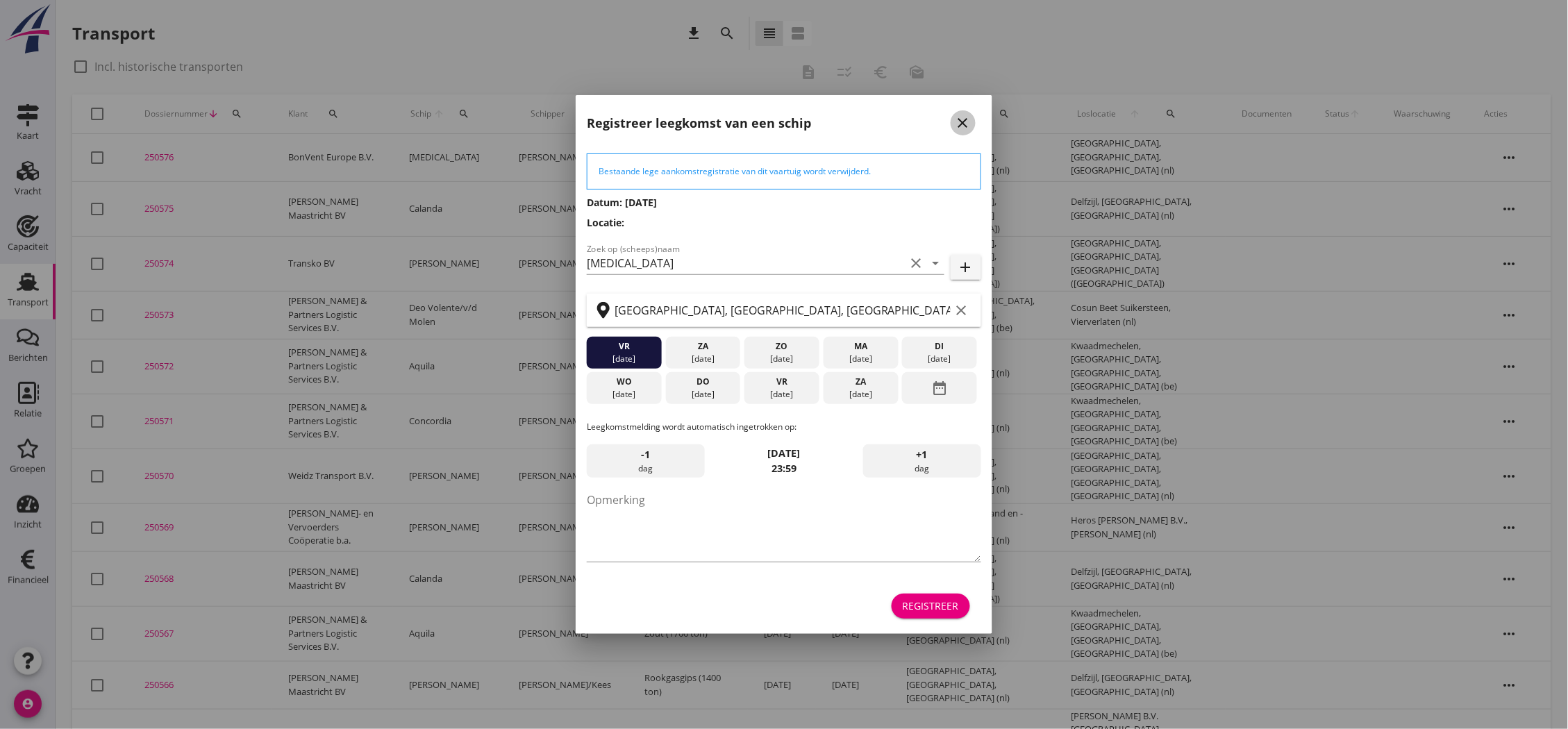
click at [966, 114] on icon "close" at bounding box center [962, 122] width 16 height 16
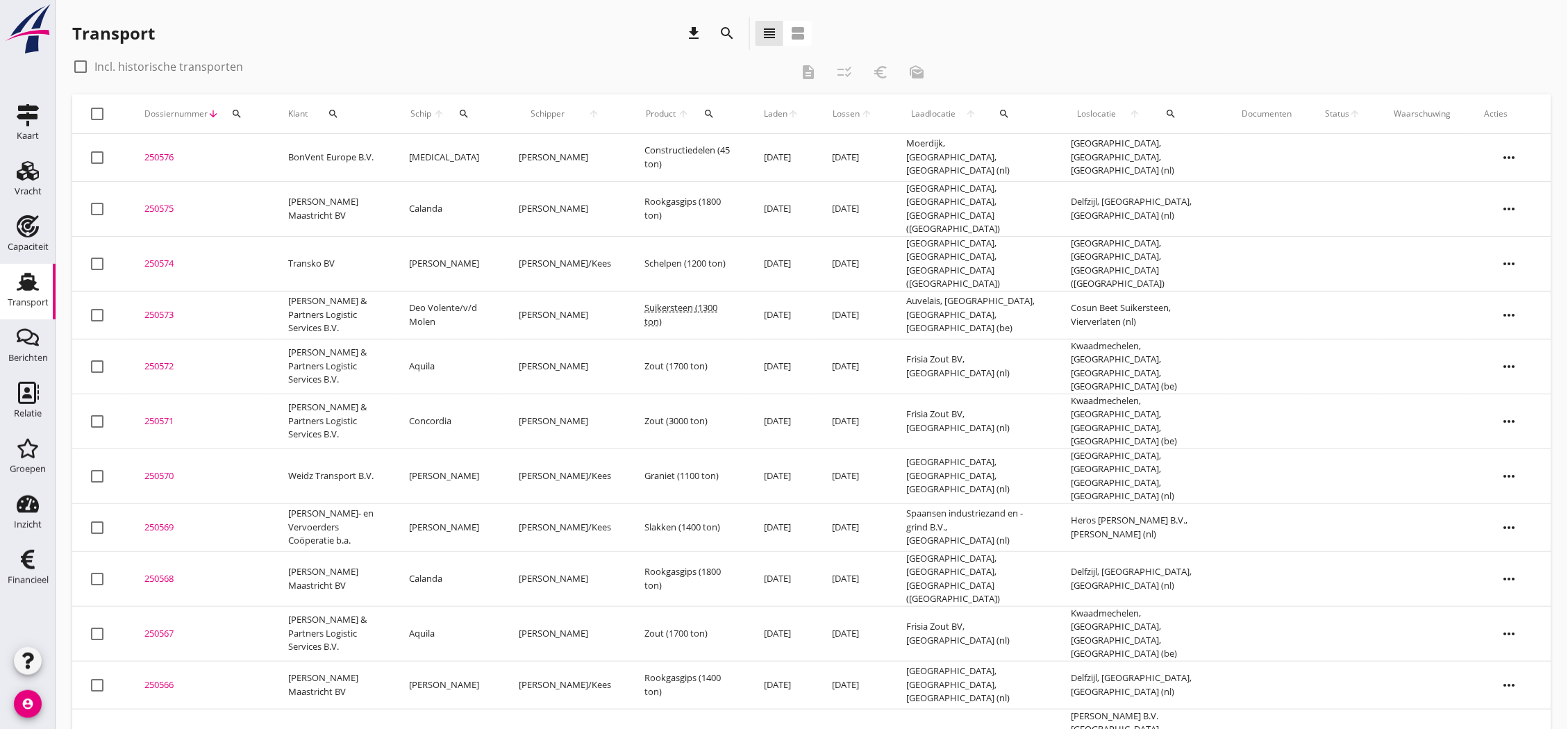
click at [162, 151] on div "250576" at bounding box center [199, 158] width 111 height 14
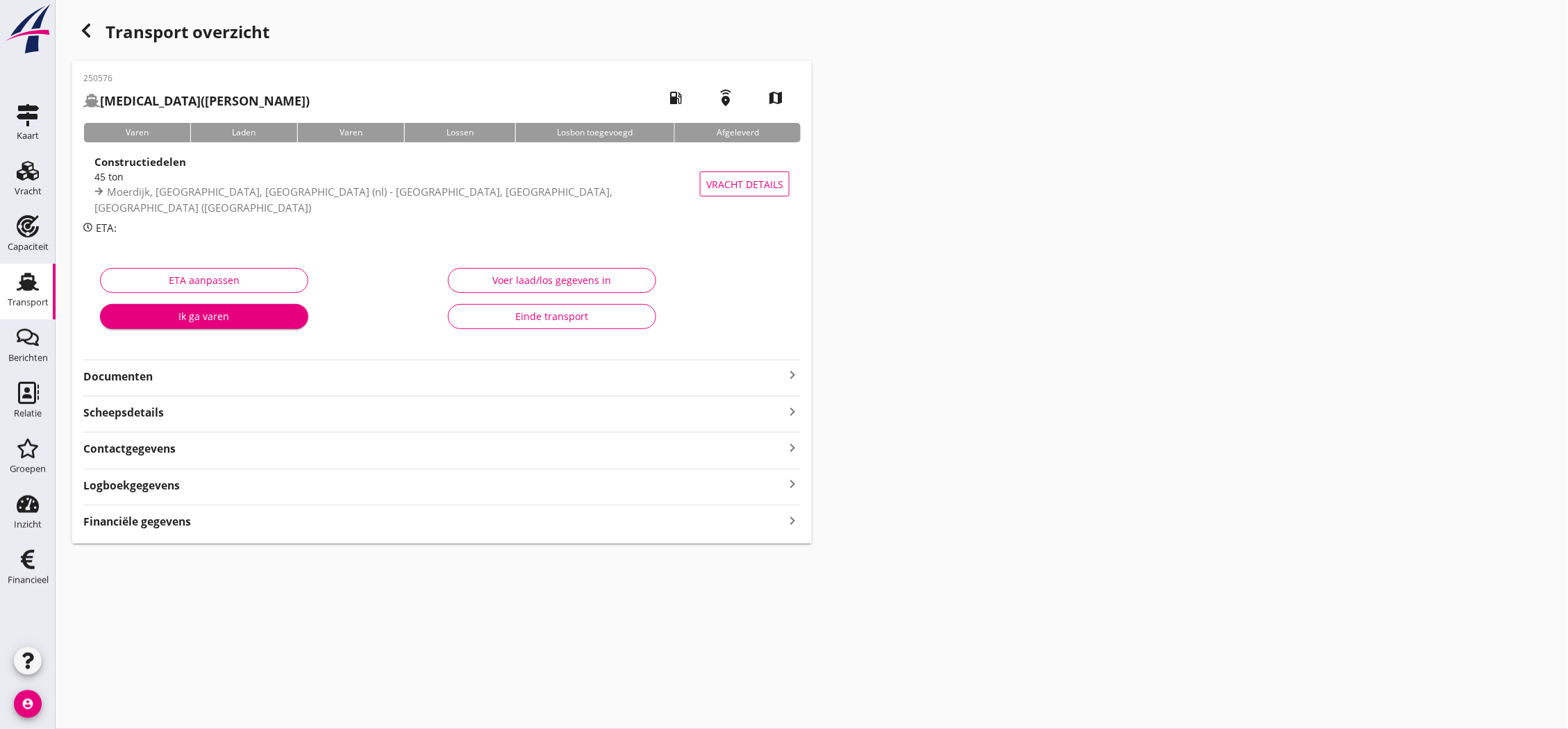
click at [794, 376] on icon "keyboard_arrow_right" at bounding box center [792, 374] width 16 height 16
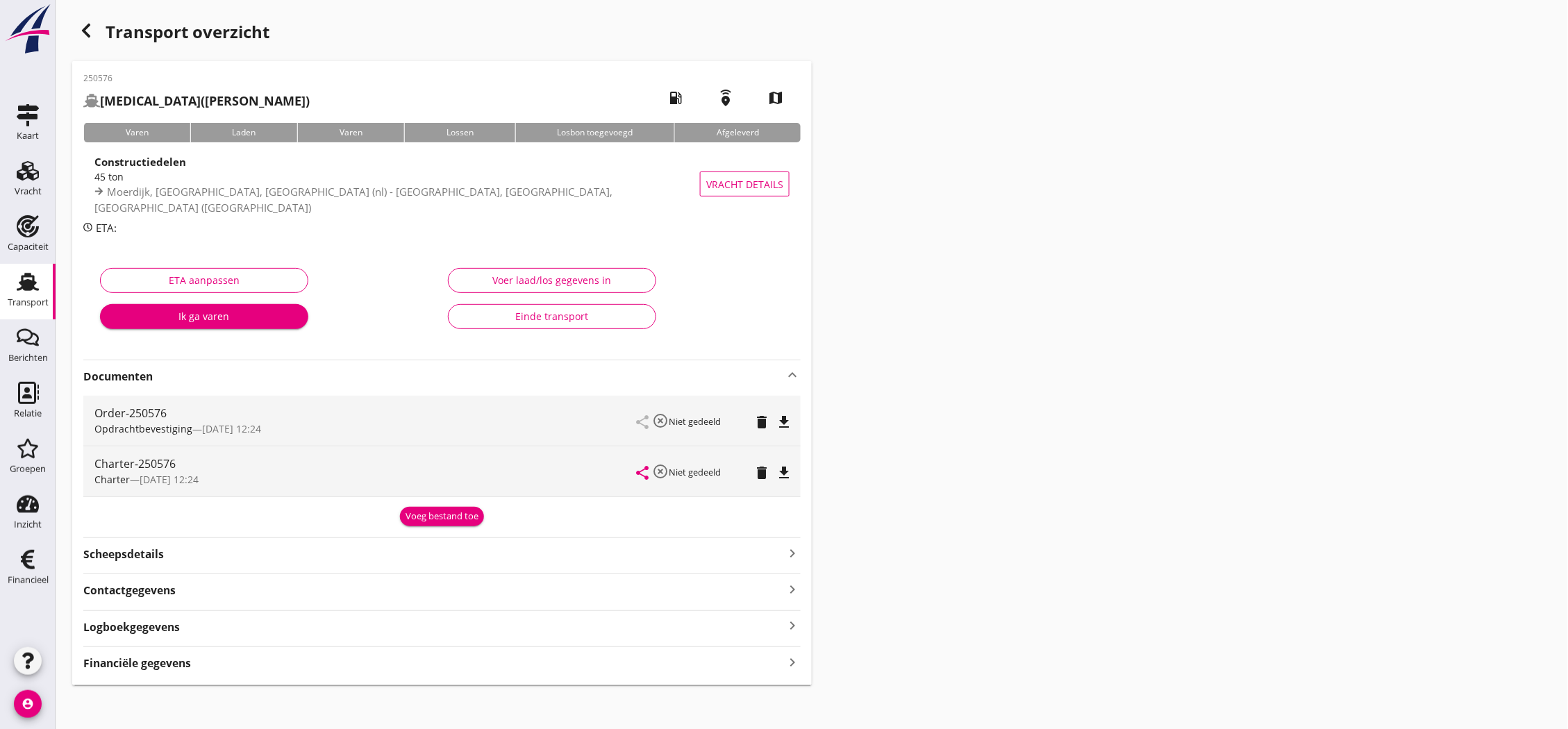
click at [785, 473] on icon "file_download" at bounding box center [784, 472] width 16 height 16
click at [23, 710] on icon "account_circle" at bounding box center [27, 703] width 27 height 27
click at [72, 695] on icon "logout" at bounding box center [59, 698] width 27 height 27
